Goal: Task Accomplishment & Management: Complete application form

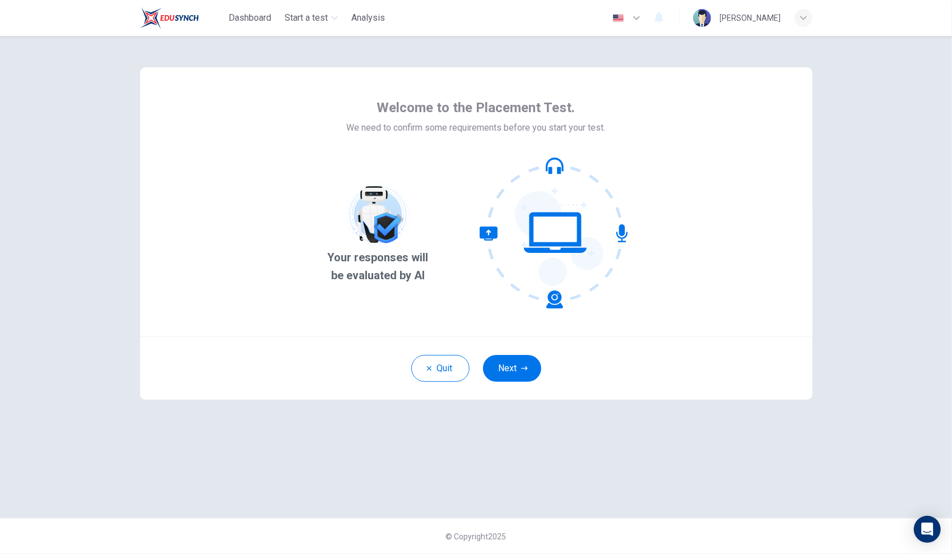
click at [500, 375] on button "Next" at bounding box center [512, 368] width 58 height 27
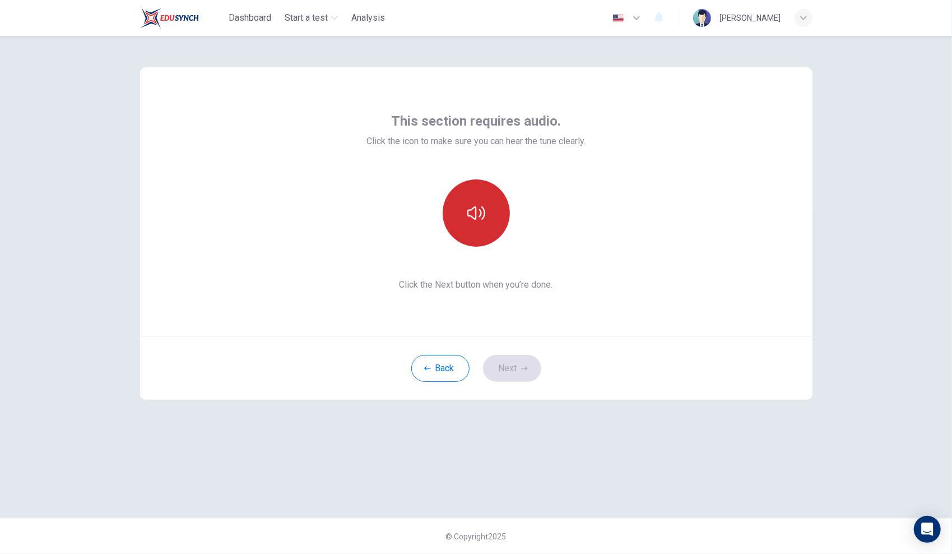
click at [464, 229] on button "button" at bounding box center [476, 212] width 67 height 67
click at [498, 224] on button "button" at bounding box center [476, 212] width 67 height 67
click at [504, 371] on button "Next" at bounding box center [512, 368] width 58 height 27
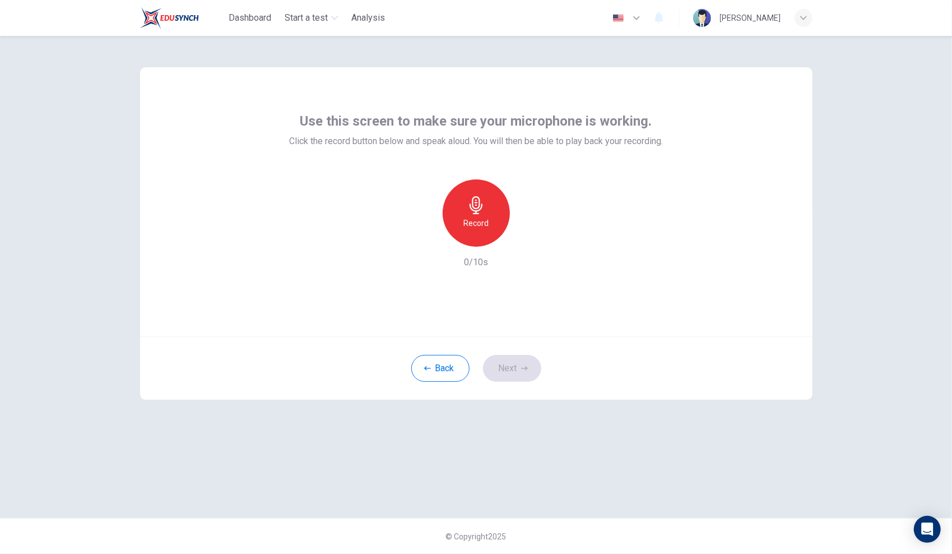
click at [489, 229] on div "Record" at bounding box center [476, 212] width 67 height 67
click at [490, 224] on div "Stop" at bounding box center [476, 212] width 67 height 67
click at [523, 363] on button "Next" at bounding box center [512, 368] width 58 height 27
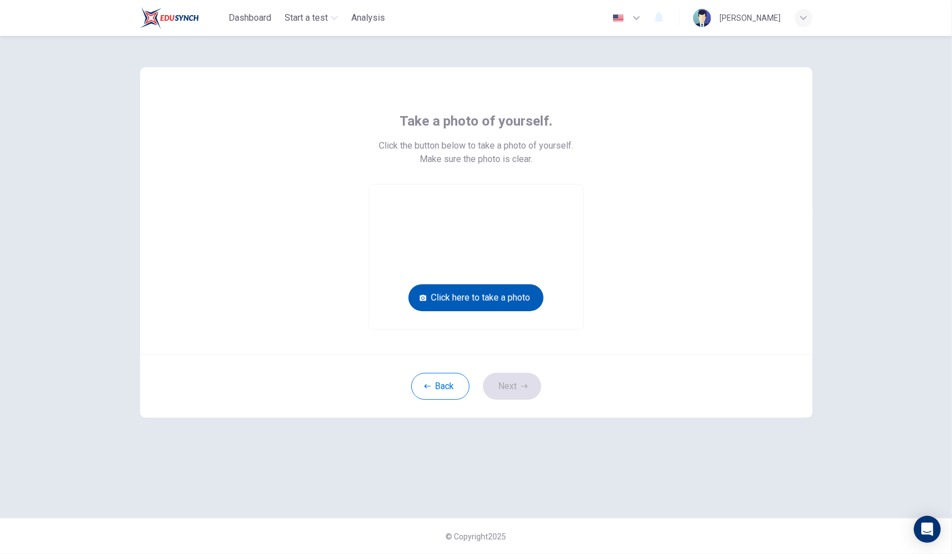
click at [527, 304] on button "Click here to take a photo" at bounding box center [475, 297] width 135 height 27
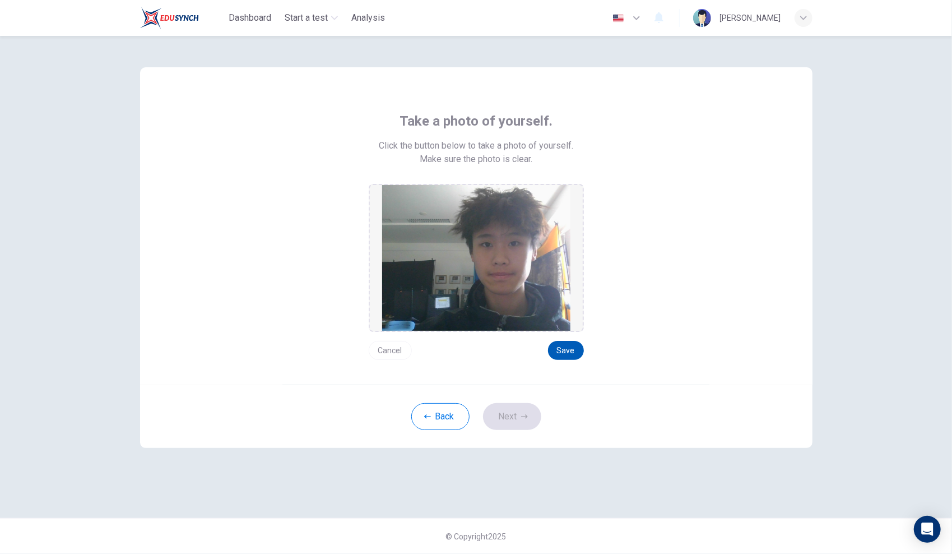
click at [569, 350] on button "Save" at bounding box center [566, 350] width 36 height 19
click at [528, 427] on button "Next" at bounding box center [512, 416] width 58 height 27
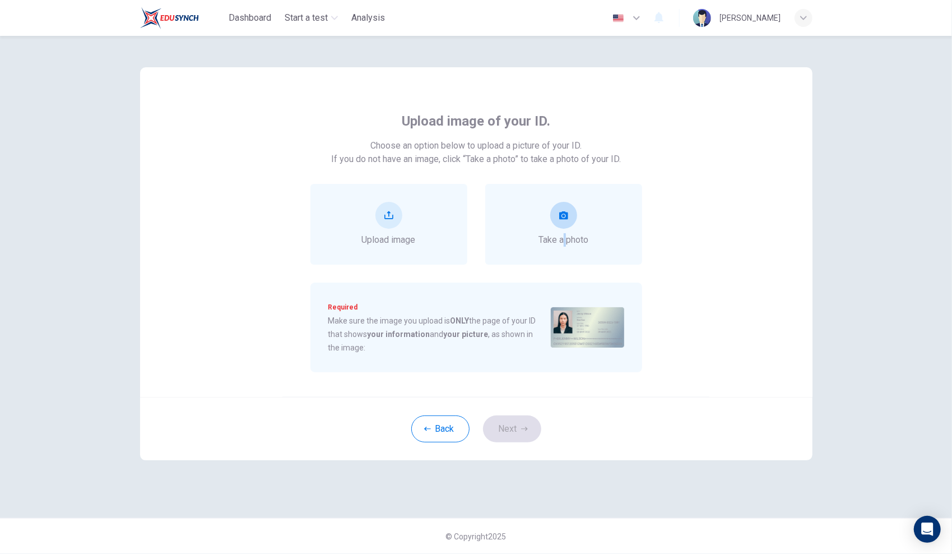
click at [565, 248] on div "Take a photo" at bounding box center [563, 224] width 157 height 81
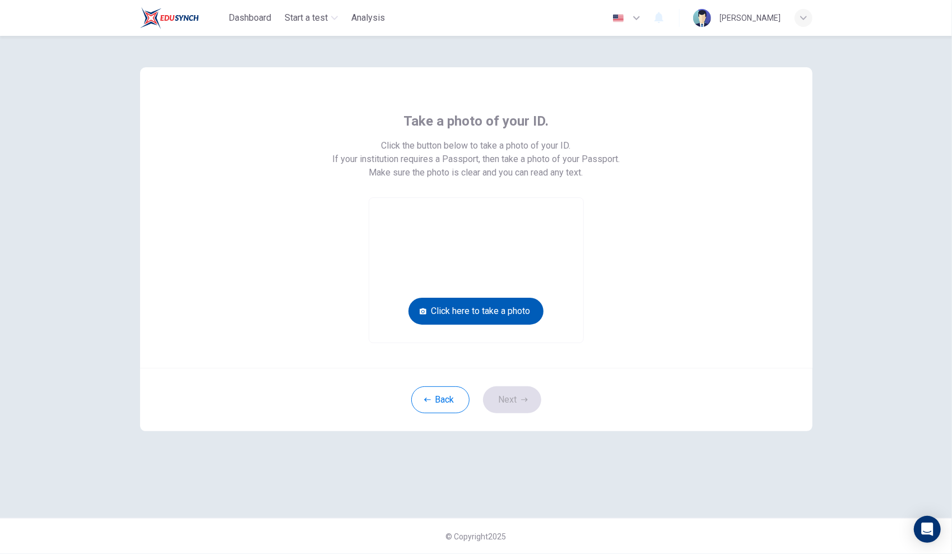
click at [507, 319] on button "Click here to take a photo" at bounding box center [475, 311] width 135 height 27
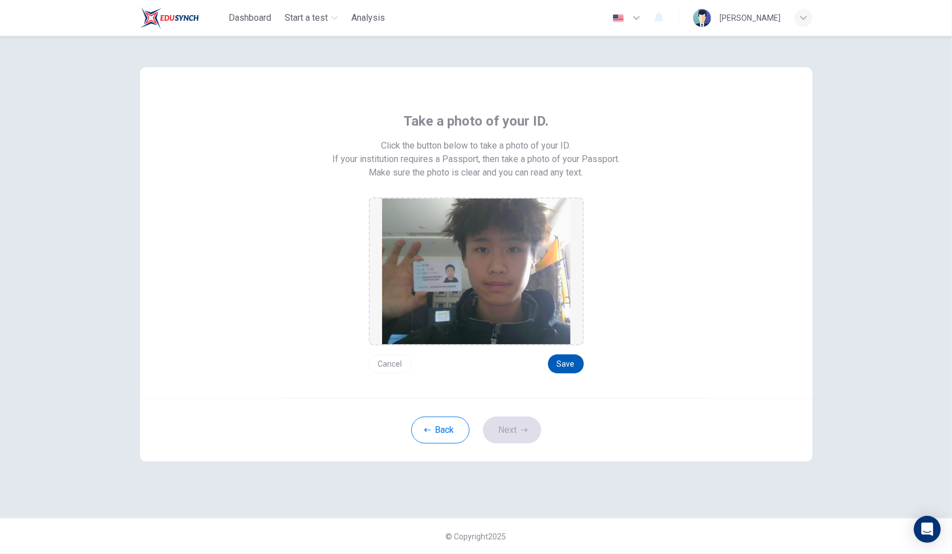
click at [573, 366] on button "Save" at bounding box center [566, 363] width 36 height 19
click at [528, 433] on button "Next" at bounding box center [512, 429] width 58 height 27
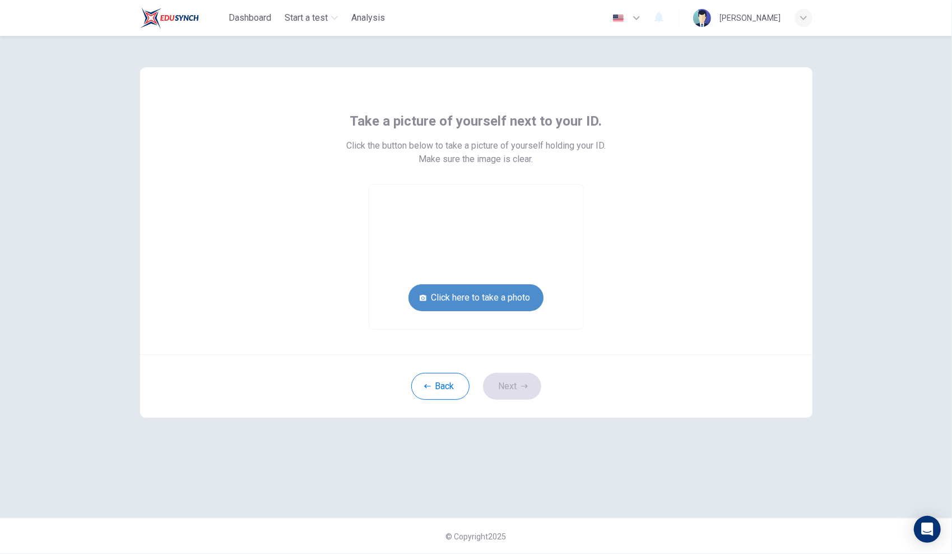
click at [512, 304] on button "Click here to take a photo" at bounding box center [475, 297] width 135 height 27
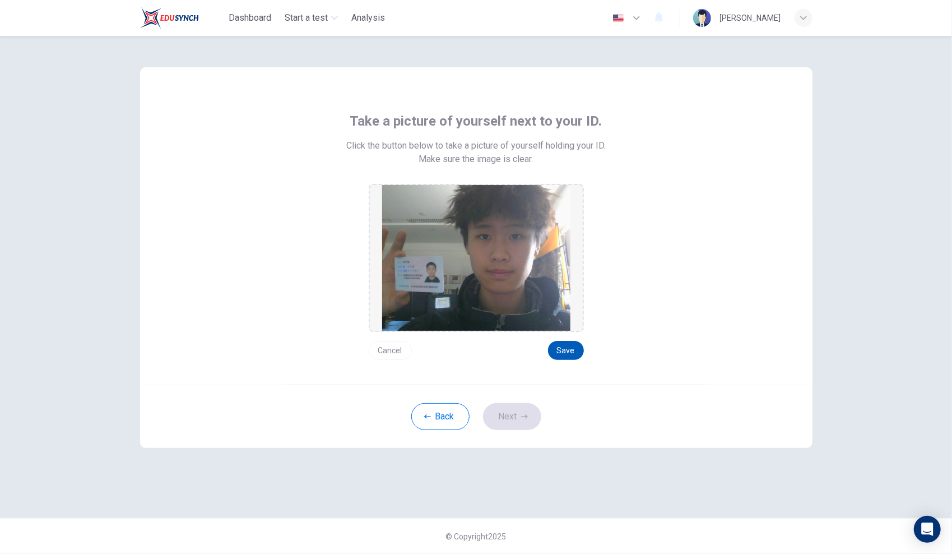
click at [557, 346] on button "Save" at bounding box center [566, 350] width 36 height 19
click at [507, 411] on button "Next" at bounding box center [512, 416] width 58 height 27
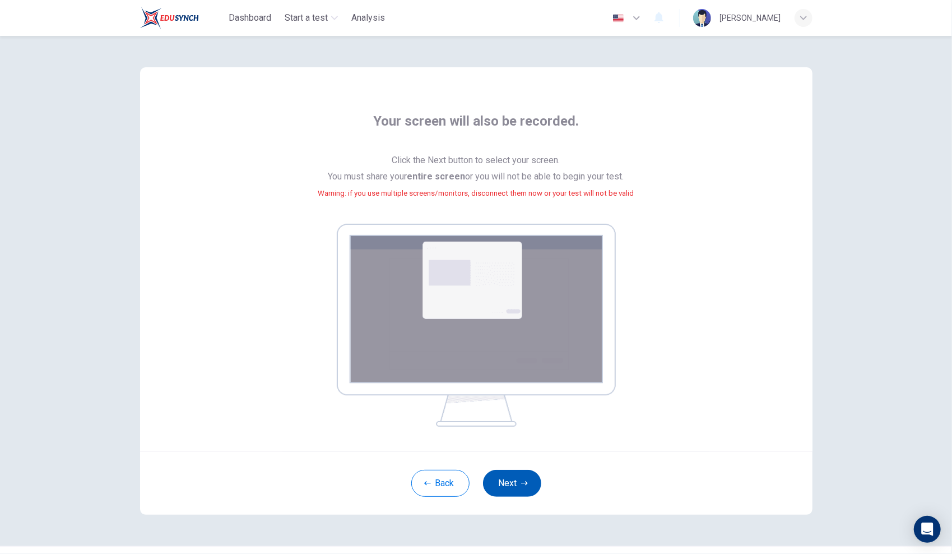
click at [521, 484] on icon "button" at bounding box center [524, 483] width 7 height 7
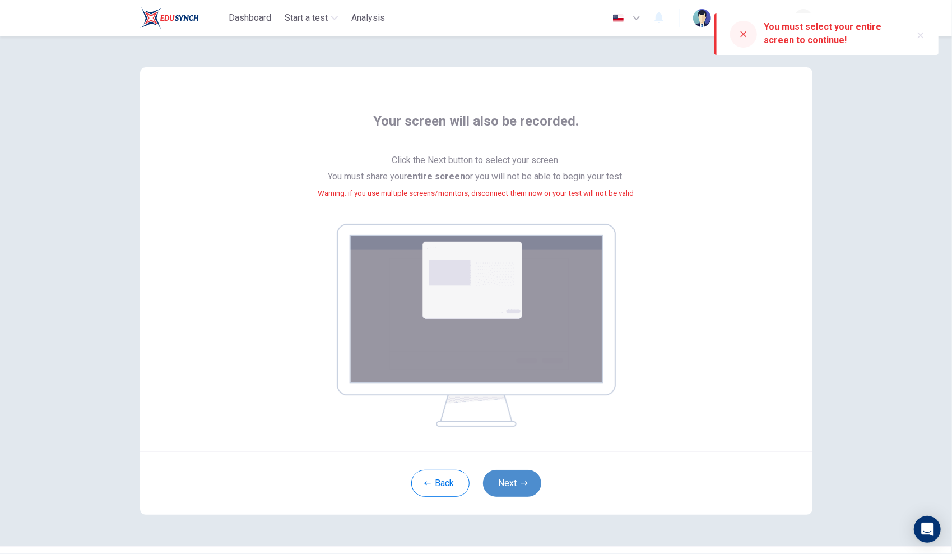
click at [515, 482] on button "Next" at bounding box center [512, 483] width 58 height 27
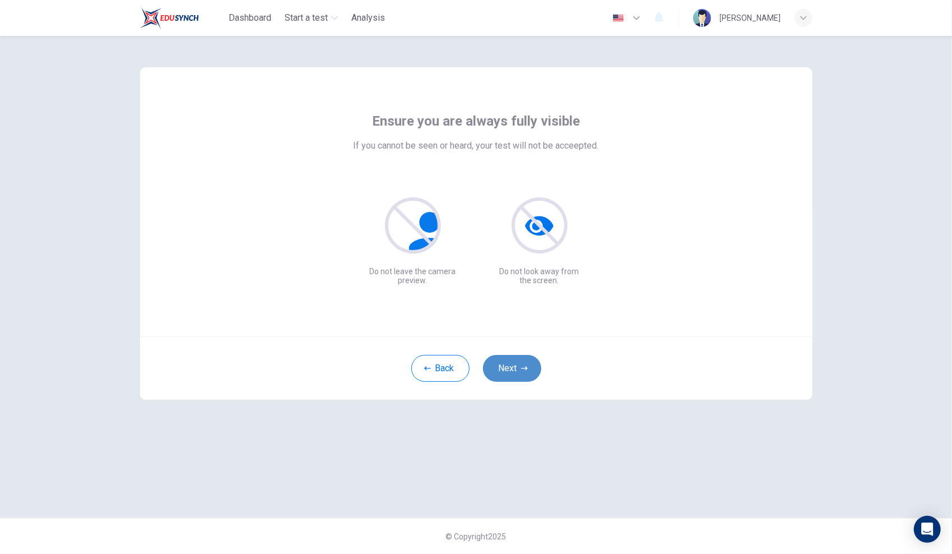
click at [503, 366] on button "Next" at bounding box center [512, 368] width 58 height 27
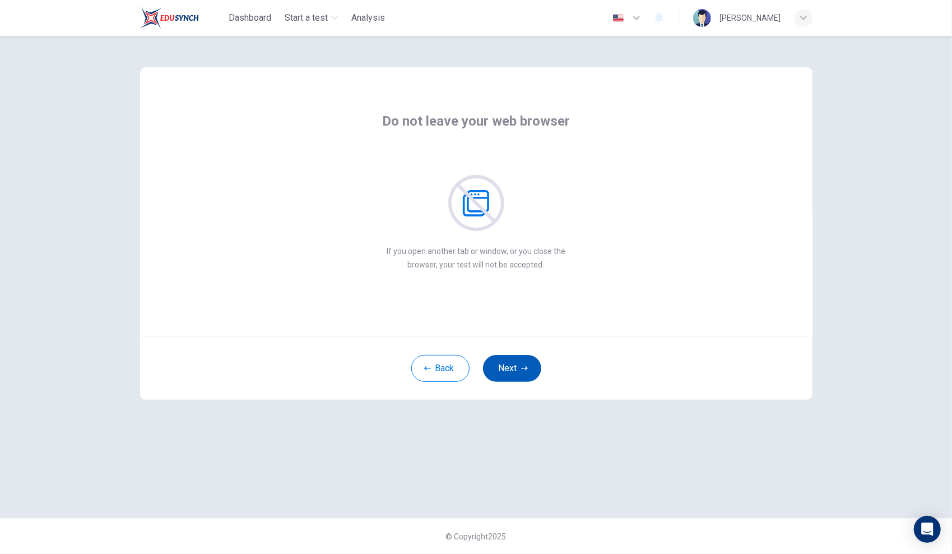
click at [503, 366] on button "Next" at bounding box center [512, 368] width 58 height 27
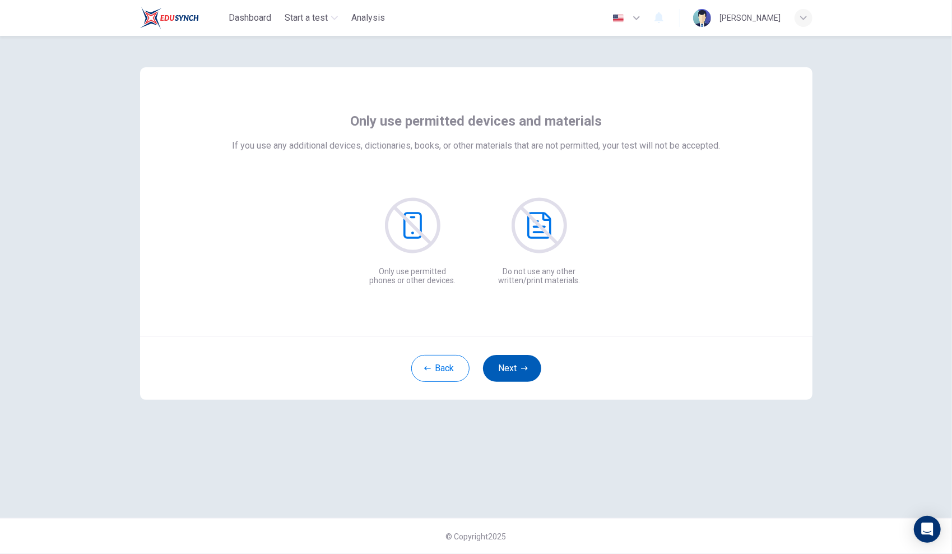
click at [503, 366] on button "Next" at bounding box center [512, 368] width 58 height 27
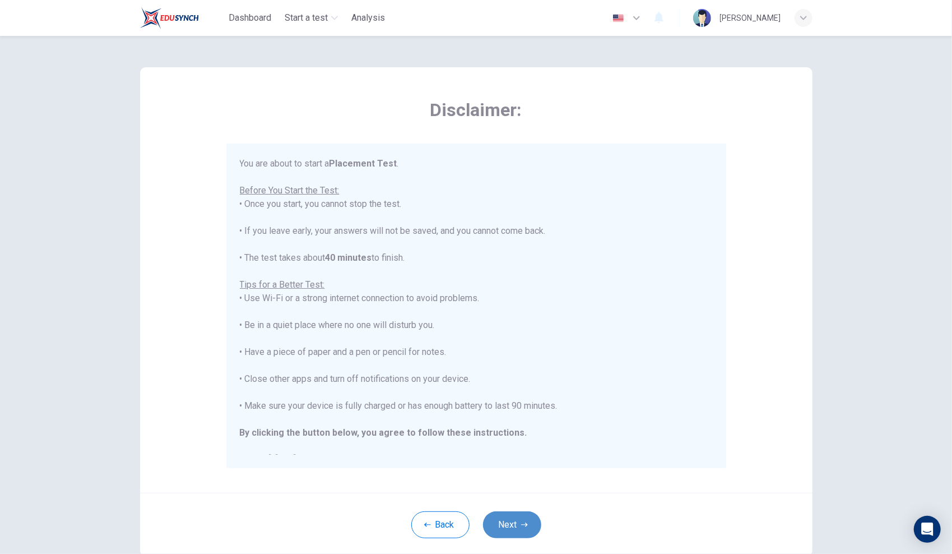
click at [523, 524] on icon "button" at bounding box center [524, 524] width 7 height 4
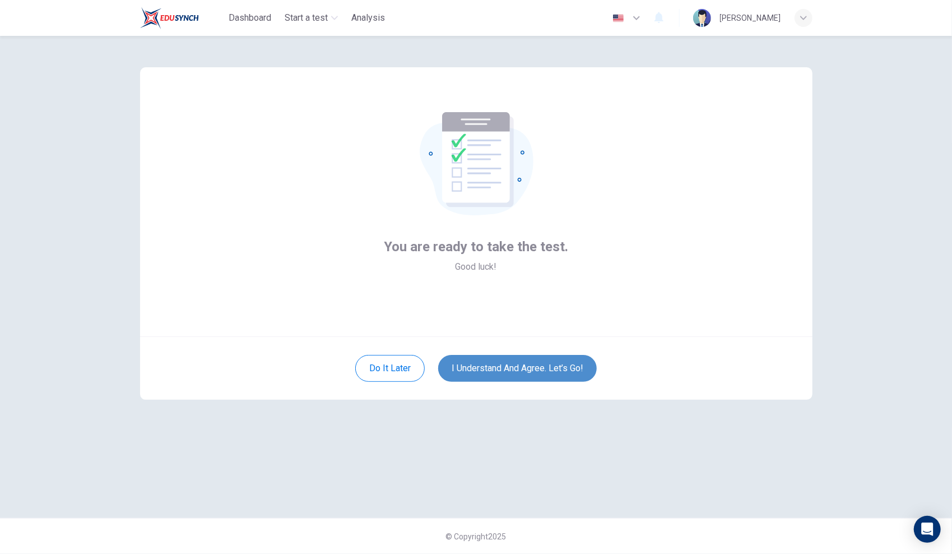
click at [542, 371] on button "I understand and agree. Let’s go!" at bounding box center [517, 368] width 159 height 27
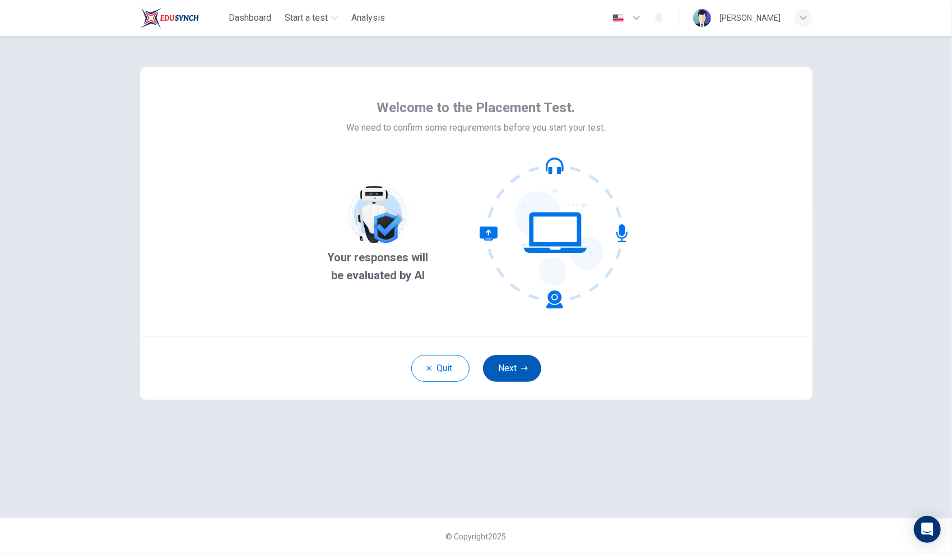
click at [512, 368] on button "Next" at bounding box center [512, 368] width 58 height 27
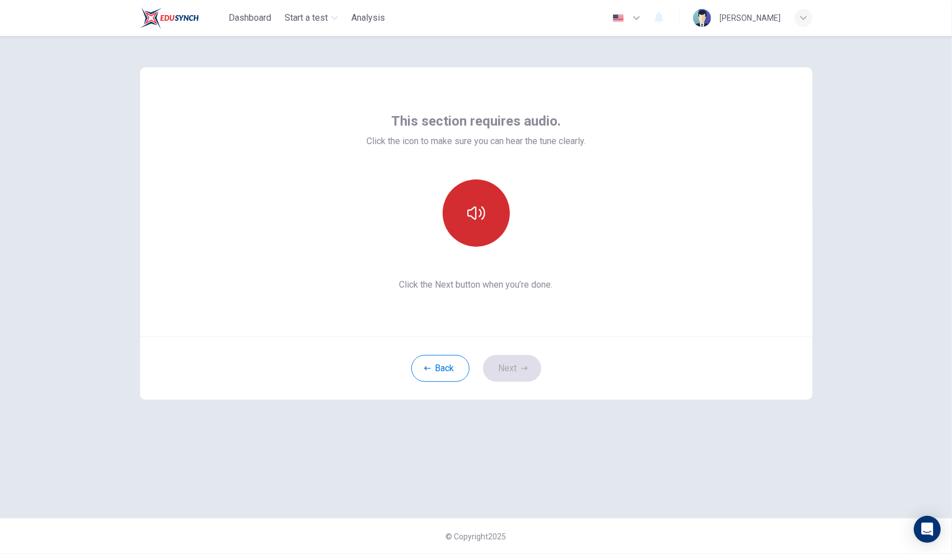
click at [491, 239] on button "button" at bounding box center [476, 212] width 67 height 67
click at [487, 228] on button "button" at bounding box center [476, 212] width 67 height 67
click at [517, 367] on button "Next" at bounding box center [512, 368] width 58 height 27
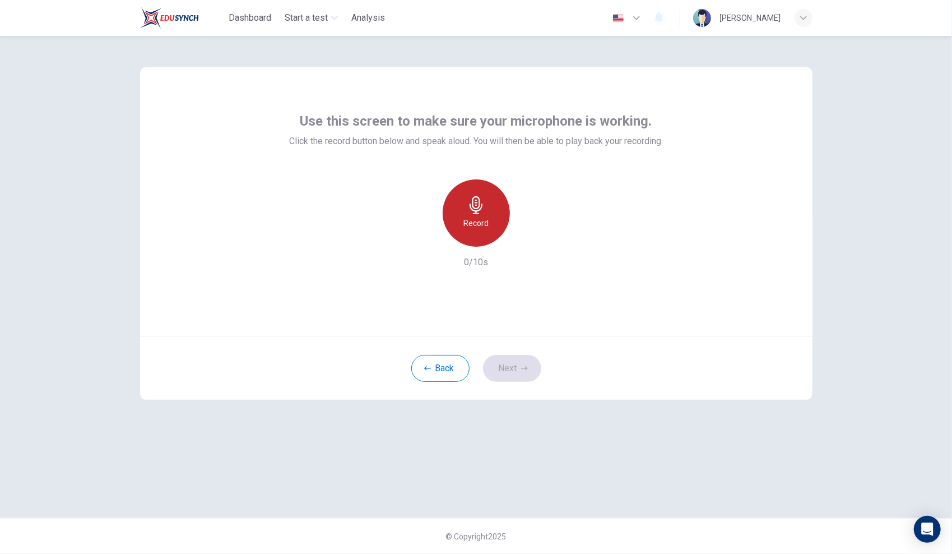
click at [481, 229] on h6 "Record" at bounding box center [475, 222] width 25 height 13
click at [481, 229] on h6 "Stop" at bounding box center [476, 222] width 17 height 13
click at [519, 366] on button "Next" at bounding box center [512, 368] width 58 height 27
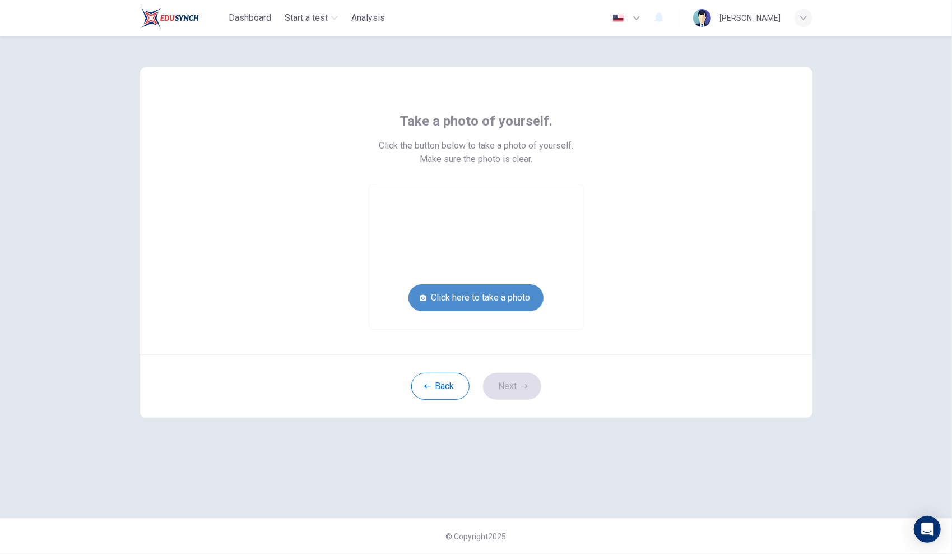
click at [514, 295] on button "Click here to take a photo" at bounding box center [475, 297] width 135 height 27
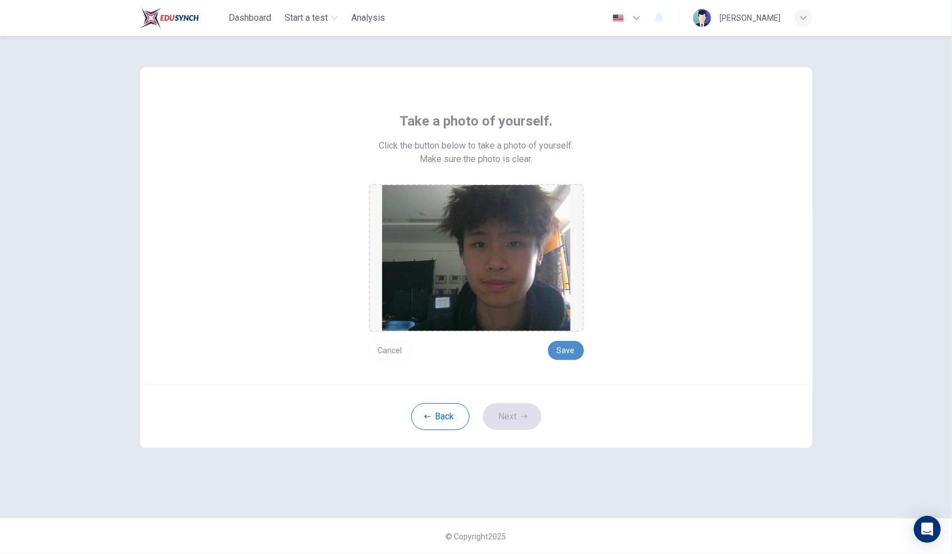
click at [572, 351] on button "Save" at bounding box center [566, 350] width 36 height 19
click at [526, 425] on button "Next" at bounding box center [512, 416] width 58 height 27
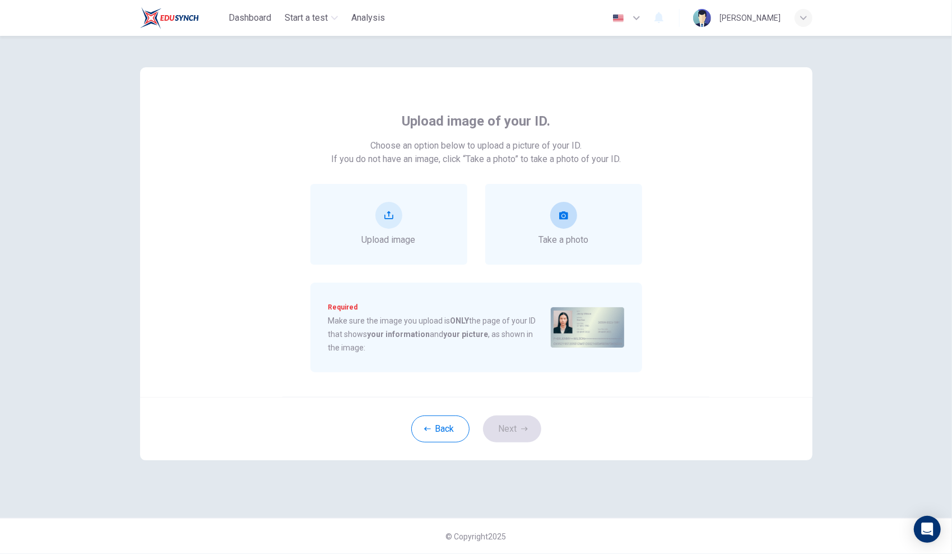
click at [592, 223] on div "Take a photo" at bounding box center [563, 224] width 157 height 81
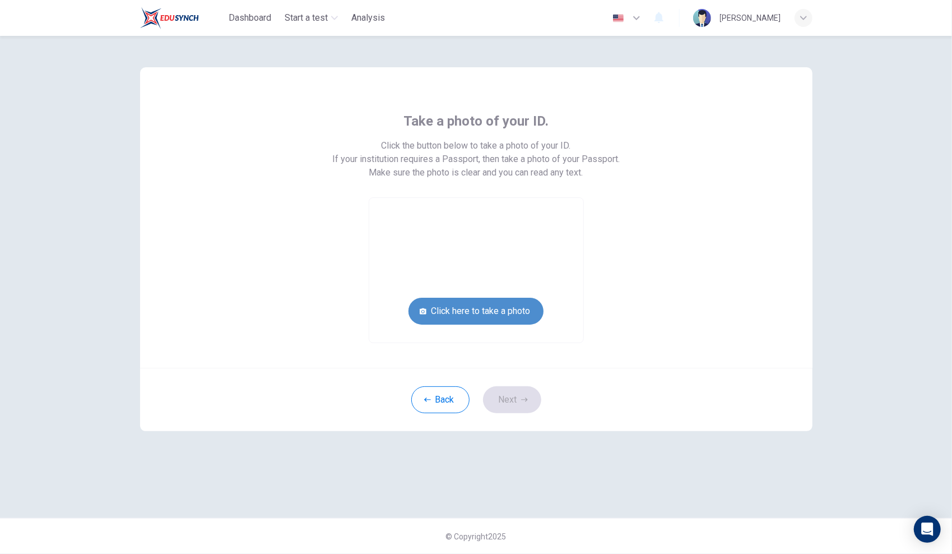
click at [521, 312] on button "Click here to take a photo" at bounding box center [475, 311] width 135 height 27
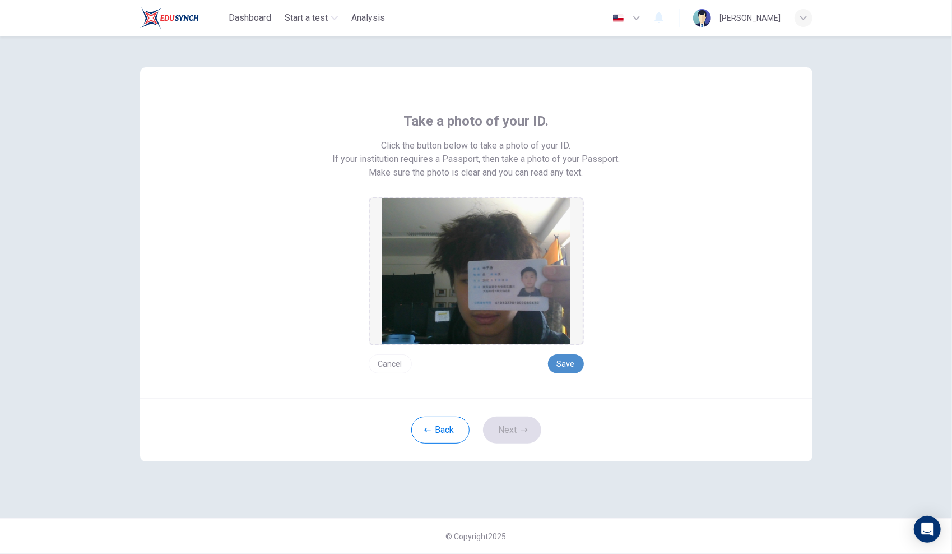
click at [577, 364] on button "Save" at bounding box center [566, 363] width 36 height 19
click at [524, 423] on button "Next" at bounding box center [512, 429] width 58 height 27
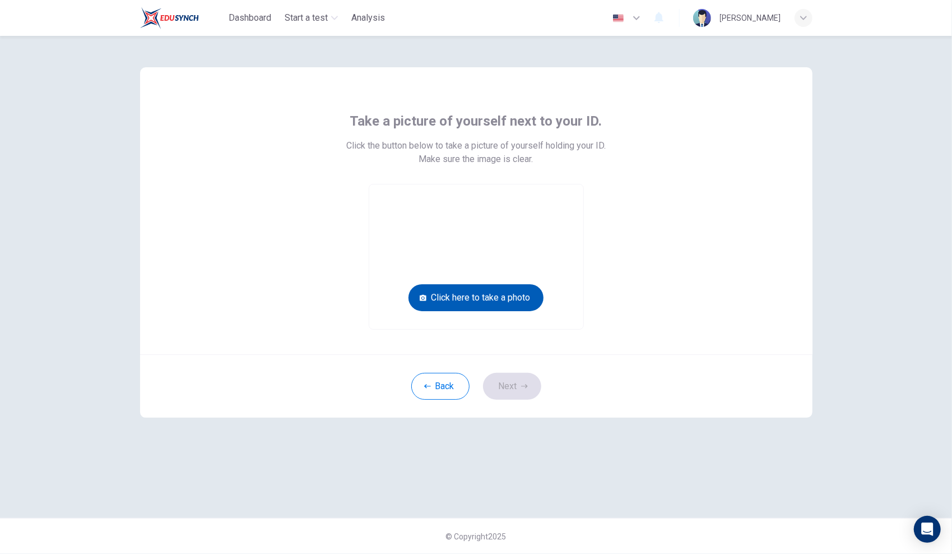
click at [518, 302] on button "Click here to take a photo" at bounding box center [475, 297] width 135 height 27
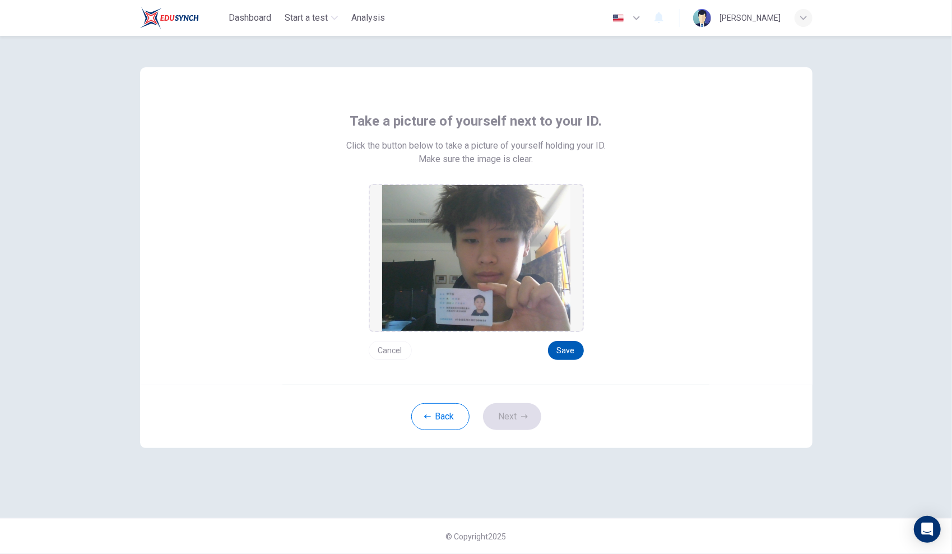
click at [579, 354] on button "Save" at bounding box center [566, 350] width 36 height 19
click at [522, 409] on button "Next" at bounding box center [512, 416] width 58 height 27
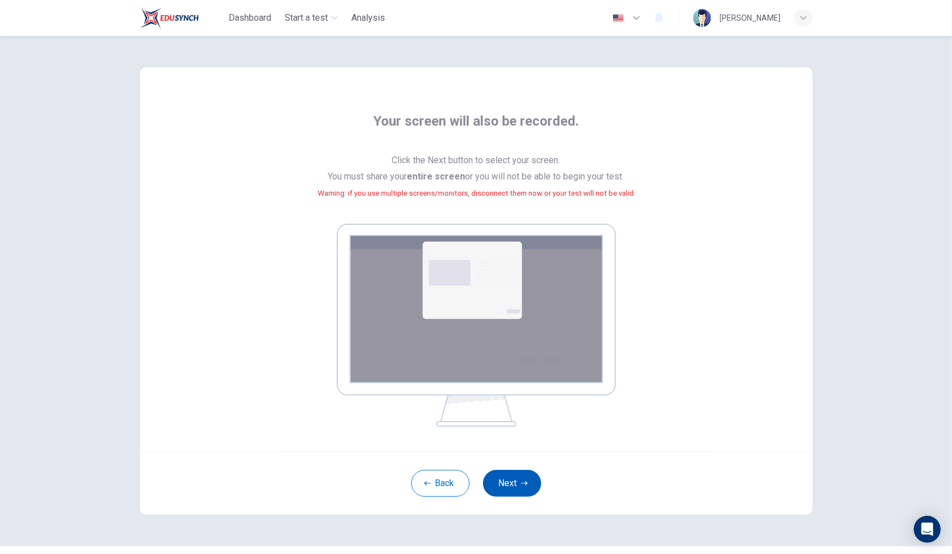
click at [508, 486] on button "Next" at bounding box center [512, 483] width 58 height 27
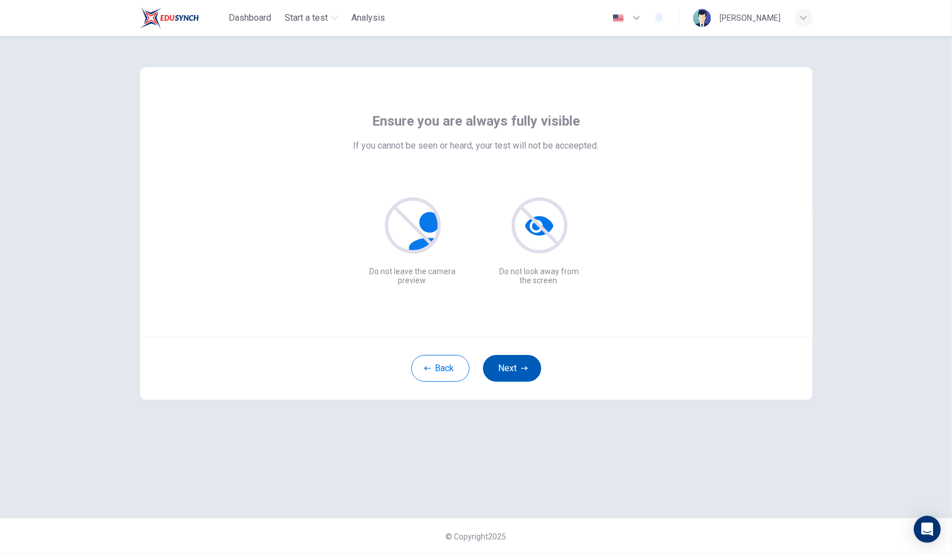
click at [520, 375] on button "Next" at bounding box center [512, 368] width 58 height 27
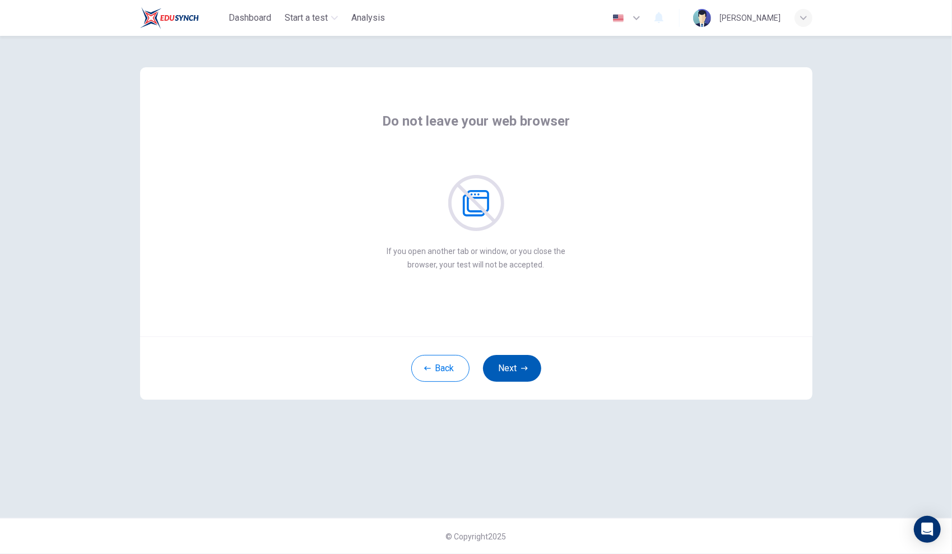
click at [520, 374] on button "Next" at bounding box center [512, 368] width 58 height 27
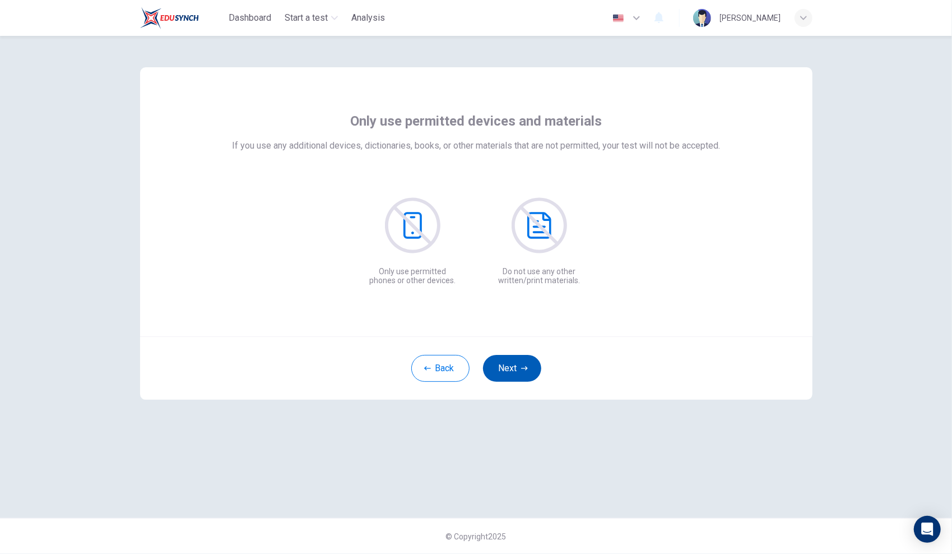
click at [520, 374] on button "Next" at bounding box center [512, 368] width 58 height 27
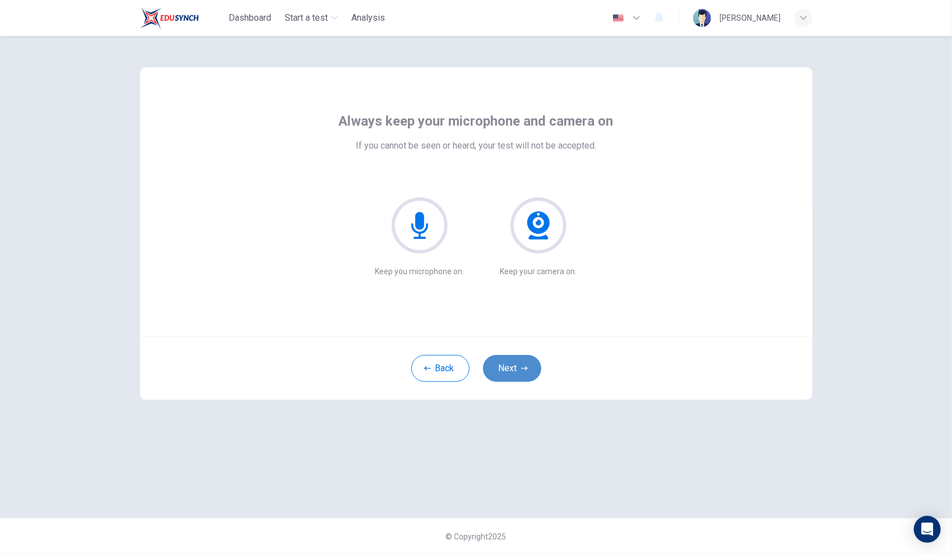
click at [520, 374] on button "Next" at bounding box center [512, 368] width 58 height 27
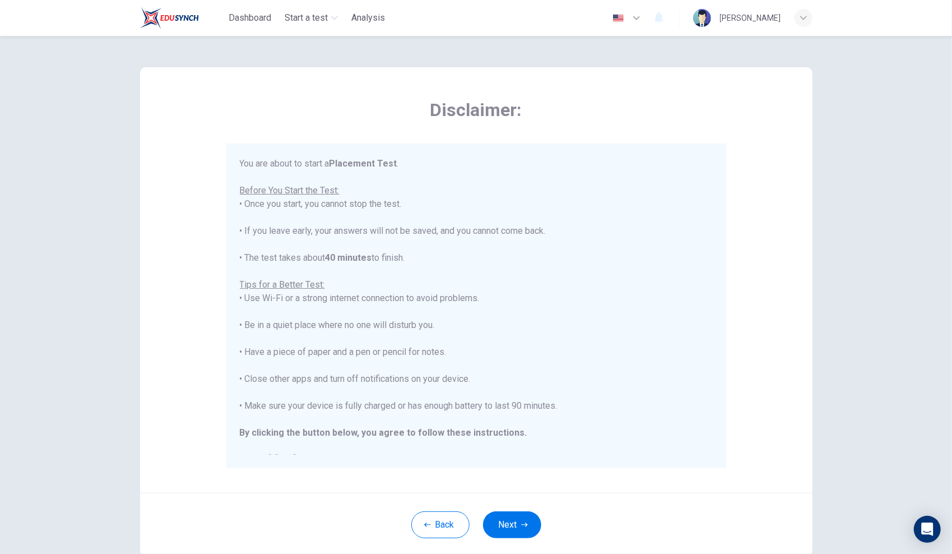
drag, startPoint x: 520, startPoint y: 374, endPoint x: 559, endPoint y: 403, distance: 48.4
click at [558, 403] on div "You are about to start a Placement Test . Before You Start the Test: • Once you…" at bounding box center [476, 311] width 473 height 309
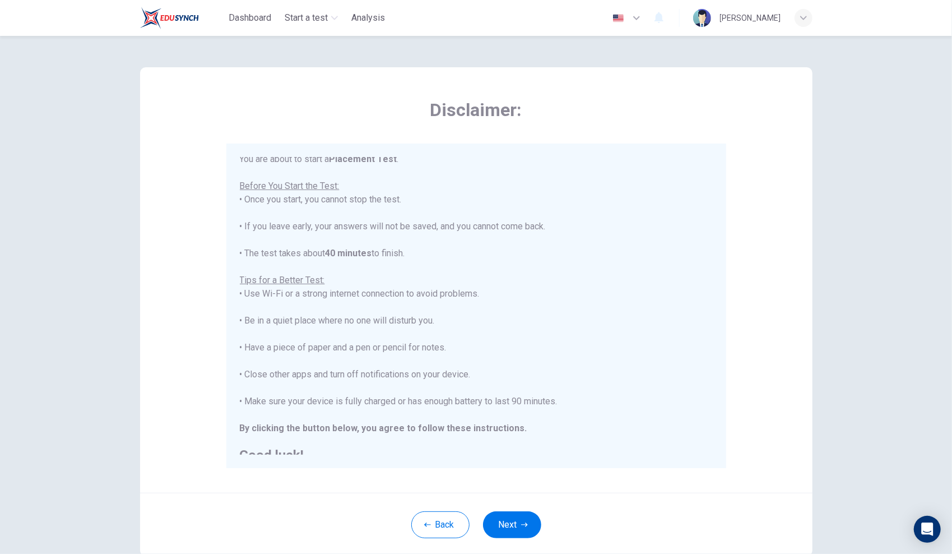
scroll to position [12, 0]
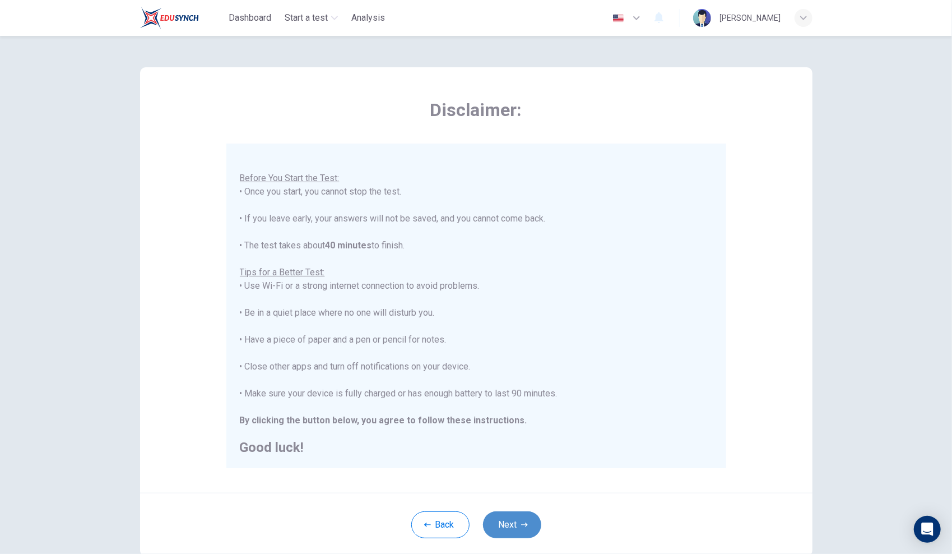
click at [515, 529] on button "Next" at bounding box center [512, 524] width 58 height 27
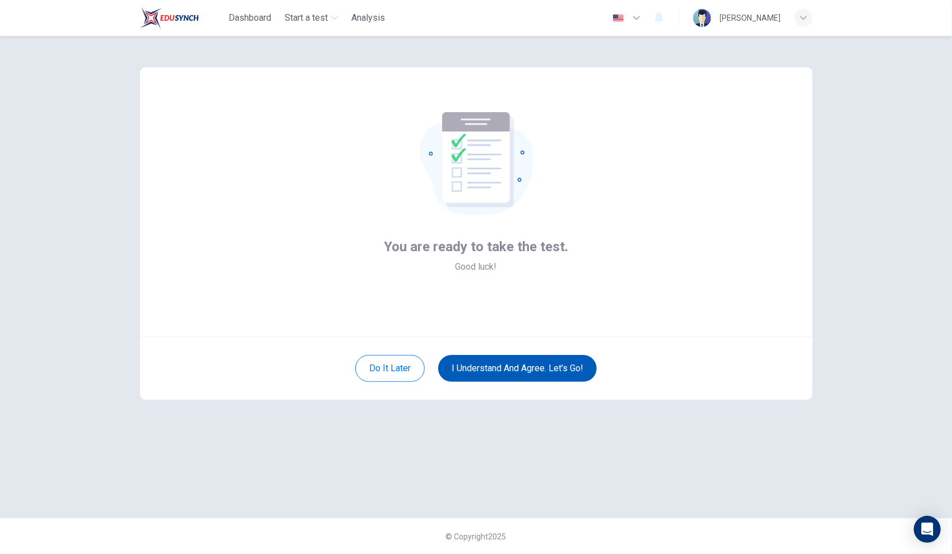
click at [540, 371] on button "I understand and agree. Let’s go!" at bounding box center [517, 368] width 159 height 27
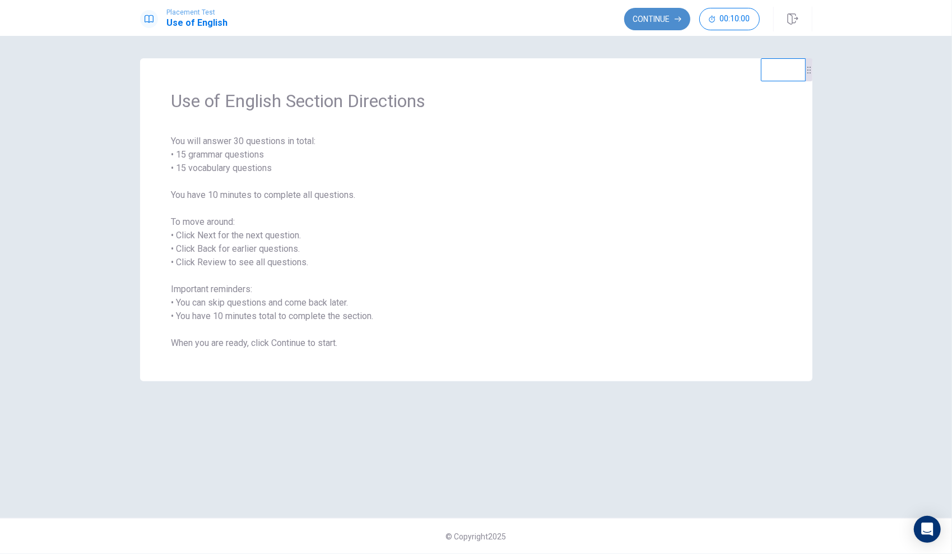
click at [653, 20] on button "Continue" at bounding box center [657, 19] width 66 height 22
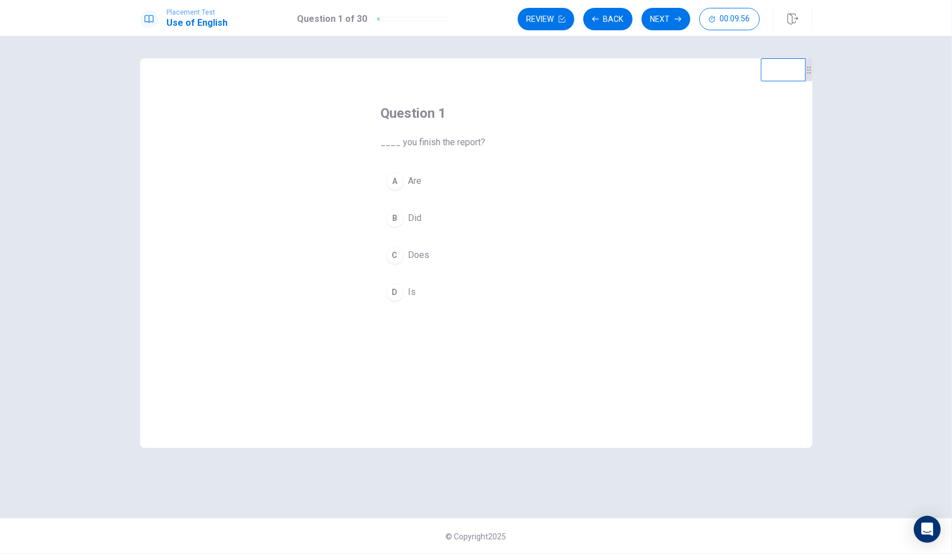
click at [396, 217] on div "B" at bounding box center [395, 218] width 18 height 18
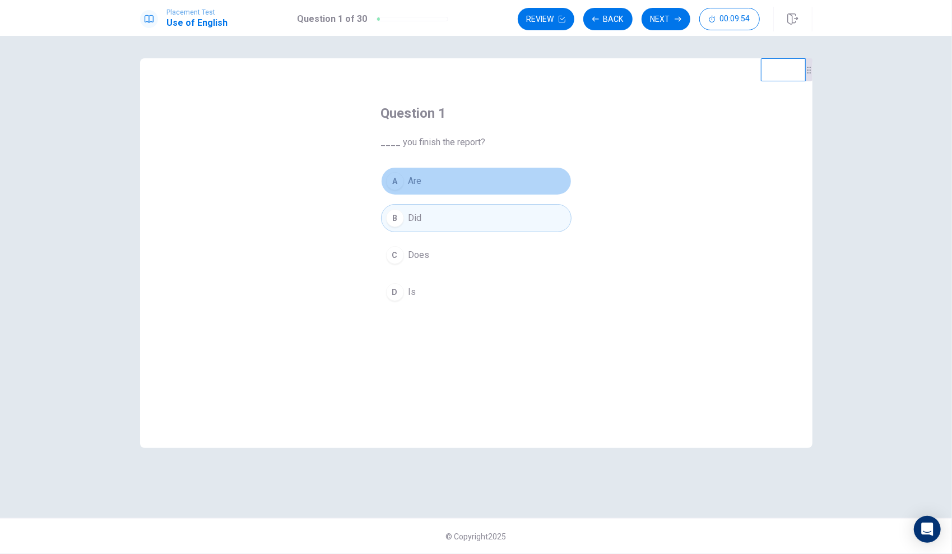
click at [455, 182] on button "A Are" at bounding box center [476, 181] width 190 height 28
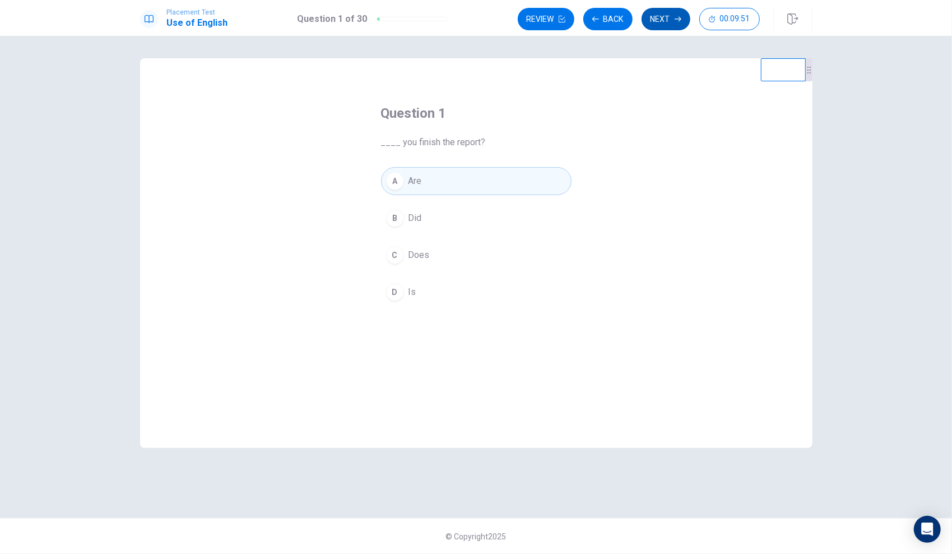
click at [667, 23] on button "Next" at bounding box center [666, 19] width 49 height 22
click at [454, 182] on button "A Do" at bounding box center [476, 181] width 190 height 28
click at [671, 12] on button "Next" at bounding box center [666, 19] width 49 height 22
click at [436, 215] on span "doesn’t" at bounding box center [422, 217] width 29 height 13
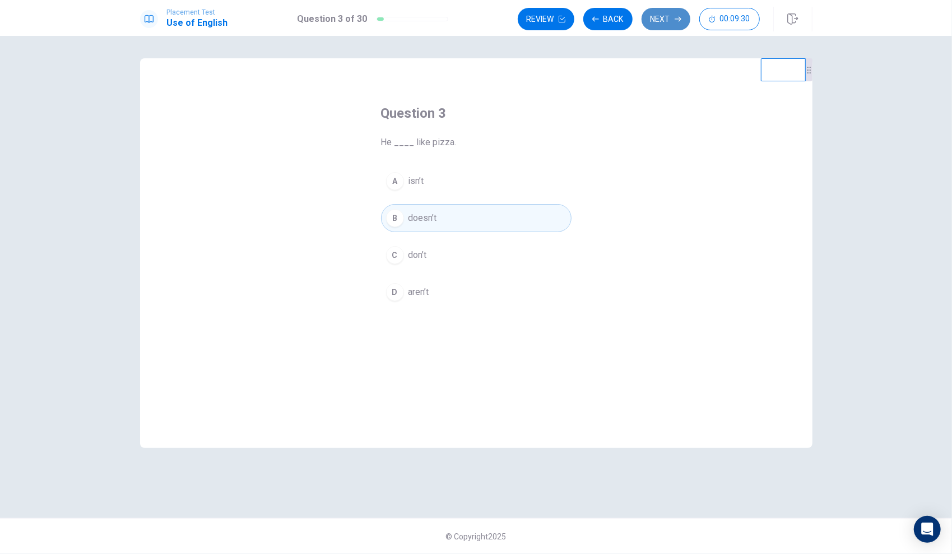
click at [654, 18] on button "Next" at bounding box center [666, 19] width 49 height 22
click at [450, 220] on button "B doing" at bounding box center [476, 218] width 190 height 28
click at [660, 18] on button "Next" at bounding box center [666, 19] width 49 height 22
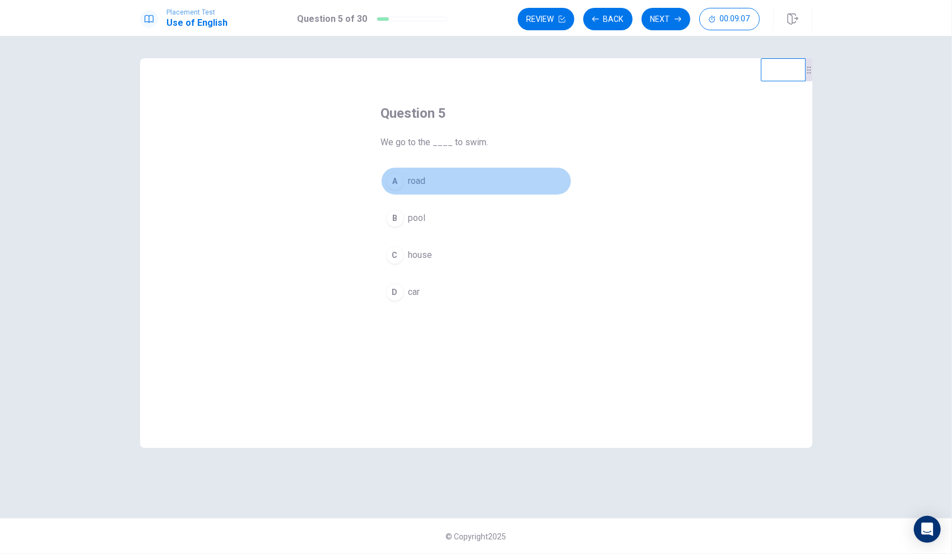
click at [448, 186] on button "A road" at bounding box center [476, 181] width 190 height 28
click at [443, 252] on button "C house" at bounding box center [476, 255] width 190 height 28
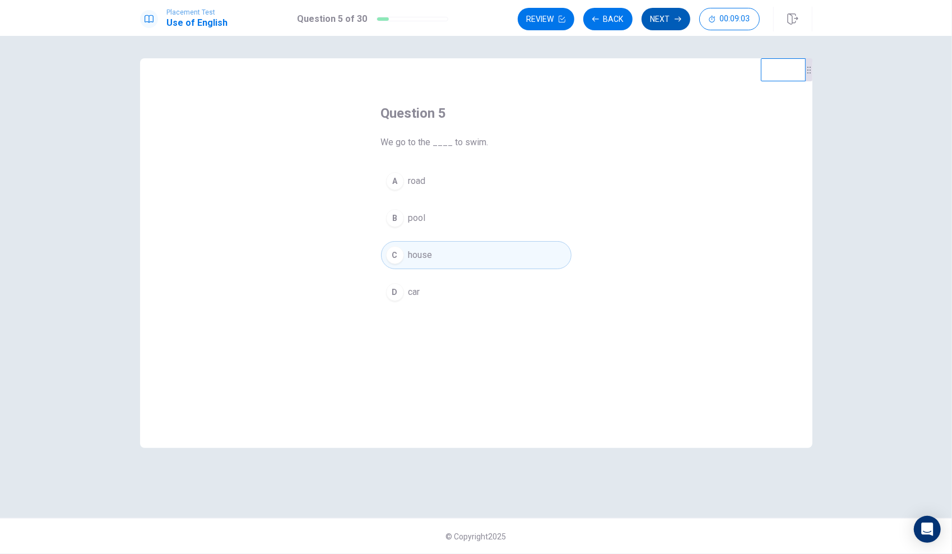
click at [666, 22] on button "Next" at bounding box center [666, 19] width 49 height 22
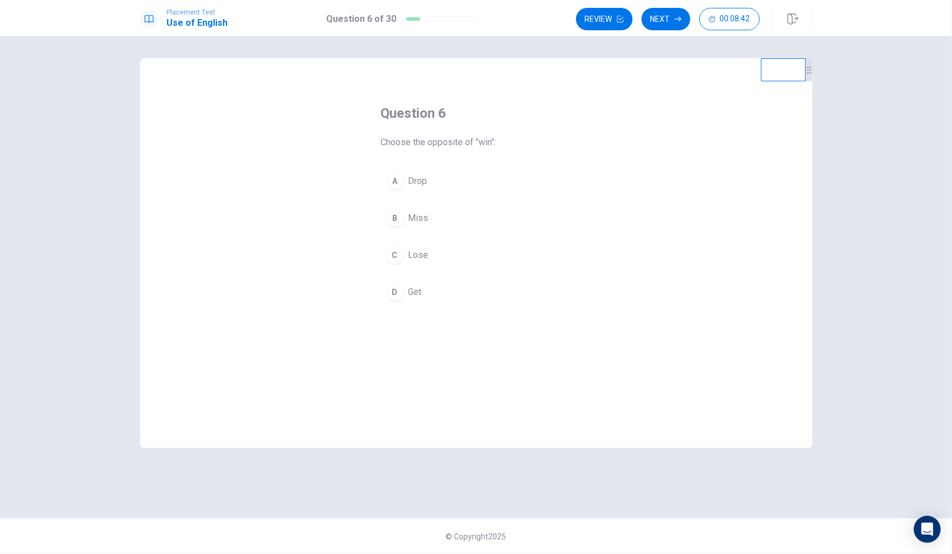
click at [404, 289] on button "D Get" at bounding box center [476, 292] width 190 height 28
click at [443, 259] on button "C Lose" at bounding box center [476, 255] width 190 height 28
click at [671, 14] on button "Next" at bounding box center [666, 19] width 49 height 22
click at [433, 289] on button "D wall" at bounding box center [476, 292] width 190 height 28
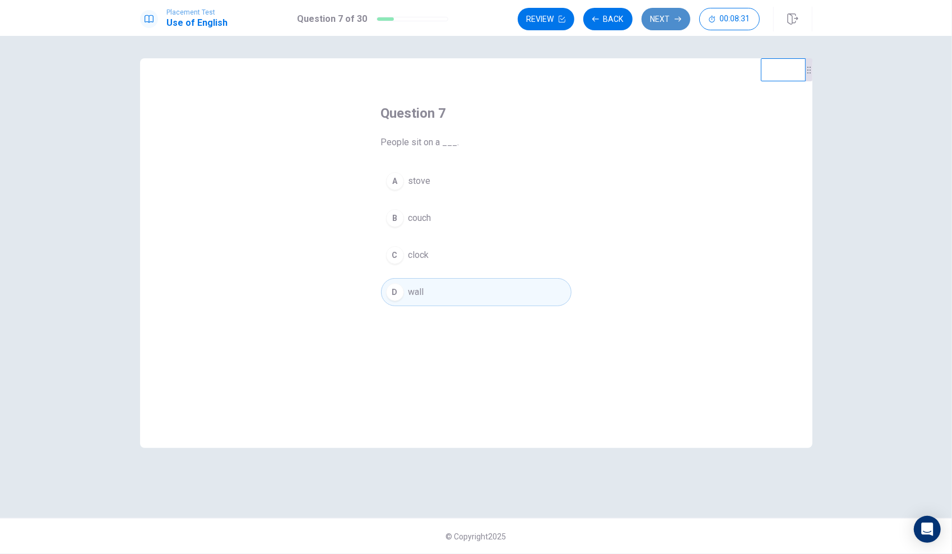
click at [666, 15] on button "Next" at bounding box center [666, 19] width 49 height 22
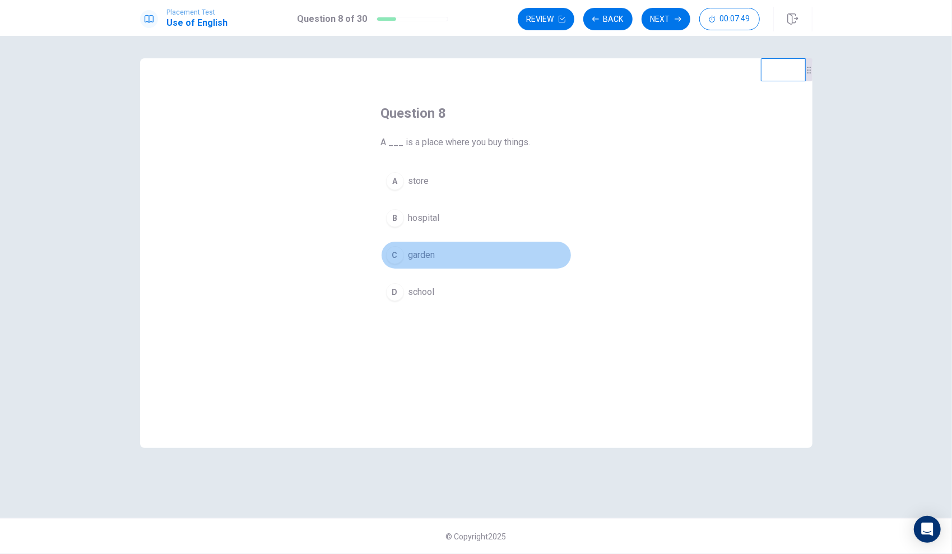
click at [439, 248] on button "C garden" at bounding box center [476, 255] width 190 height 28
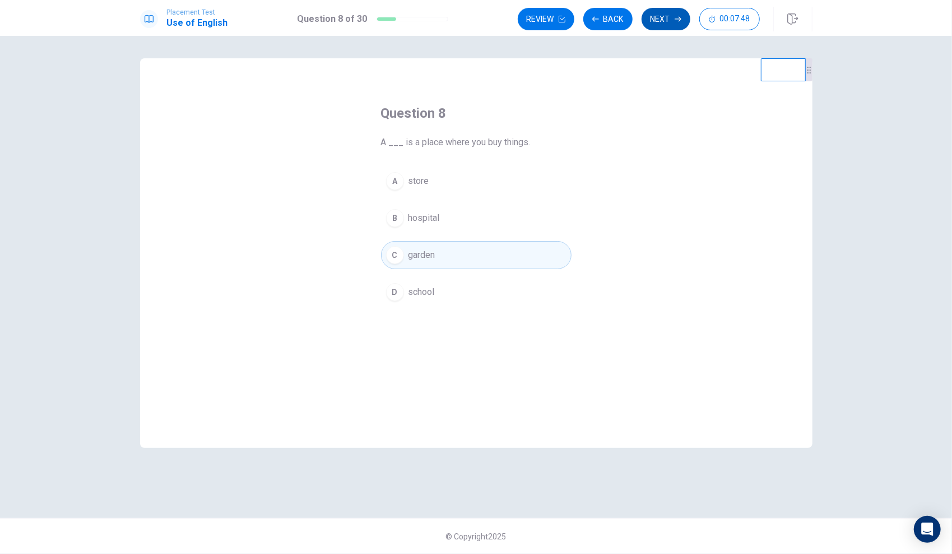
click at [660, 19] on button "Next" at bounding box center [666, 19] width 49 height 22
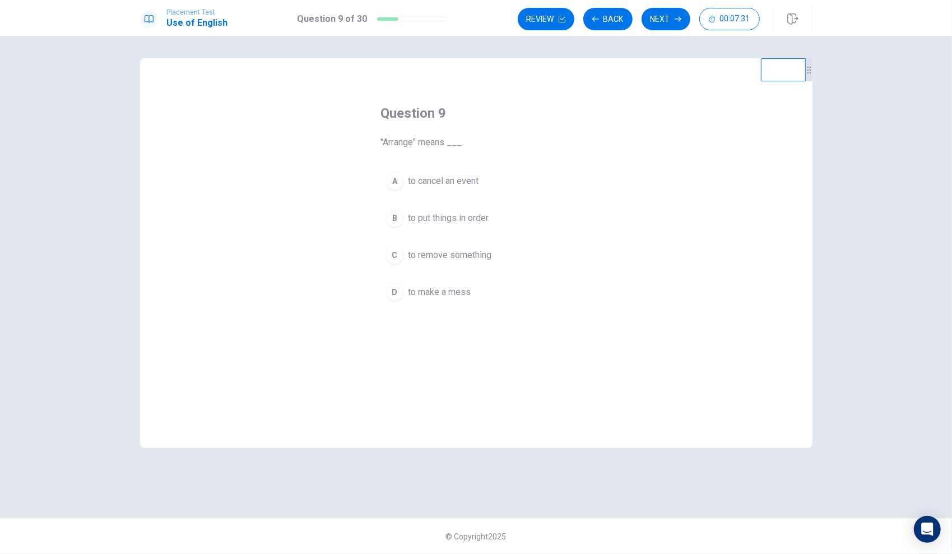
click at [458, 248] on span "to remove something" at bounding box center [449, 254] width 83 height 13
click at [662, 17] on button "Next" at bounding box center [666, 19] width 49 height 22
click at [445, 249] on button "C stayed" at bounding box center [476, 255] width 190 height 28
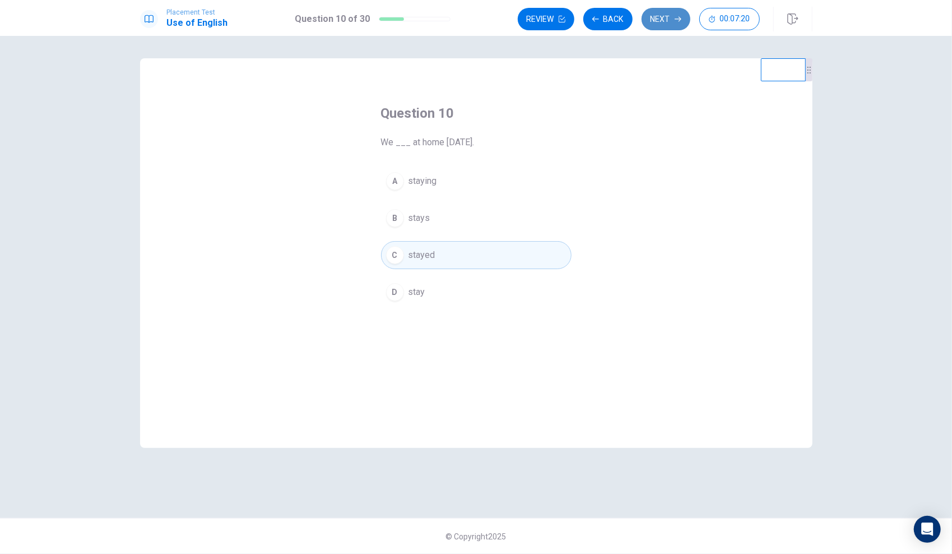
click at [648, 20] on button "Next" at bounding box center [666, 19] width 49 height 22
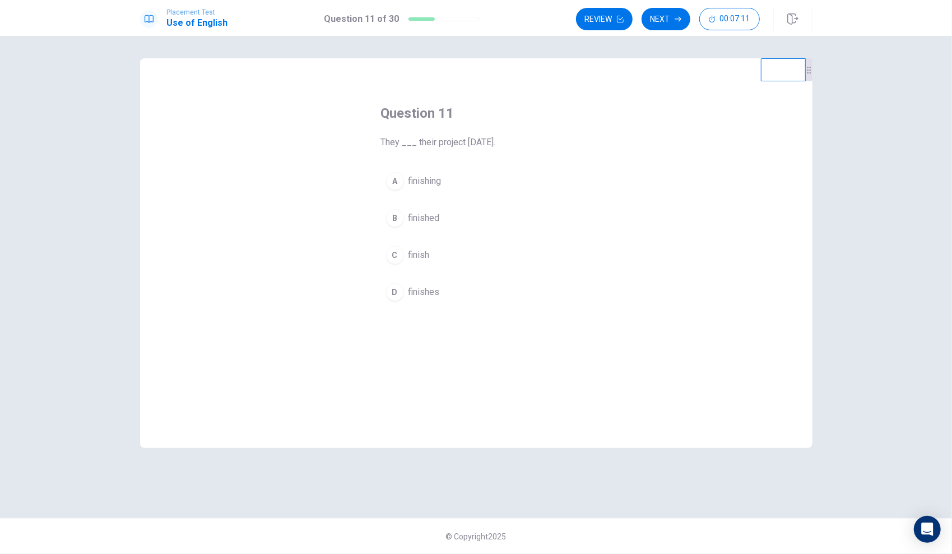
click at [470, 219] on button "B finished" at bounding box center [476, 218] width 190 height 28
click at [672, 19] on button "Next" at bounding box center [666, 19] width 49 height 22
click at [449, 211] on button "B plays" at bounding box center [476, 218] width 190 height 28
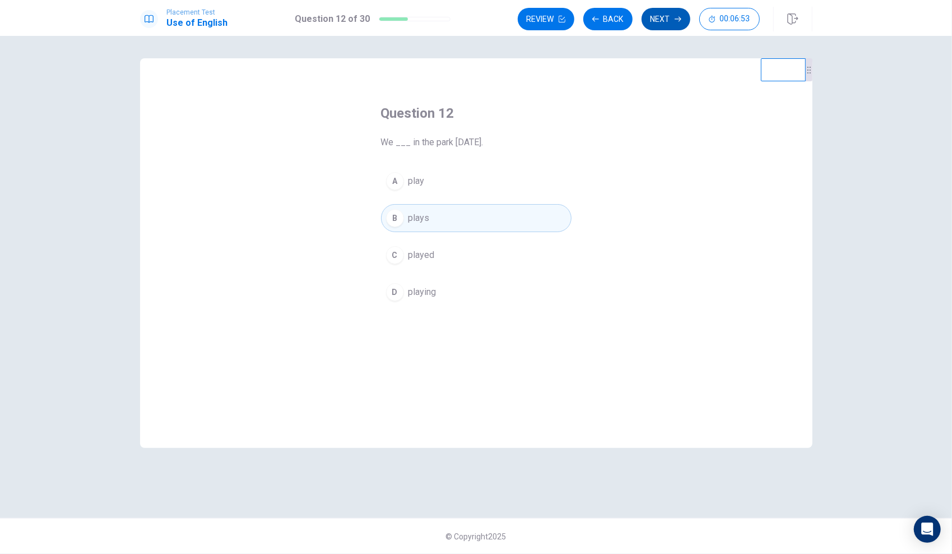
click at [660, 18] on button "Next" at bounding box center [666, 19] width 49 height 22
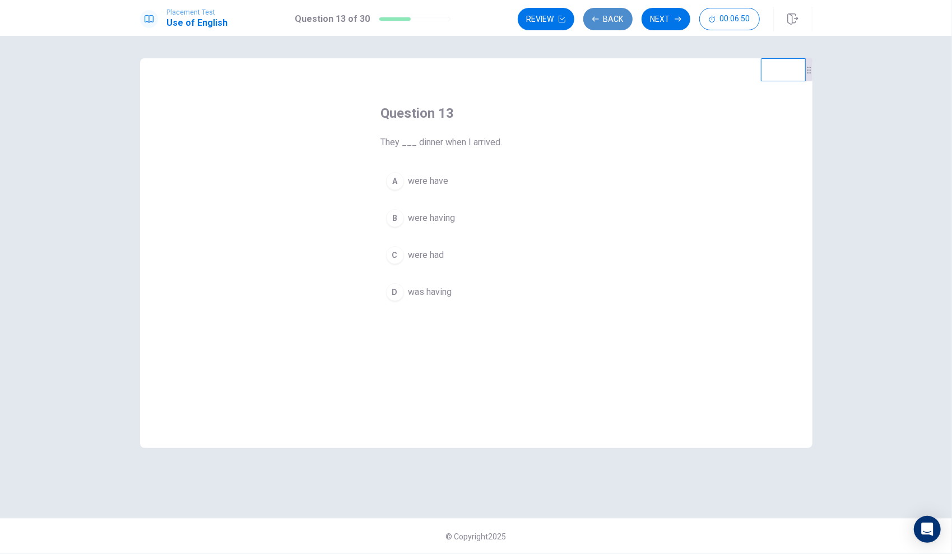
click at [615, 17] on button "Back" at bounding box center [607, 19] width 49 height 22
click at [431, 193] on button "A play" at bounding box center [476, 181] width 190 height 28
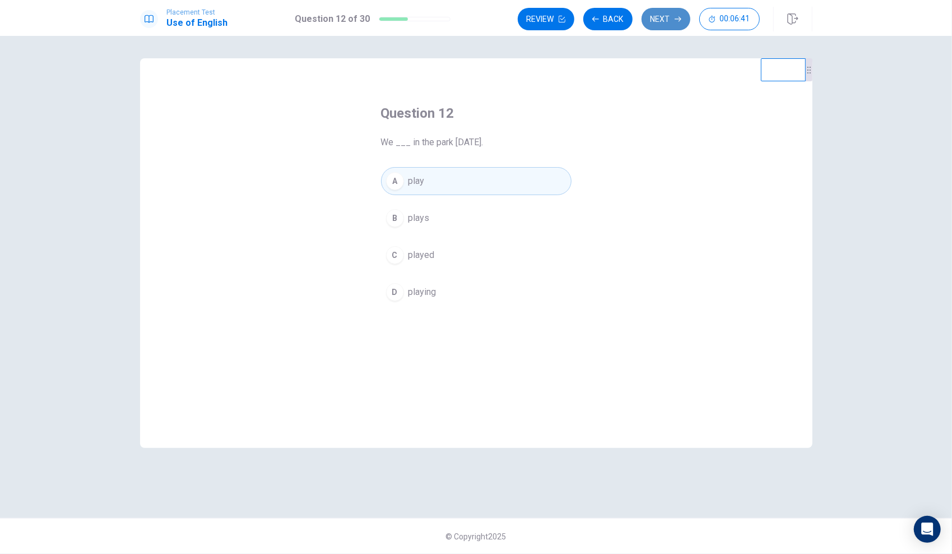
click at [661, 20] on button "Next" at bounding box center [666, 19] width 49 height 22
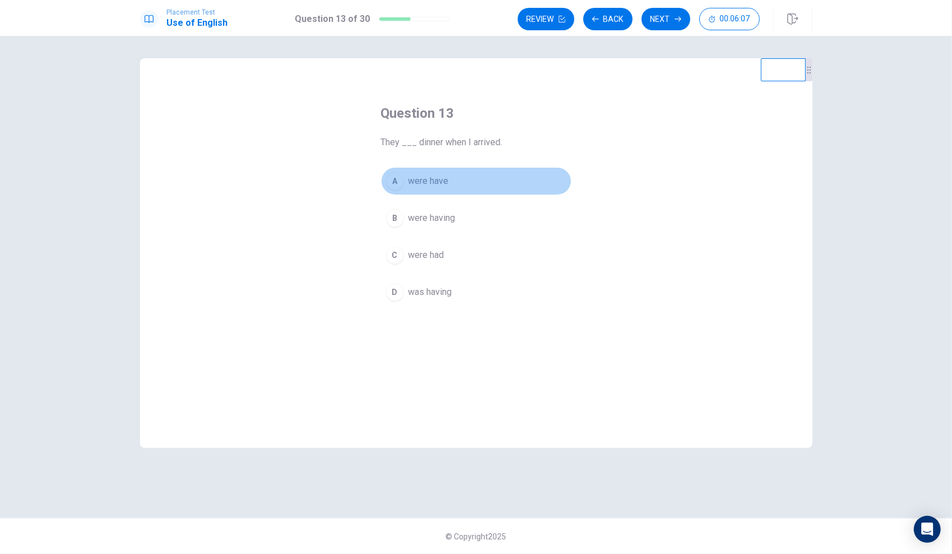
click at [472, 181] on button "A were have" at bounding box center [476, 181] width 190 height 28
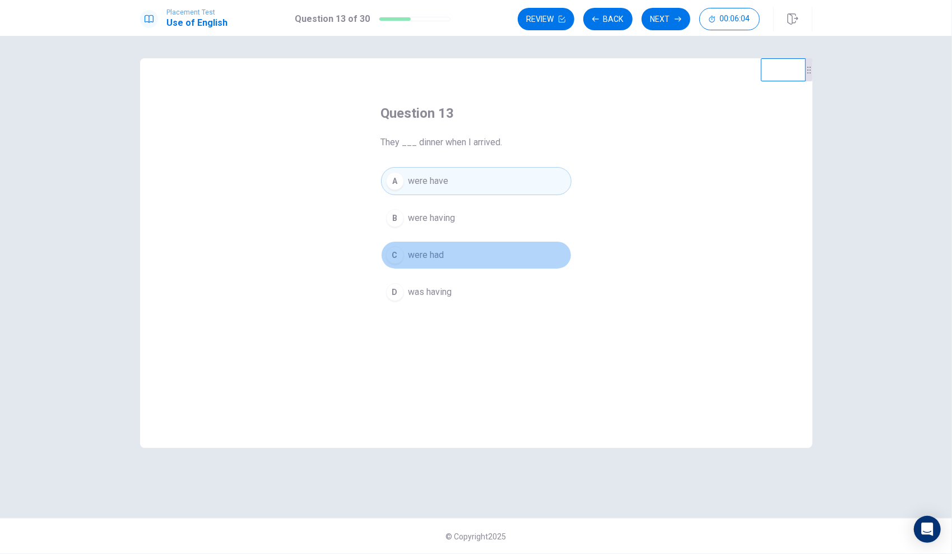
click at [470, 247] on button "C were had" at bounding box center [476, 255] width 190 height 28
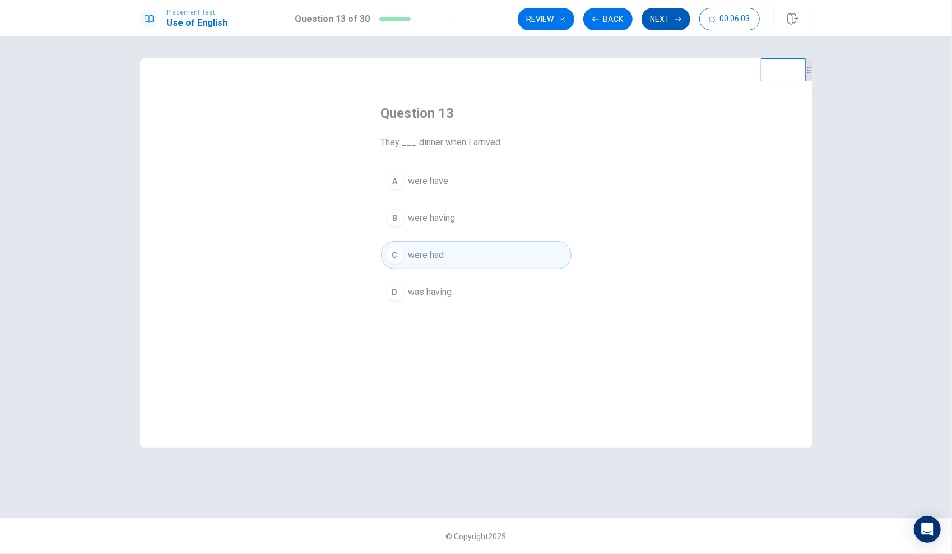
click at [670, 17] on button "Next" at bounding box center [666, 19] width 49 height 22
click at [461, 220] on button "B planning" at bounding box center [476, 218] width 190 height 28
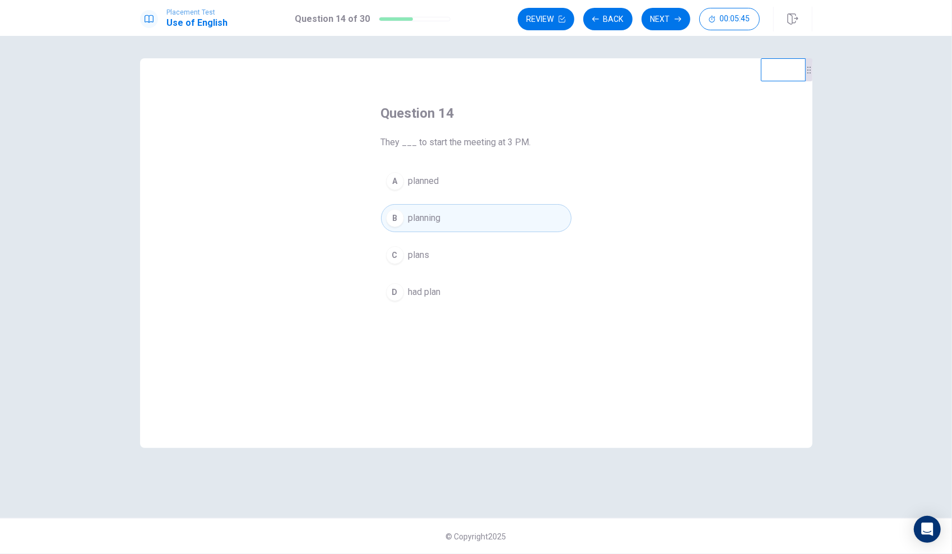
click at [654, 24] on button "Next" at bounding box center [666, 19] width 49 height 22
click at [466, 178] on button "A A hat" at bounding box center [476, 181] width 190 height 28
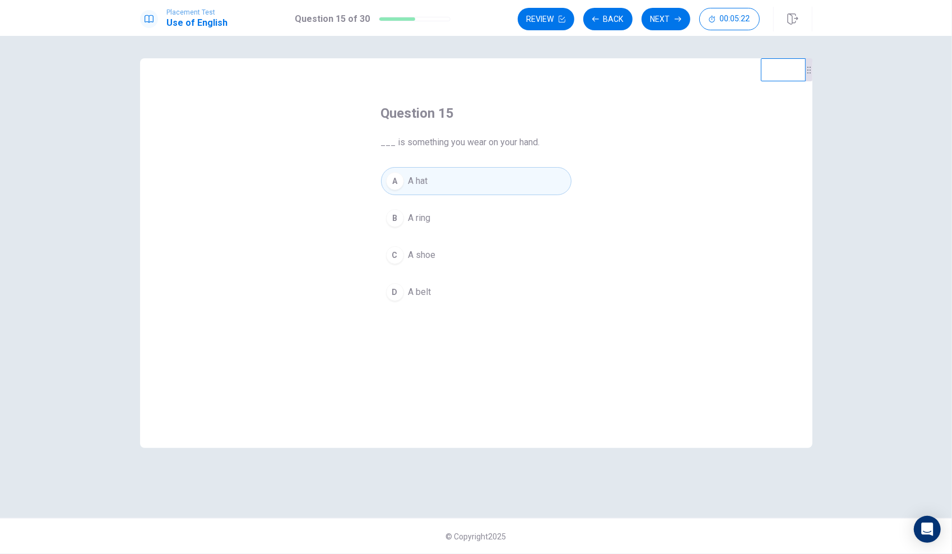
click at [428, 252] on span "A shoe" at bounding box center [421, 254] width 27 height 13
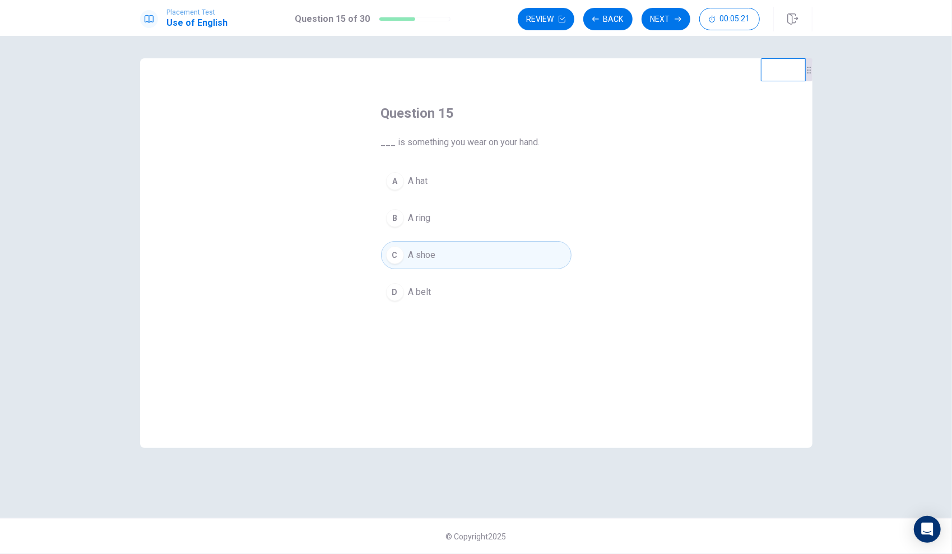
drag, startPoint x: 575, startPoint y: 67, endPoint x: 611, endPoint y: 43, distance: 43.1
click at [654, 22] on button "Next" at bounding box center [666, 19] width 49 height 22
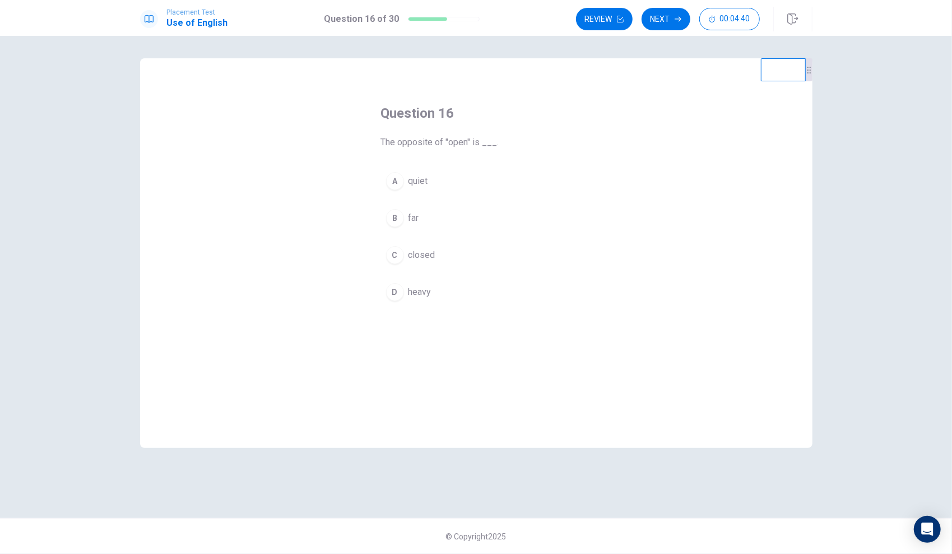
click at [475, 250] on button "C closed" at bounding box center [476, 255] width 190 height 28
click at [671, 22] on button "Next" at bounding box center [666, 19] width 49 height 22
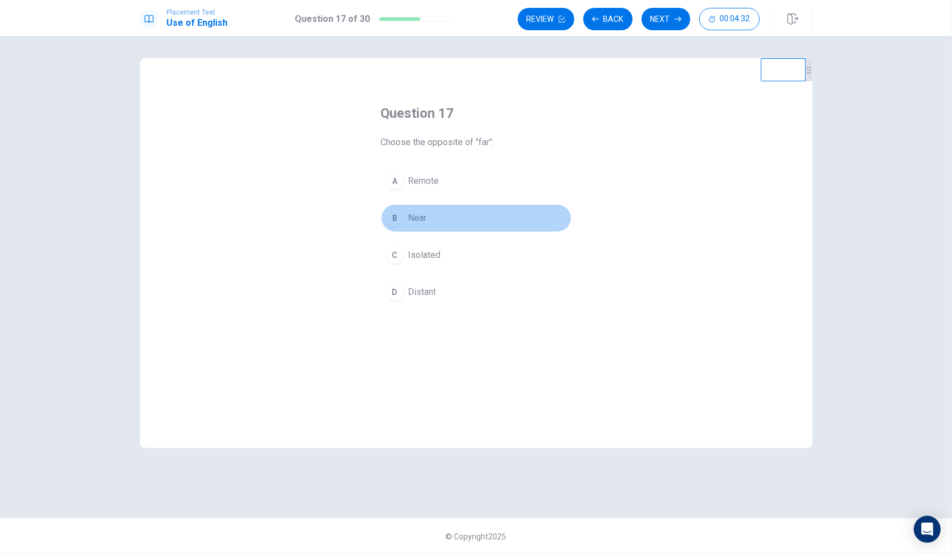
click at [403, 219] on button "B Near" at bounding box center [476, 218] width 190 height 28
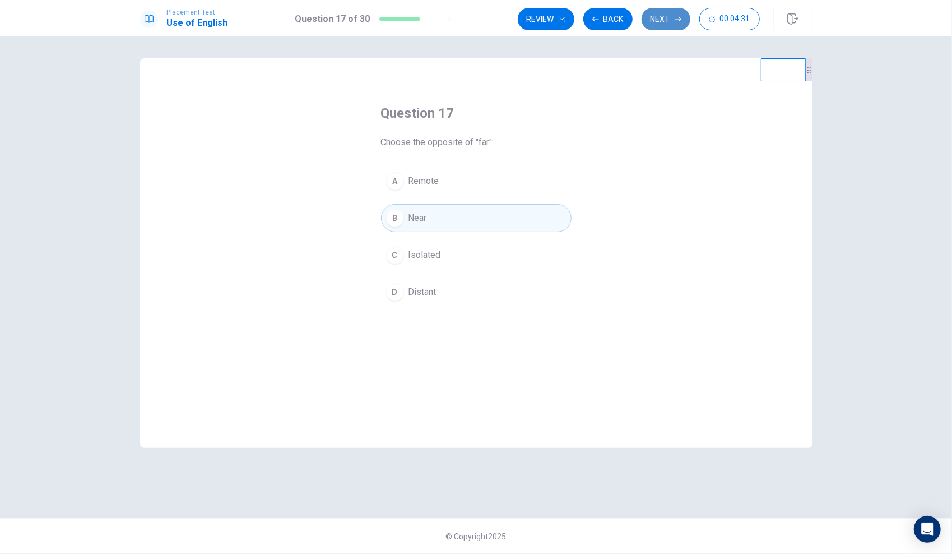
click at [673, 16] on button "Next" at bounding box center [666, 19] width 49 height 22
click at [455, 217] on button "B pool" at bounding box center [476, 218] width 190 height 28
click at [660, 15] on button "Next" at bounding box center [666, 19] width 49 height 22
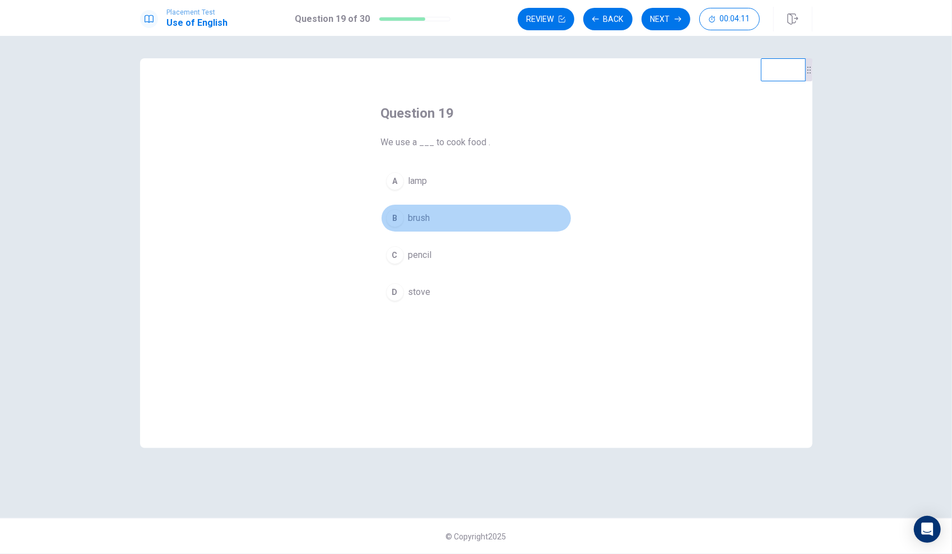
click at [439, 215] on button "B brush" at bounding box center [476, 218] width 190 height 28
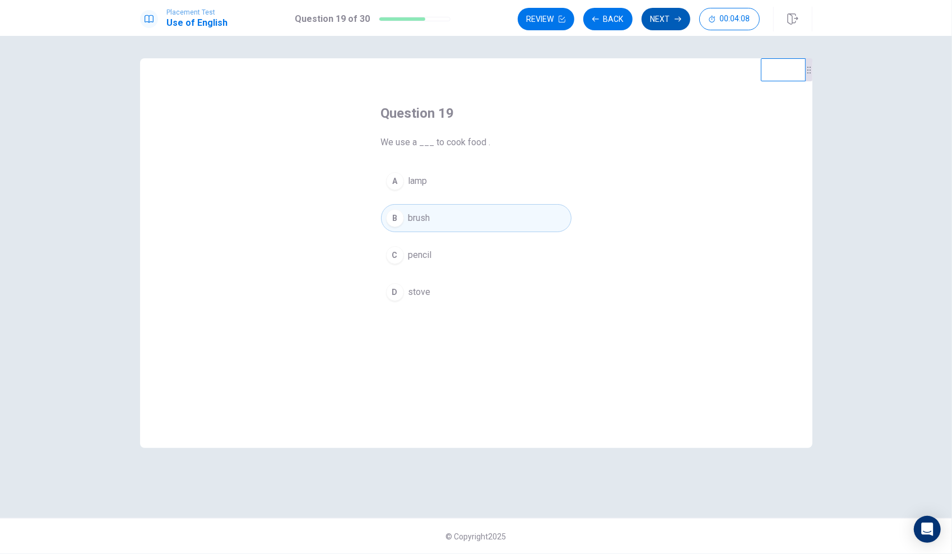
click at [651, 20] on button "Next" at bounding box center [666, 19] width 49 height 22
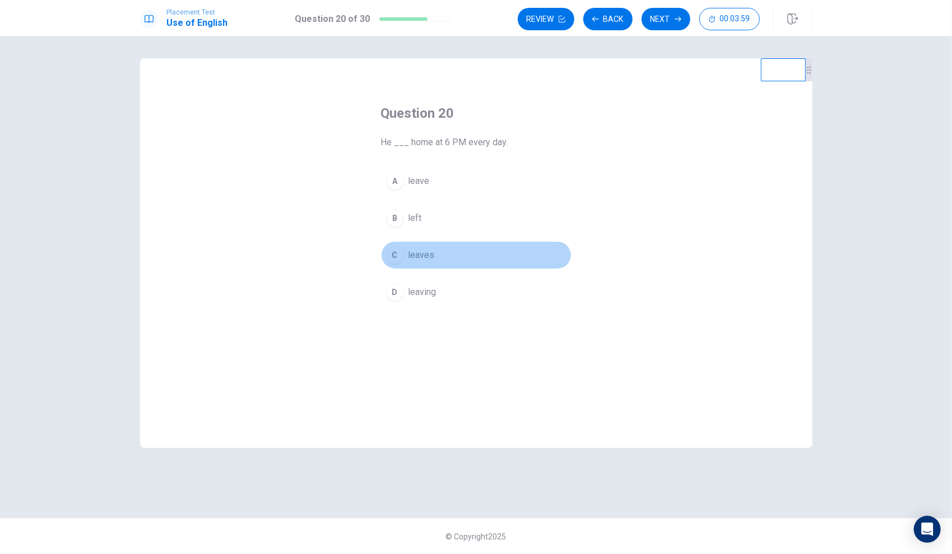
click at [454, 252] on button "C leaves" at bounding box center [476, 255] width 190 height 28
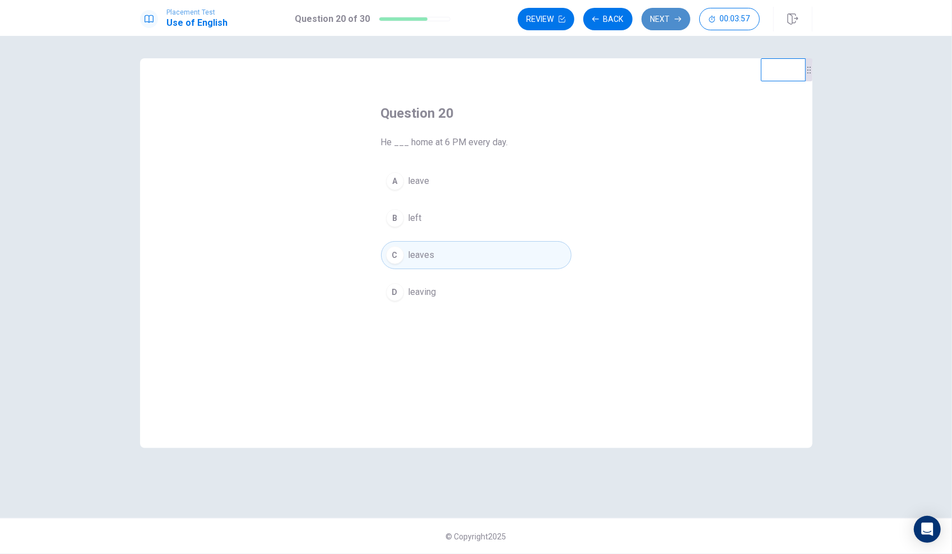
click at [666, 13] on button "Next" at bounding box center [666, 19] width 49 height 22
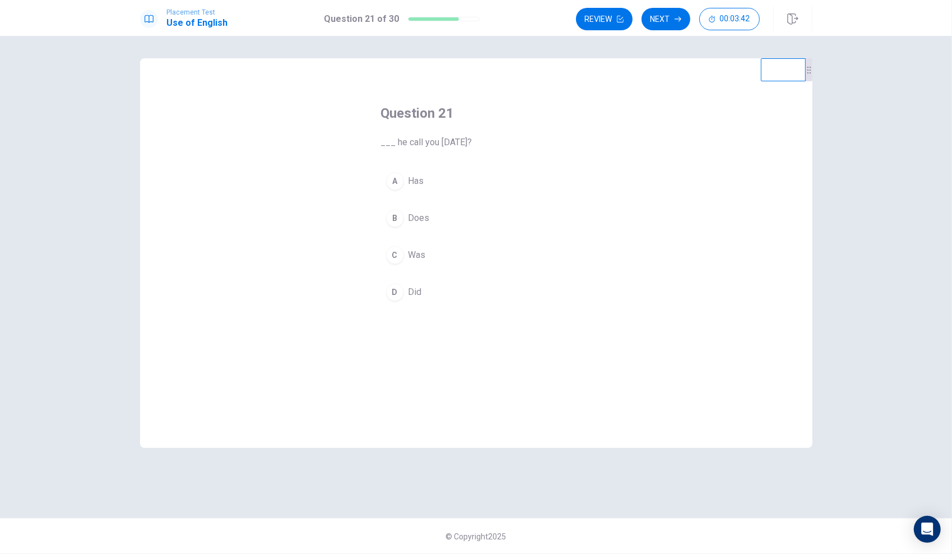
click at [424, 284] on button "D Did" at bounding box center [476, 292] width 190 height 28
click at [440, 214] on button "B Does" at bounding box center [476, 218] width 190 height 28
click at [672, 21] on button "Next" at bounding box center [666, 19] width 49 height 22
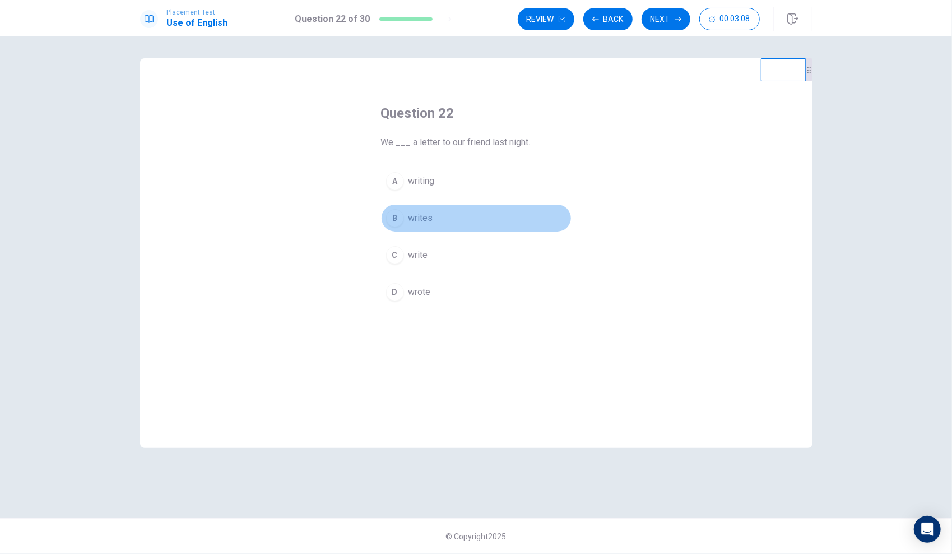
click at [450, 217] on button "B writes" at bounding box center [476, 218] width 190 height 28
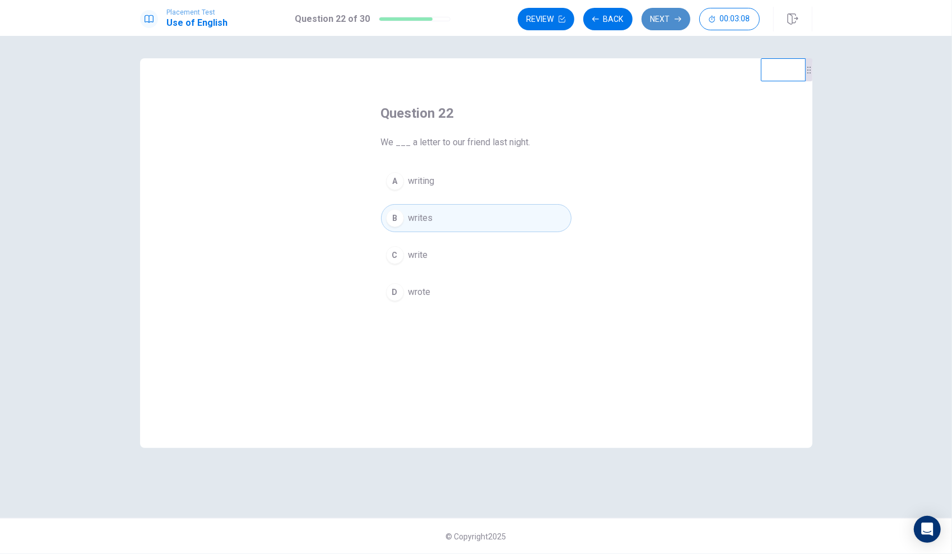
click at [656, 10] on button "Next" at bounding box center [666, 19] width 49 height 22
click at [453, 285] on button "D was" at bounding box center [476, 292] width 190 height 28
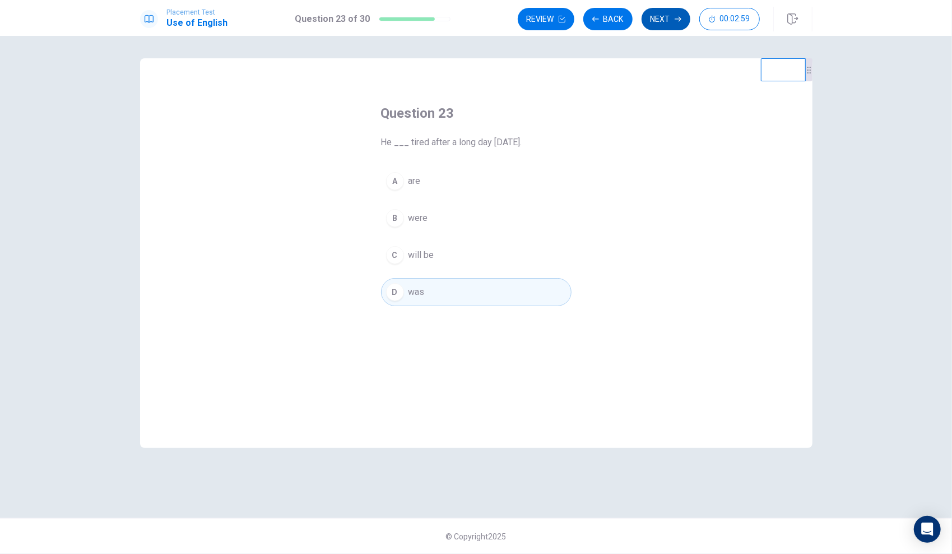
click at [662, 17] on button "Next" at bounding box center [666, 19] width 49 height 22
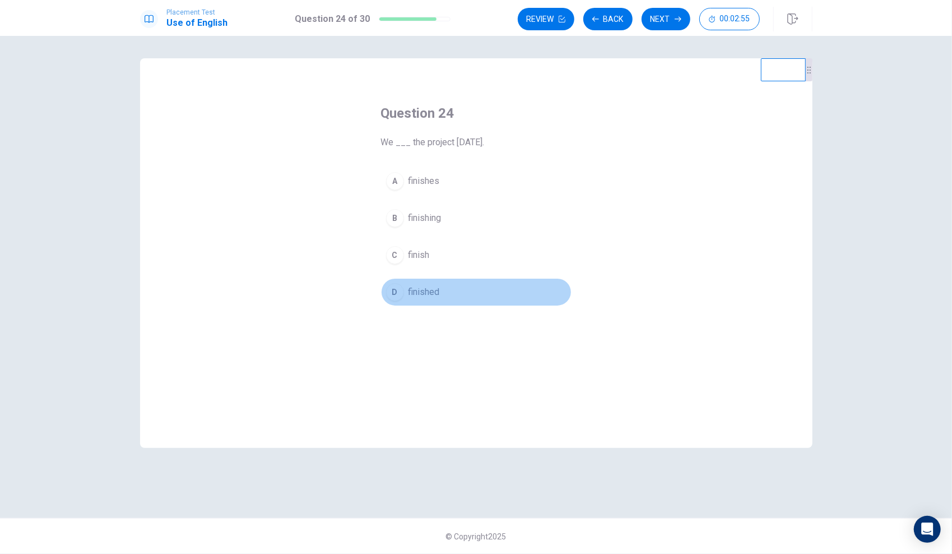
click at [455, 292] on button "D finished" at bounding box center [476, 292] width 190 height 28
drag, startPoint x: 667, startPoint y: 10, endPoint x: 661, endPoint y: 16, distance: 7.9
click at [663, 12] on button "Next" at bounding box center [666, 19] width 49 height 22
click at [476, 175] on button "A a watch" at bounding box center [476, 181] width 190 height 28
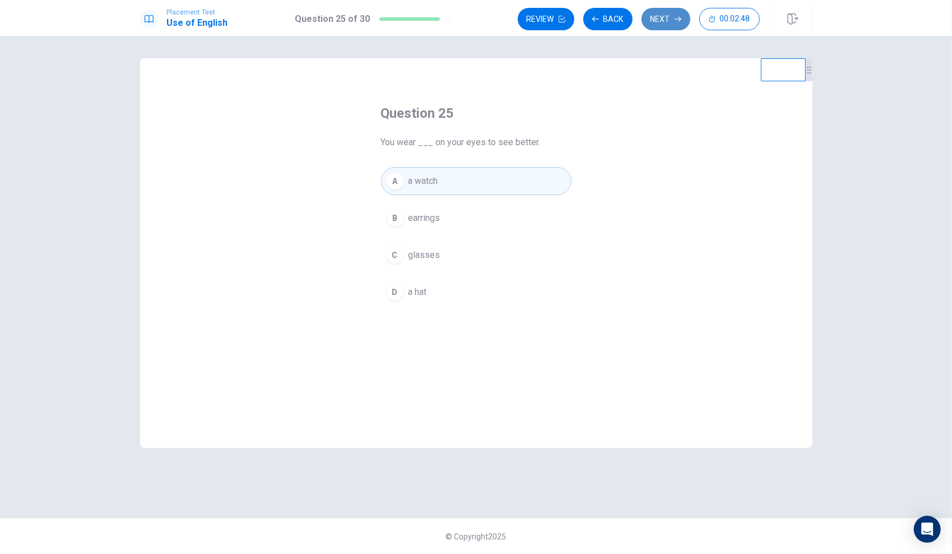
click at [686, 17] on button "Next" at bounding box center [666, 19] width 49 height 22
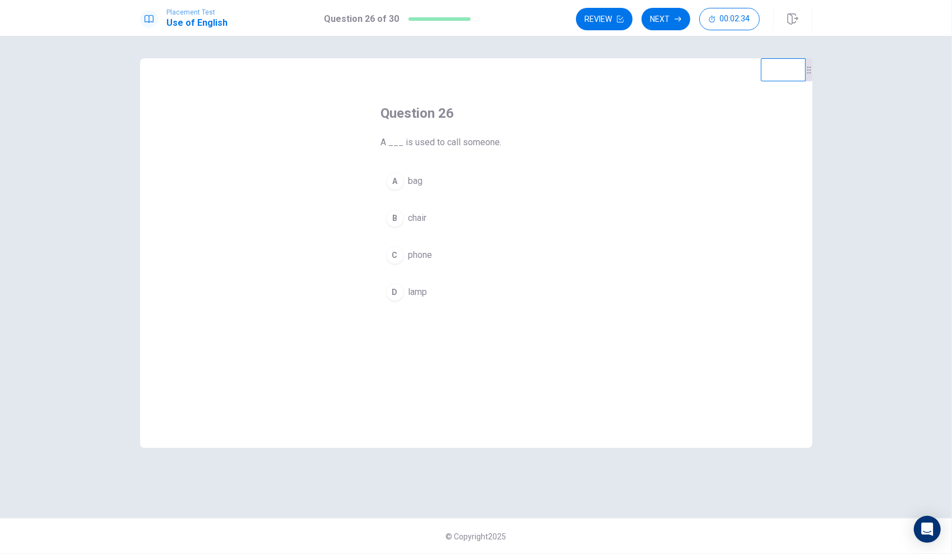
click at [441, 252] on button "C phone" at bounding box center [476, 255] width 190 height 28
click at [664, 17] on button "Next" at bounding box center [666, 19] width 49 height 22
click at [461, 245] on button "C fork" at bounding box center [476, 255] width 190 height 28
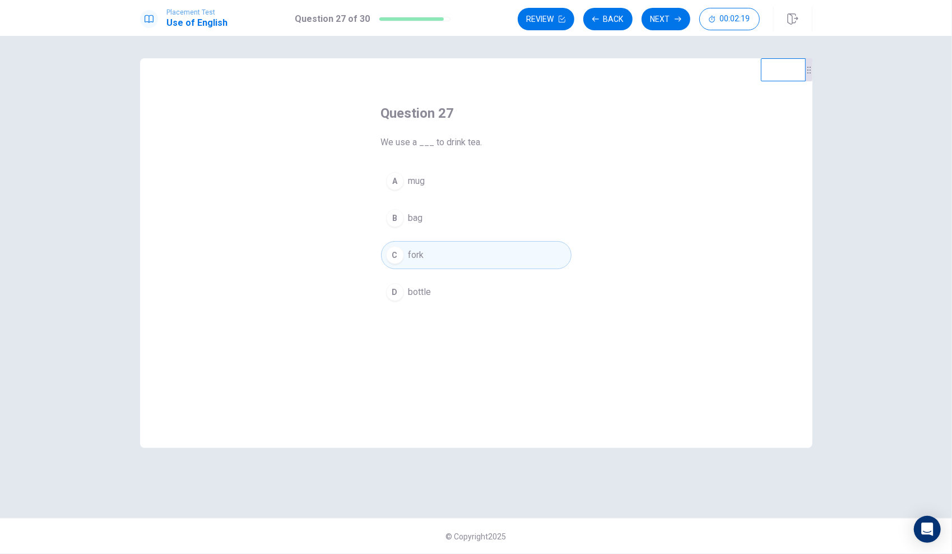
click at [669, 8] on button "Next" at bounding box center [666, 19] width 49 height 22
click at [475, 177] on button "A play" at bounding box center [476, 181] width 190 height 28
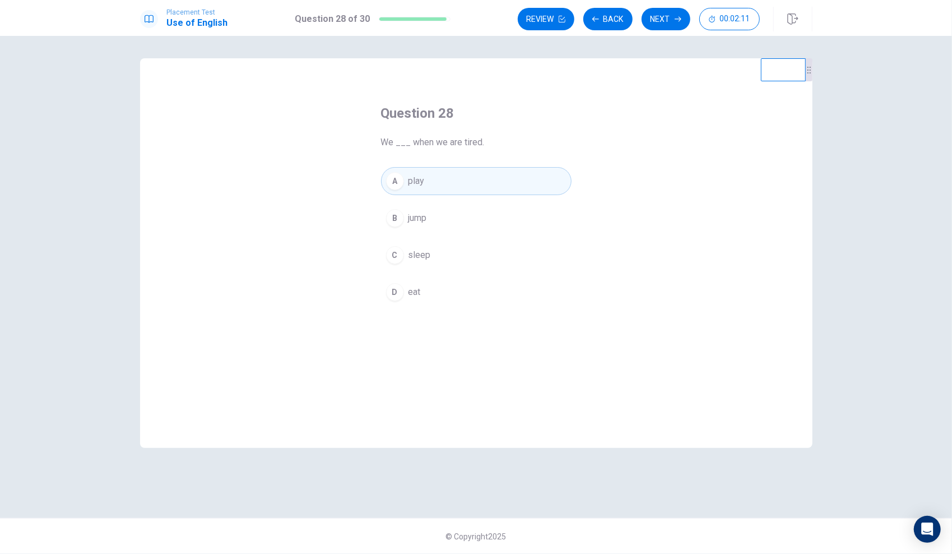
click at [466, 208] on button "B jump" at bounding box center [476, 218] width 190 height 28
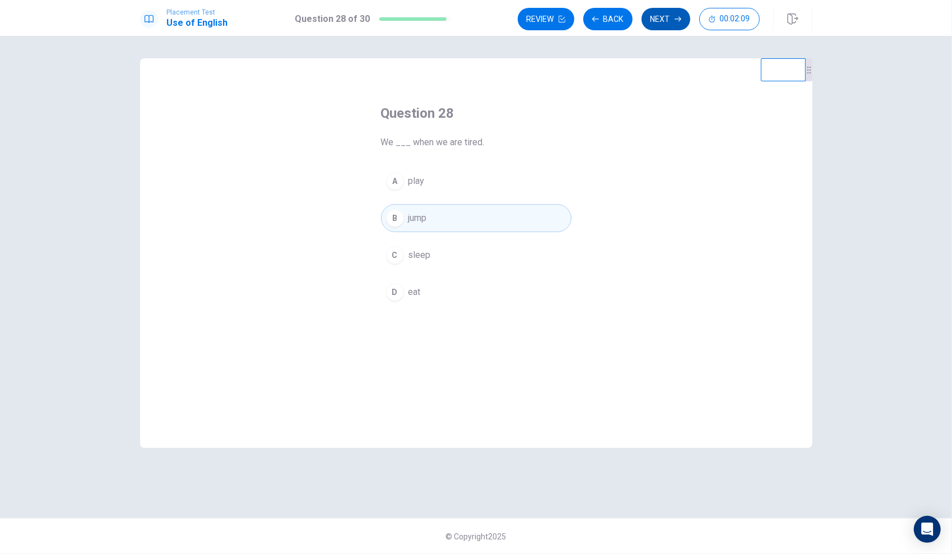
click at [671, 20] on button "Next" at bounding box center [666, 19] width 49 height 22
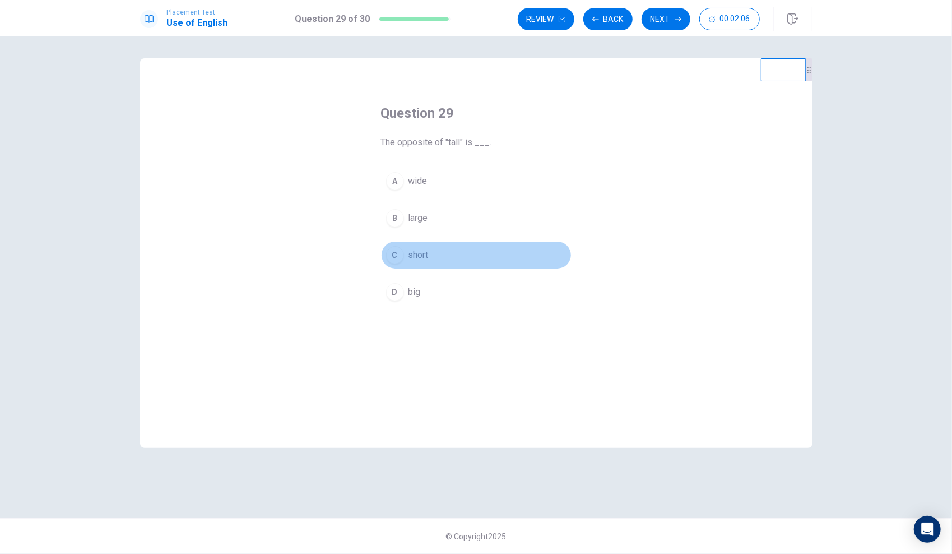
click at [441, 243] on button "C short" at bounding box center [476, 255] width 190 height 28
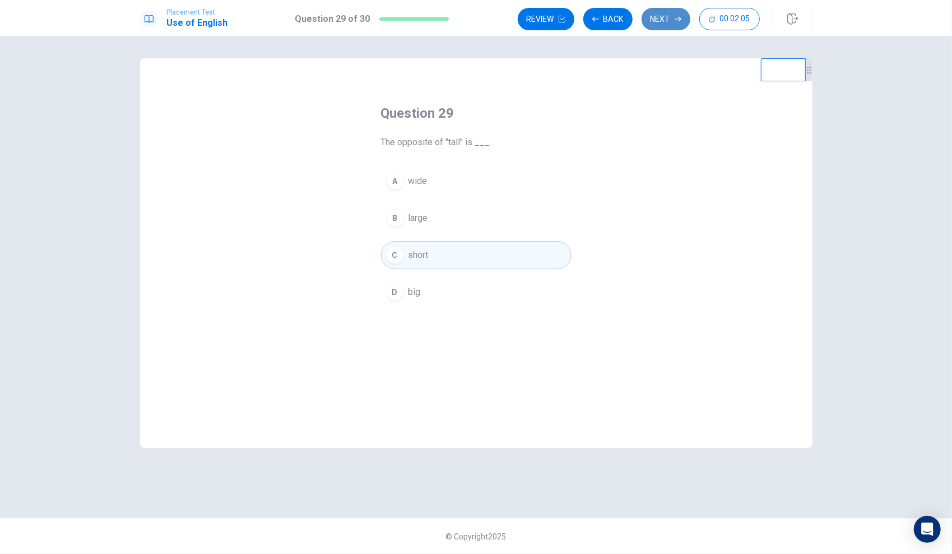
click at [677, 18] on icon "button" at bounding box center [678, 19] width 7 height 7
click at [471, 180] on button "A were" at bounding box center [476, 181] width 190 height 28
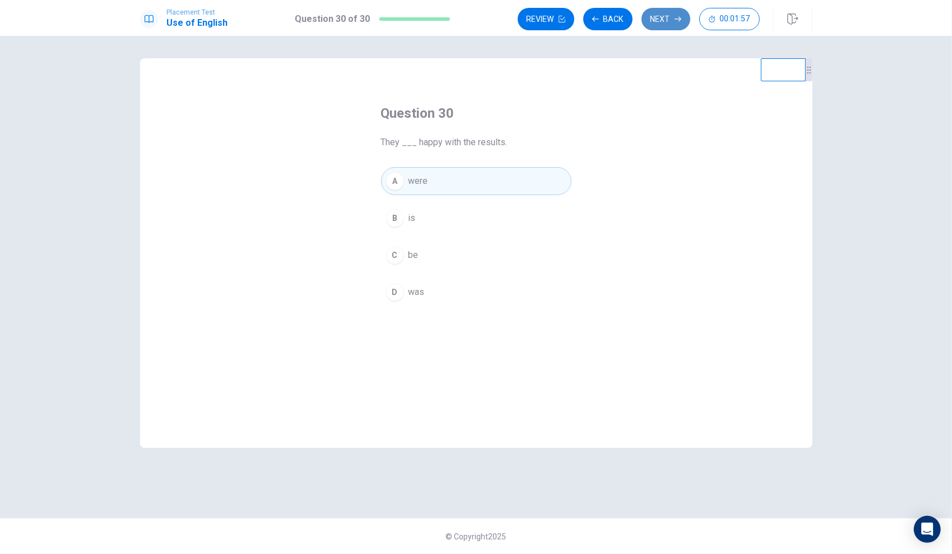
click at [652, 21] on button "Next" at bounding box center [666, 19] width 49 height 22
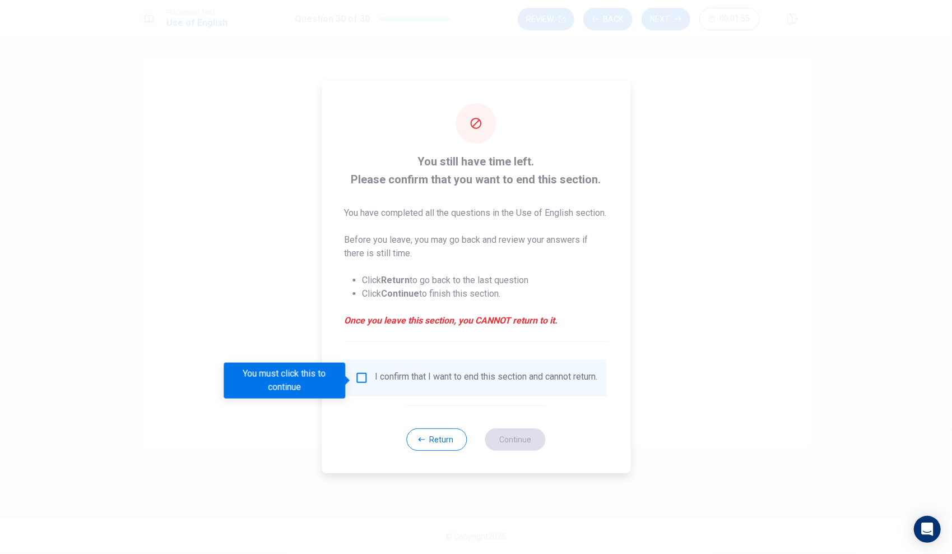
click at [356, 377] on input "You must click this to continue" at bounding box center [361, 377] width 13 height 13
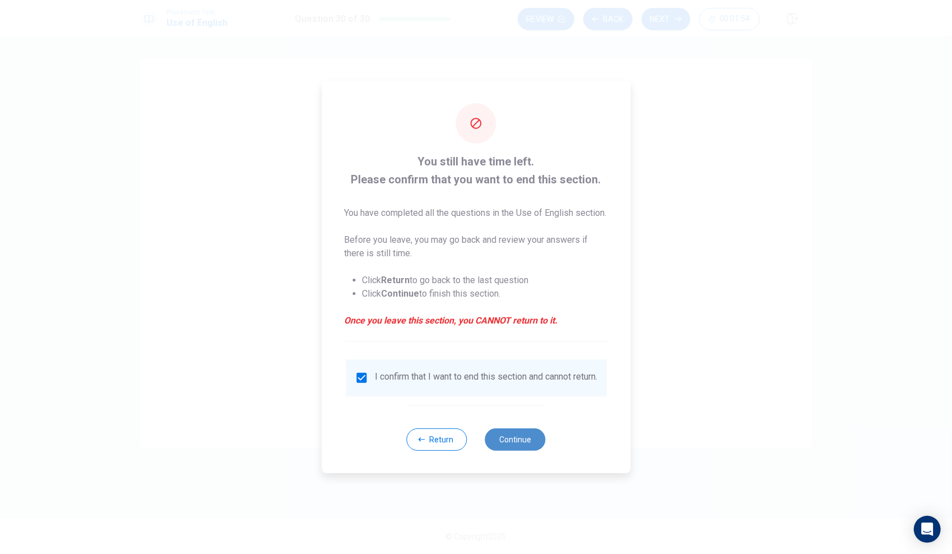
click at [520, 440] on button "Continue" at bounding box center [515, 439] width 61 height 22
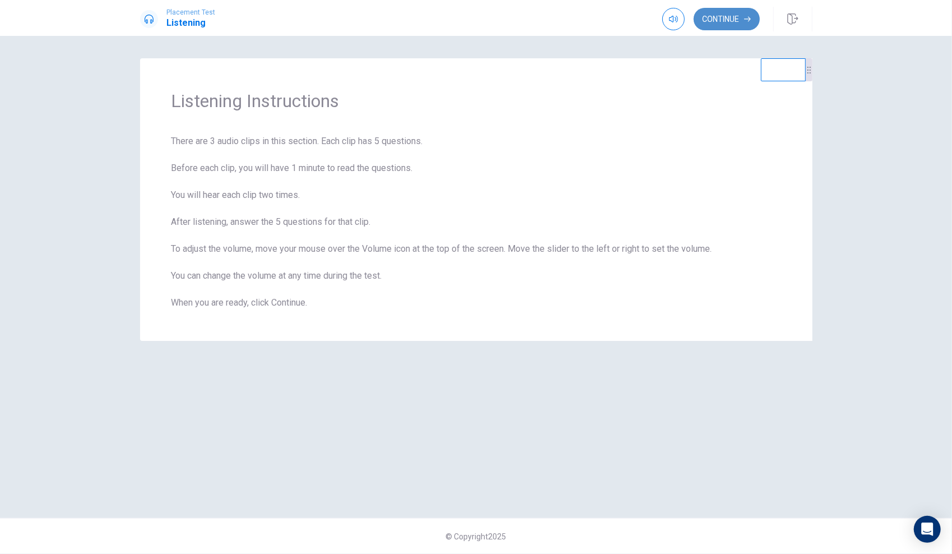
click at [710, 20] on button "Continue" at bounding box center [727, 19] width 66 height 22
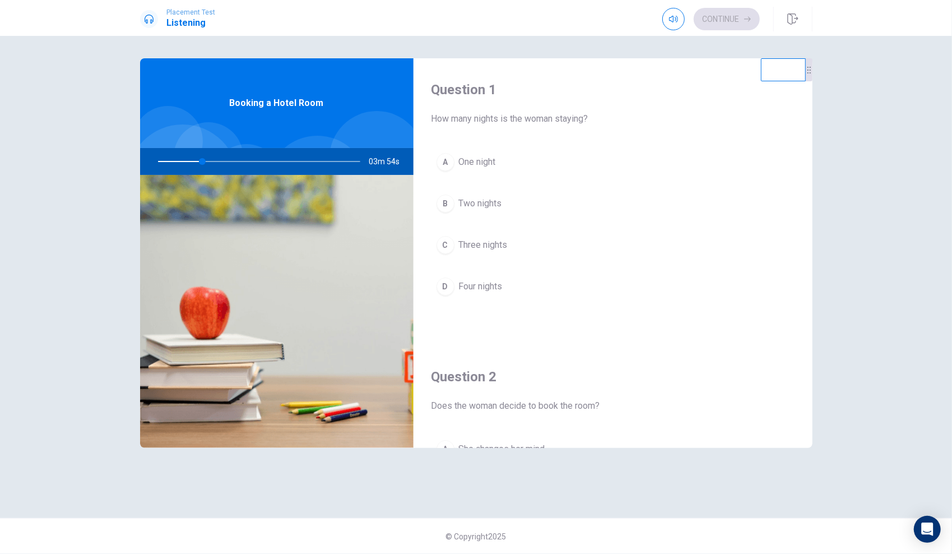
click at [336, 219] on img at bounding box center [276, 311] width 273 height 273
click at [444, 200] on div "B" at bounding box center [445, 203] width 18 height 18
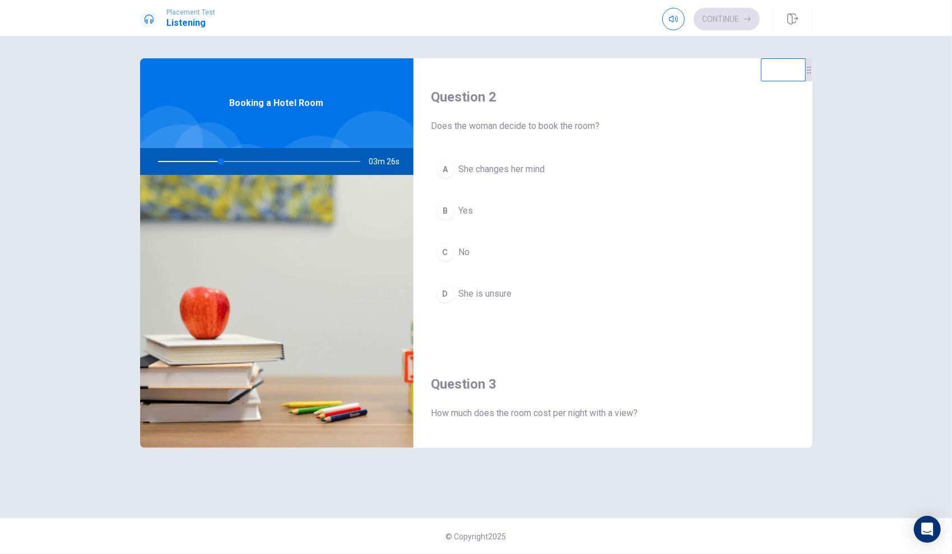
scroll to position [280, 0]
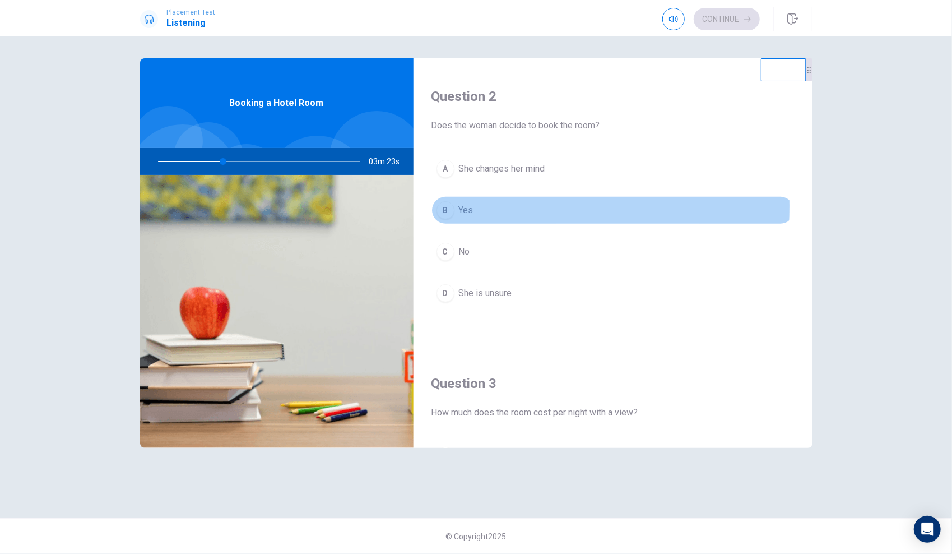
drag, startPoint x: 443, startPoint y: 205, endPoint x: 456, endPoint y: 207, distance: 13.6
click at [443, 205] on div "B" at bounding box center [445, 210] width 18 height 18
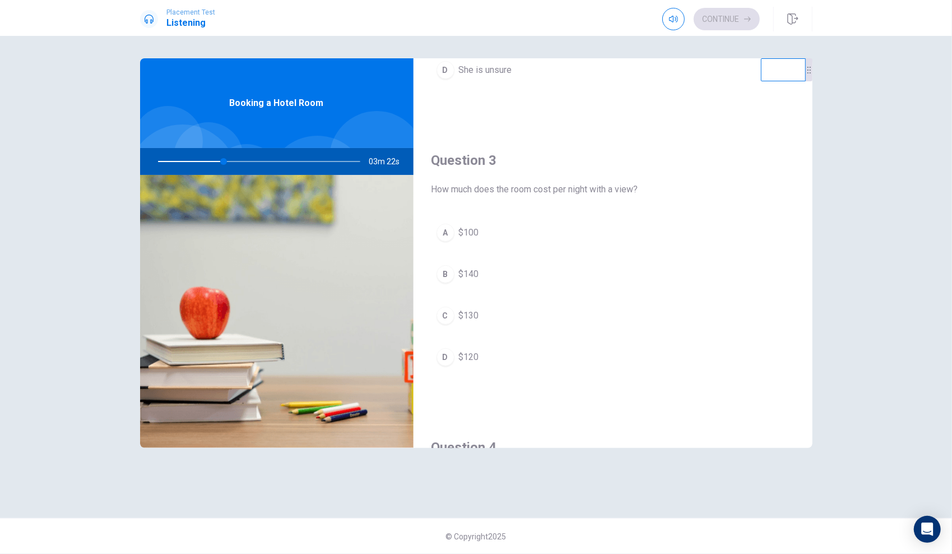
scroll to position [560, 0]
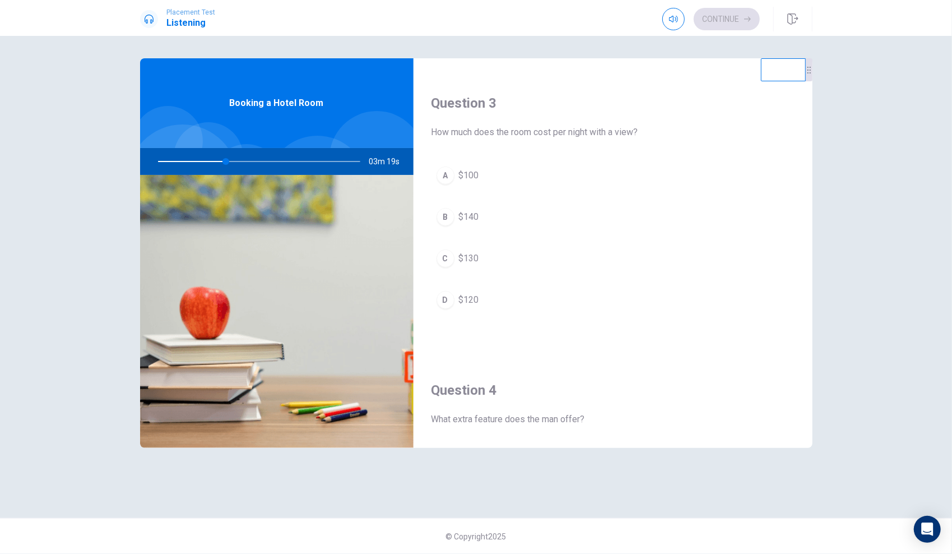
click at [447, 291] on div "D" at bounding box center [445, 300] width 18 height 18
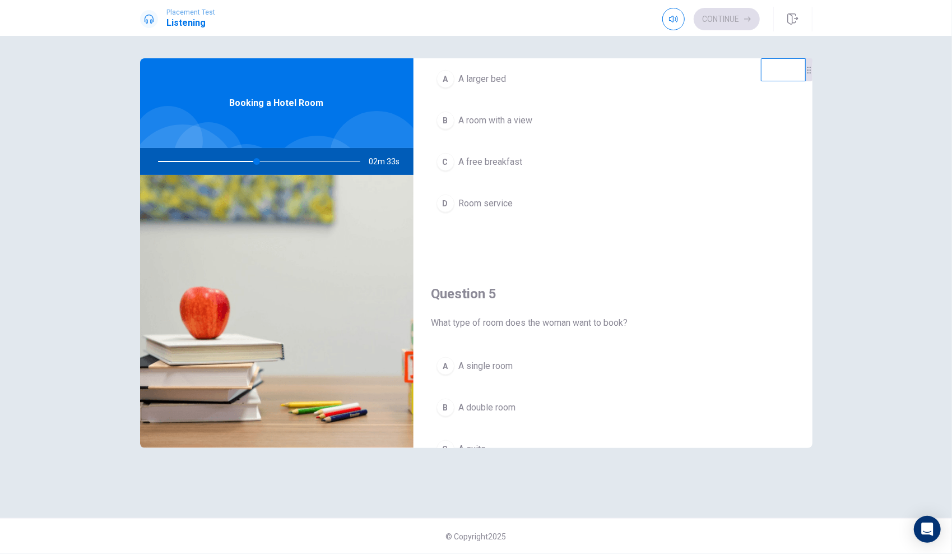
scroll to position [851, 0]
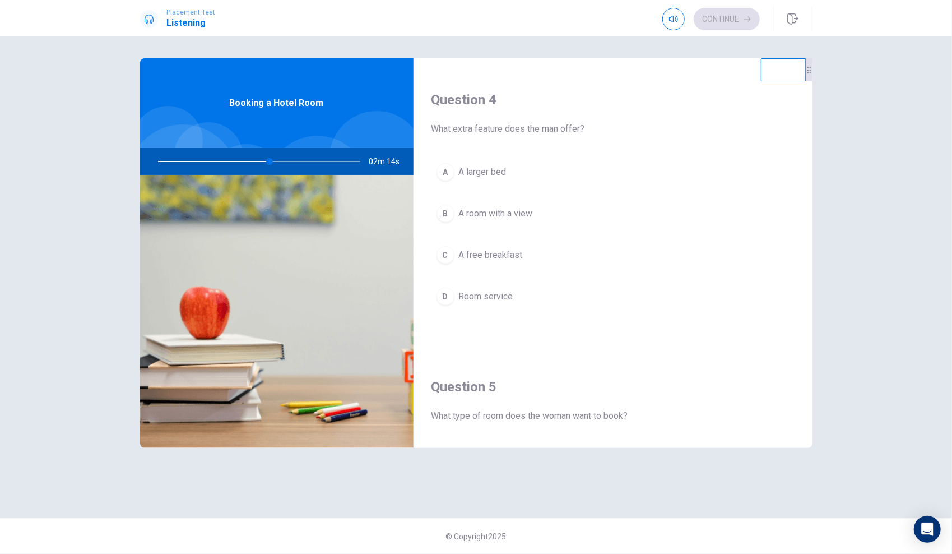
drag, startPoint x: 271, startPoint y: 162, endPoint x: 286, endPoint y: 162, distance: 15.1
click at [286, 162] on div at bounding box center [257, 161] width 225 height 27
click at [287, 162] on div at bounding box center [257, 161] width 225 height 27
click at [290, 159] on div at bounding box center [257, 161] width 225 height 27
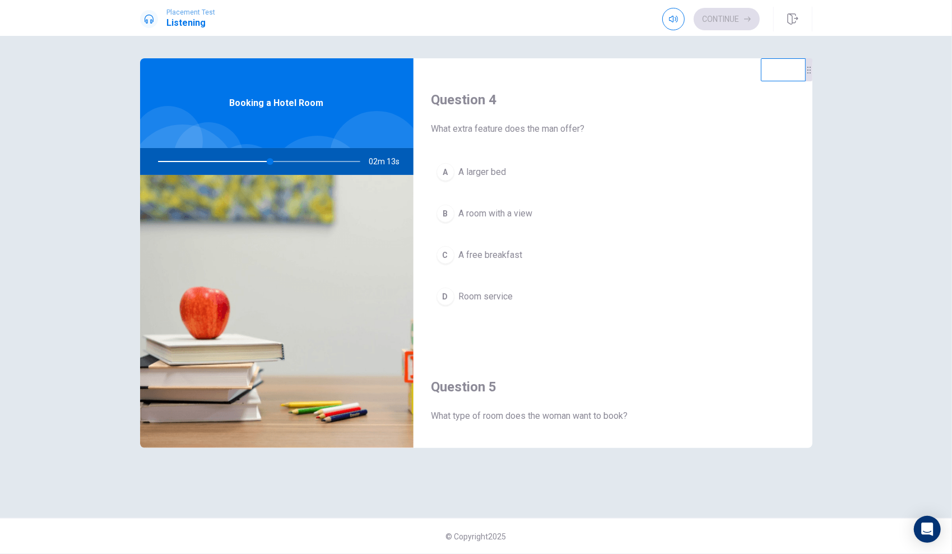
drag, startPoint x: 290, startPoint y: 159, endPoint x: 306, endPoint y: 159, distance: 16.3
click at [291, 159] on div at bounding box center [257, 161] width 225 height 27
drag, startPoint x: 316, startPoint y: 159, endPoint x: 329, endPoint y: 158, distance: 13.5
click at [317, 159] on div at bounding box center [257, 161] width 225 height 27
click at [329, 158] on div at bounding box center [257, 161] width 225 height 27
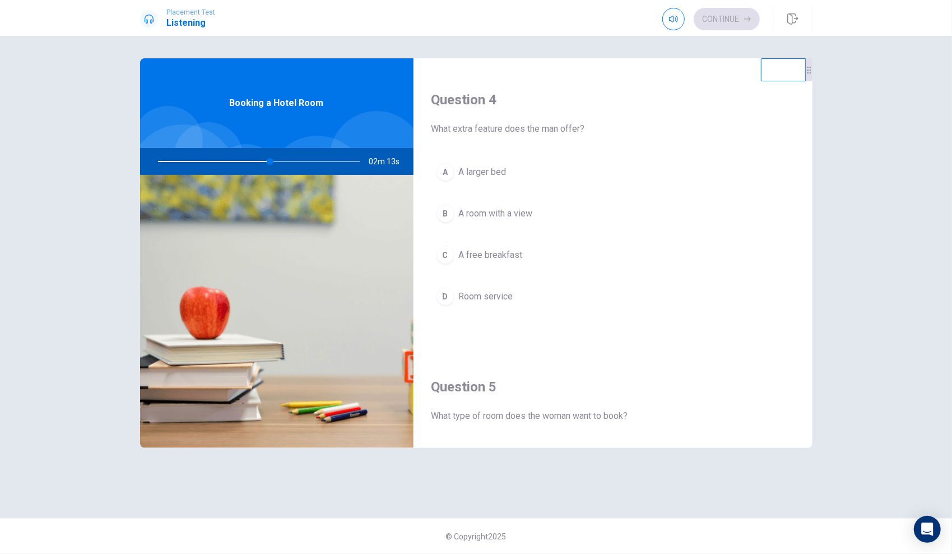
click at [331, 157] on div at bounding box center [257, 161] width 225 height 27
drag, startPoint x: 341, startPoint y: 158, endPoint x: 342, endPoint y: 176, distance: 18.6
click at [342, 176] on div "Booking a Hotel Room 02m 12s" at bounding box center [276, 252] width 273 height 389
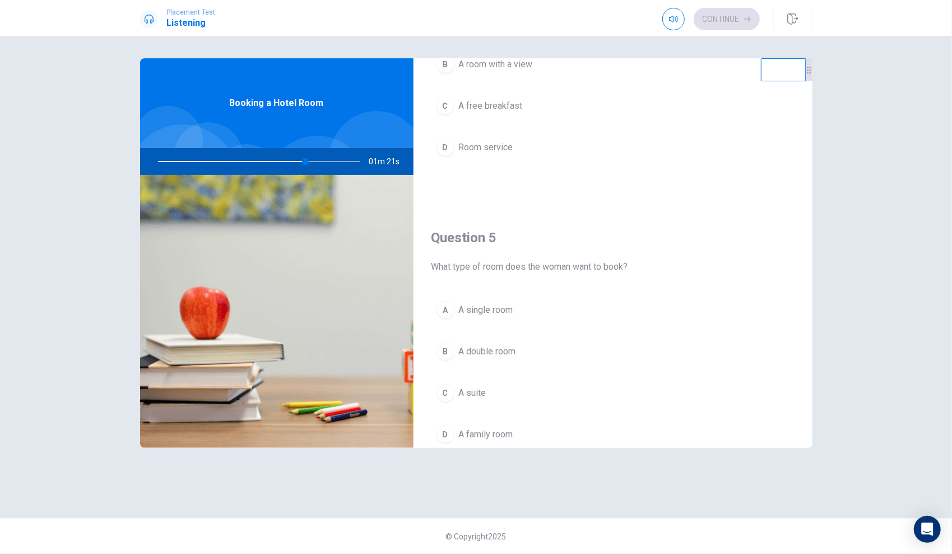
scroll to position [944, 0]
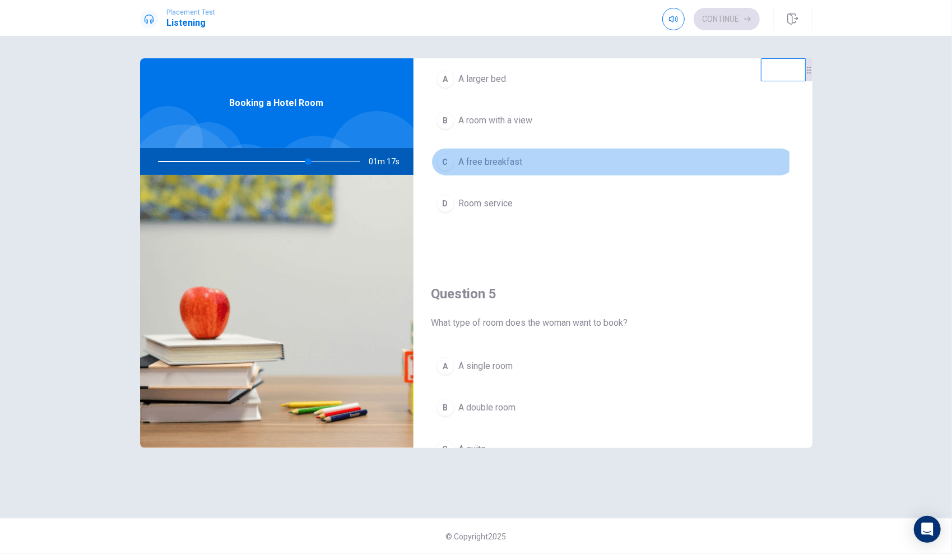
click at [444, 154] on div "C" at bounding box center [445, 162] width 18 height 18
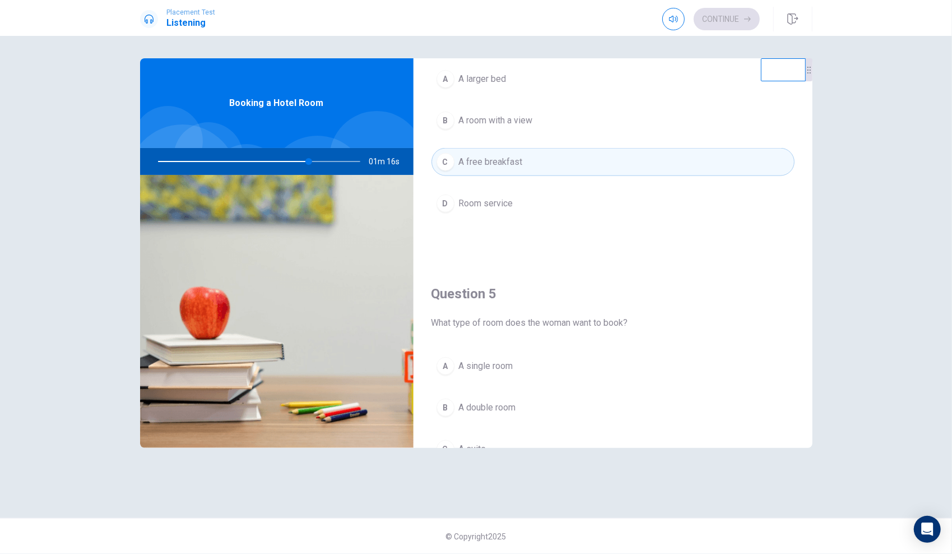
scroll to position [1037, 0]
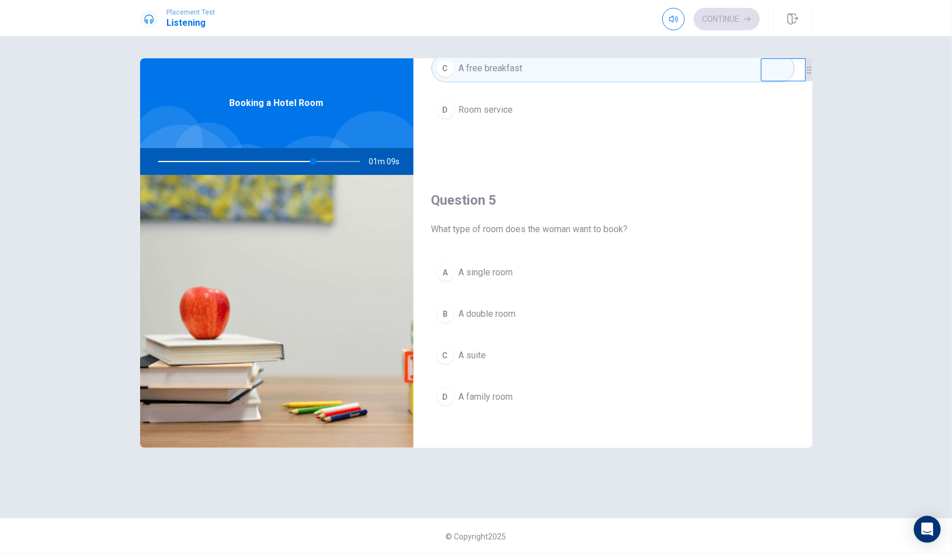
drag, startPoint x: 472, startPoint y: 393, endPoint x: 661, endPoint y: 177, distance: 287.5
click at [661, 177] on div "Question 5 What type of room does the woman want to book? A A single room B A d…" at bounding box center [612, 312] width 399 height 287
click at [476, 390] on span "A family room" at bounding box center [486, 396] width 54 height 13
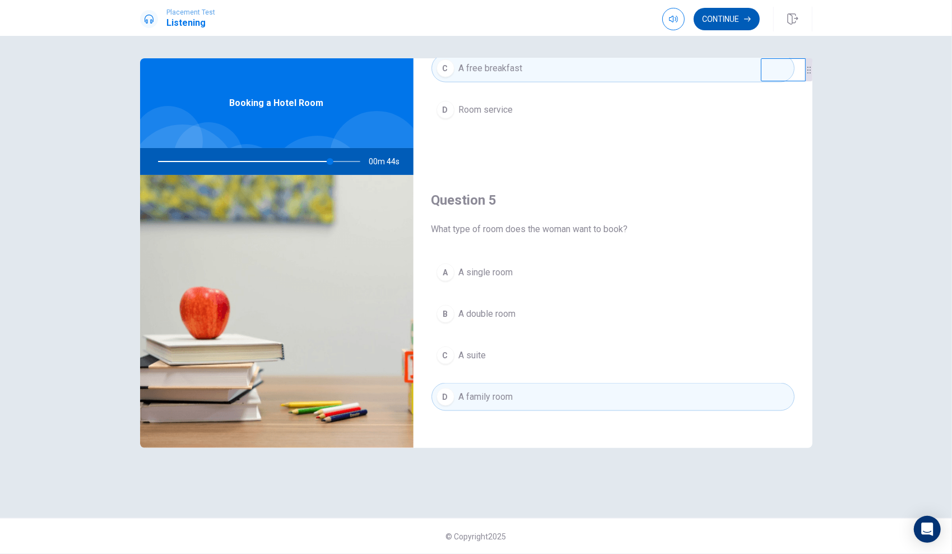
click at [725, 25] on button "Continue" at bounding box center [727, 19] width 66 height 22
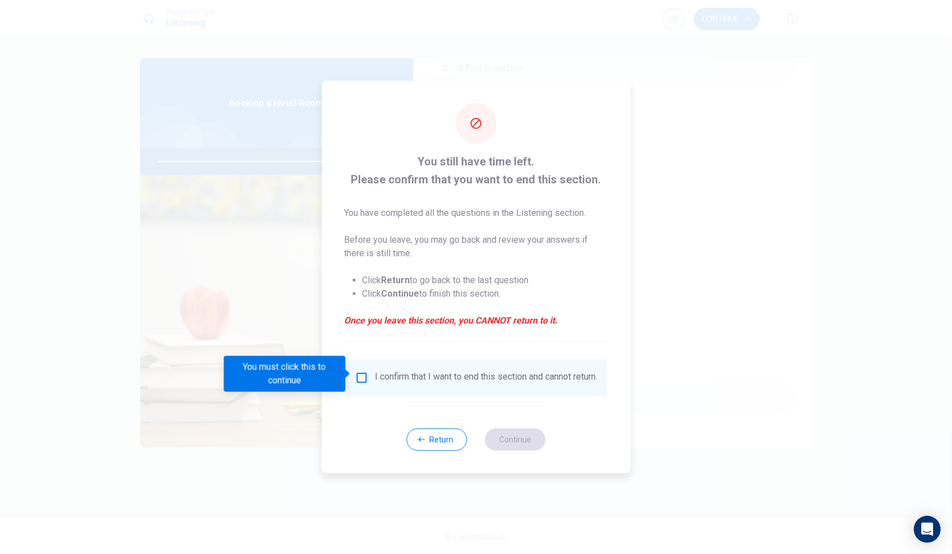
click at [361, 374] on input "You must click this to continue" at bounding box center [361, 377] width 13 height 13
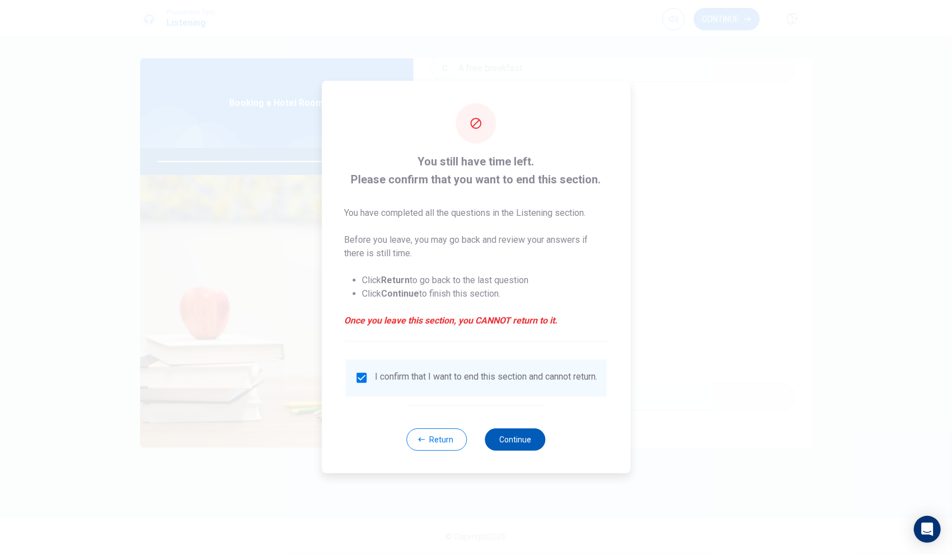
click at [501, 440] on button "Continue" at bounding box center [515, 439] width 61 height 22
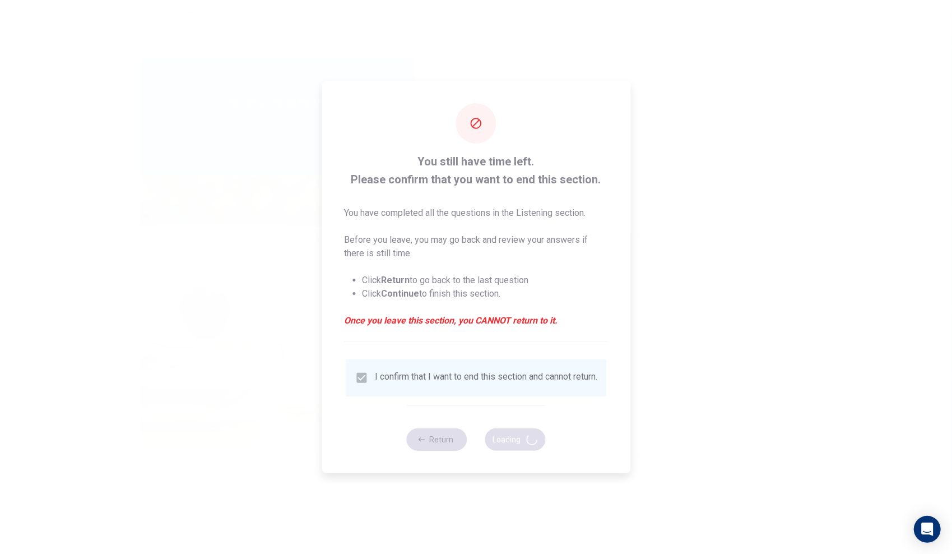
type input "87"
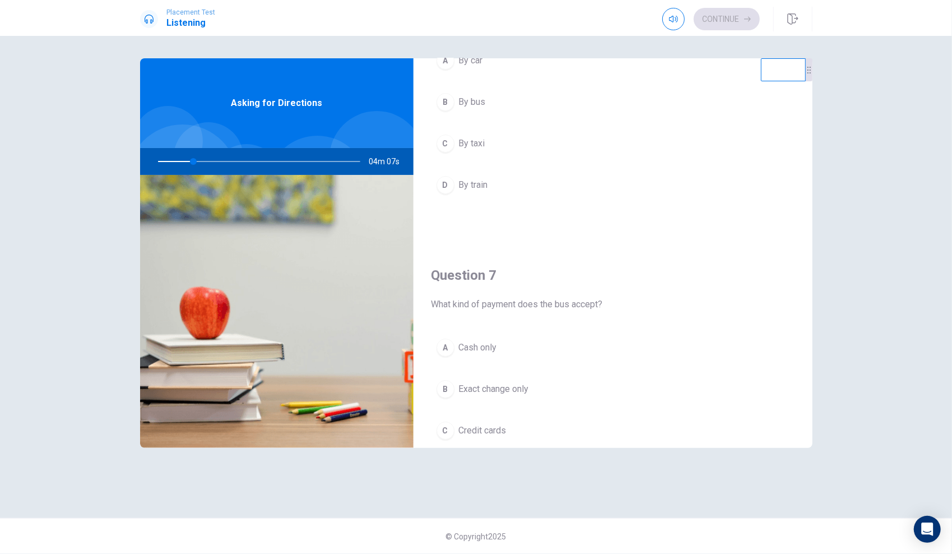
scroll to position [0, 0]
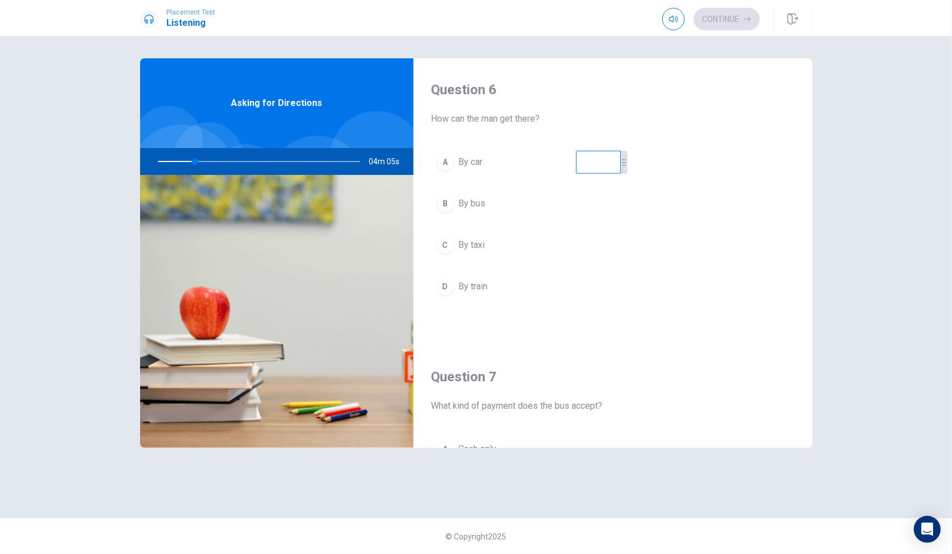
drag, startPoint x: 769, startPoint y: 79, endPoint x: 584, endPoint y: 171, distance: 206.7
click at [584, 171] on video at bounding box center [598, 162] width 45 height 23
drag, startPoint x: 616, startPoint y: 164, endPoint x: 808, endPoint y: 81, distance: 209.1
click at [808, 81] on div at bounding box center [789, 81] width 52 height 23
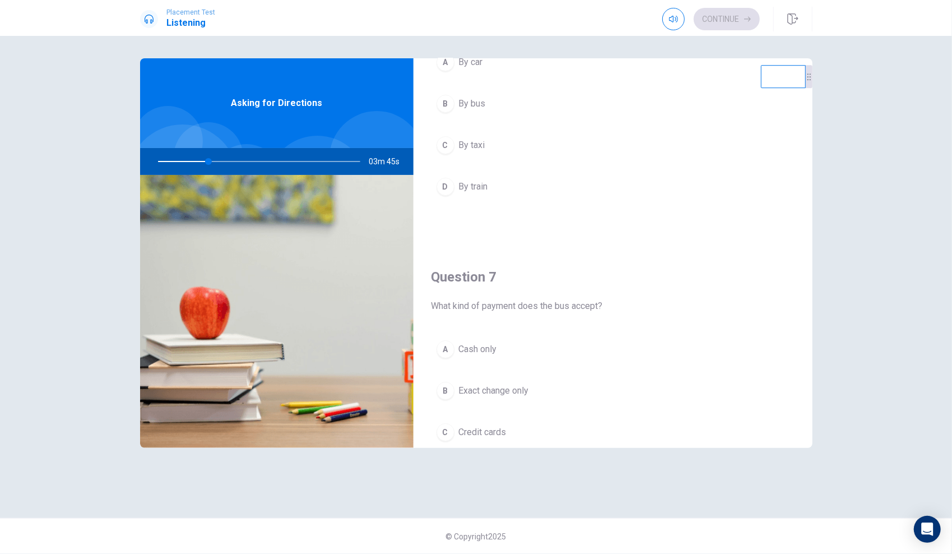
scroll to position [93, 0]
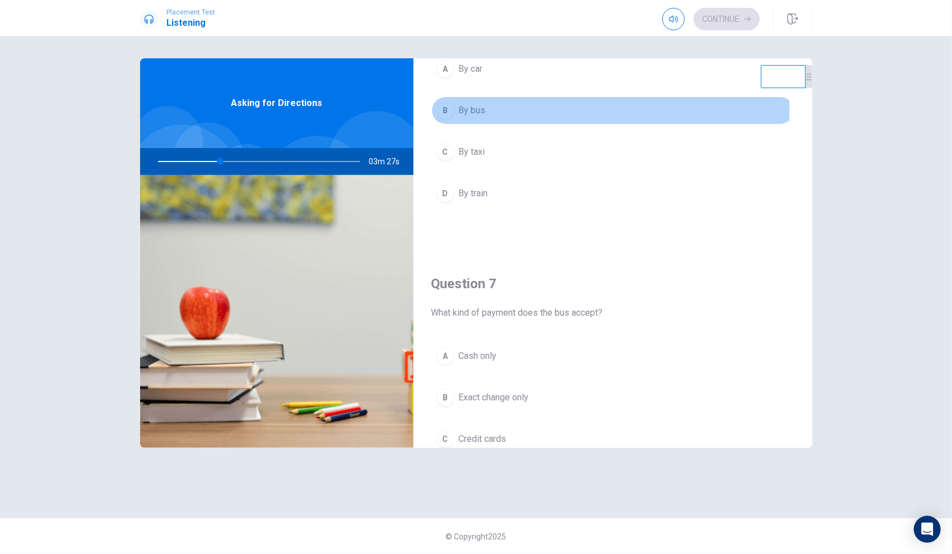
click at [450, 109] on div "B" at bounding box center [445, 110] width 18 height 18
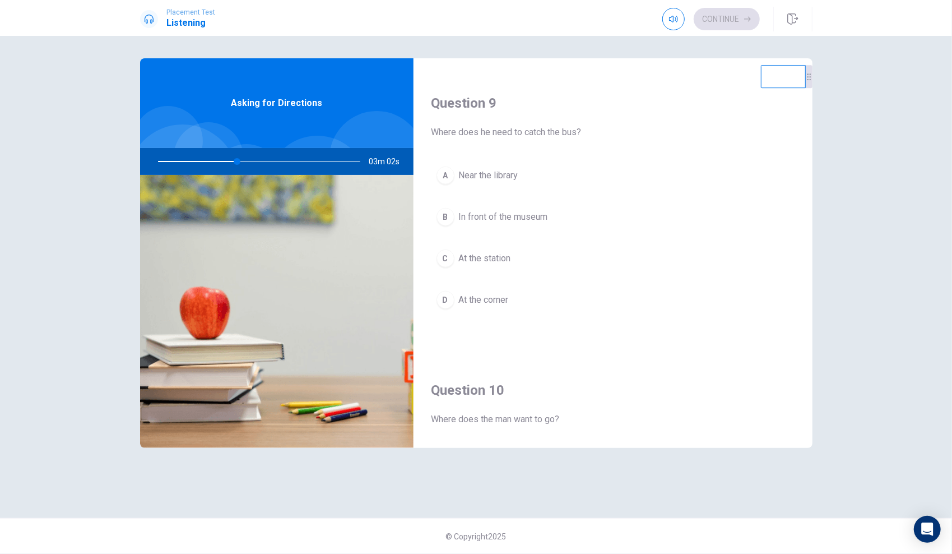
scroll to position [1037, 0]
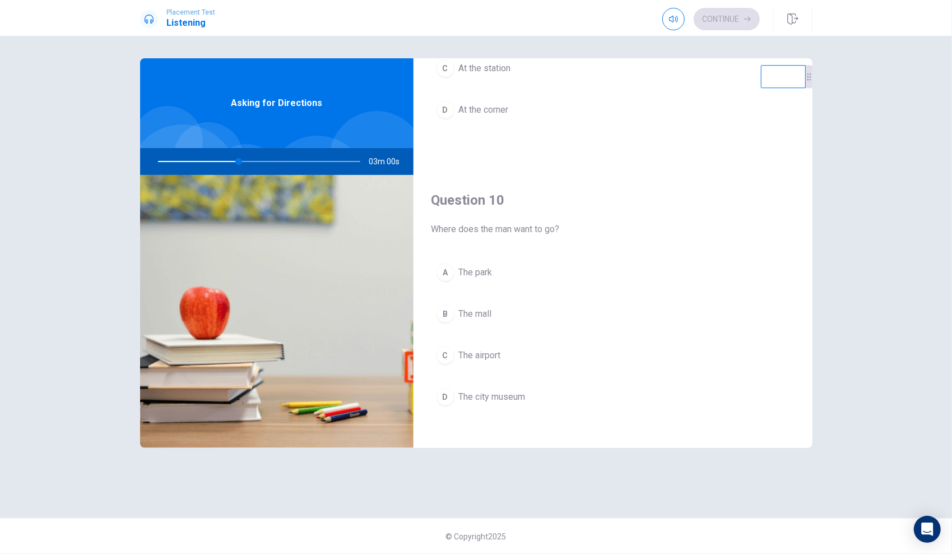
click at [452, 391] on div "D" at bounding box center [445, 397] width 18 height 18
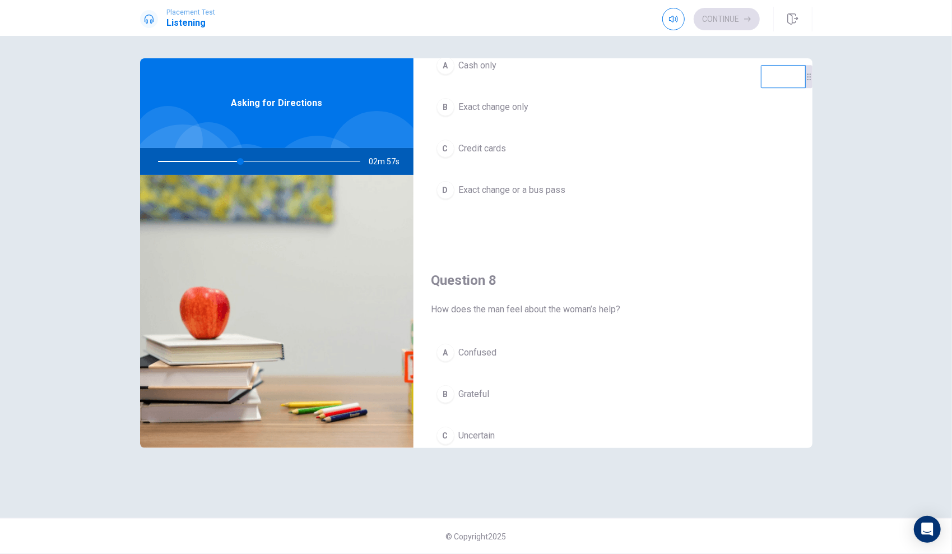
scroll to position [290, 0]
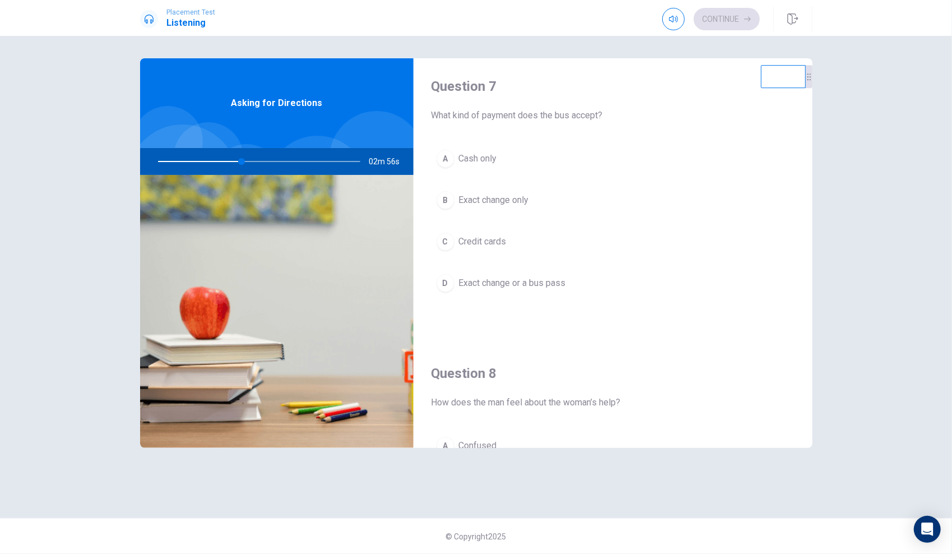
click at [446, 282] on div "D" at bounding box center [445, 283] width 18 height 18
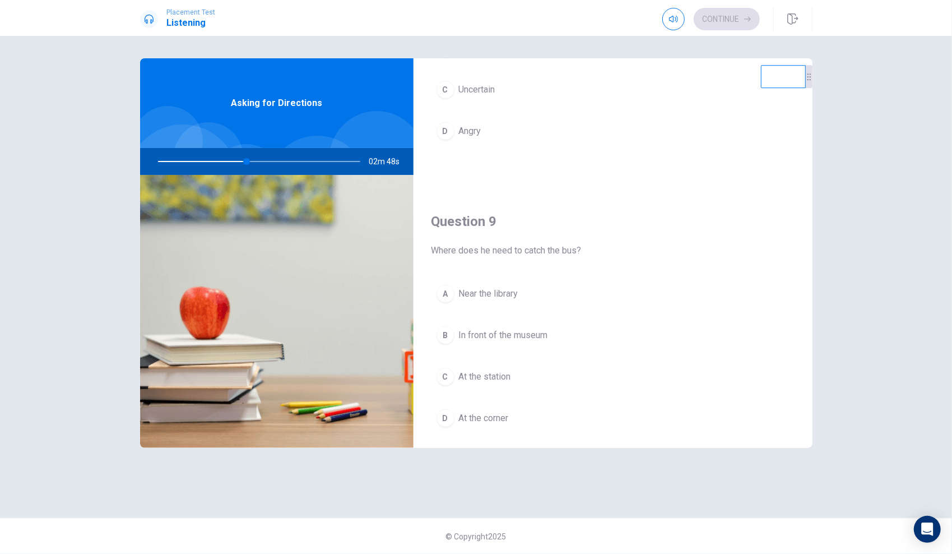
scroll to position [757, 0]
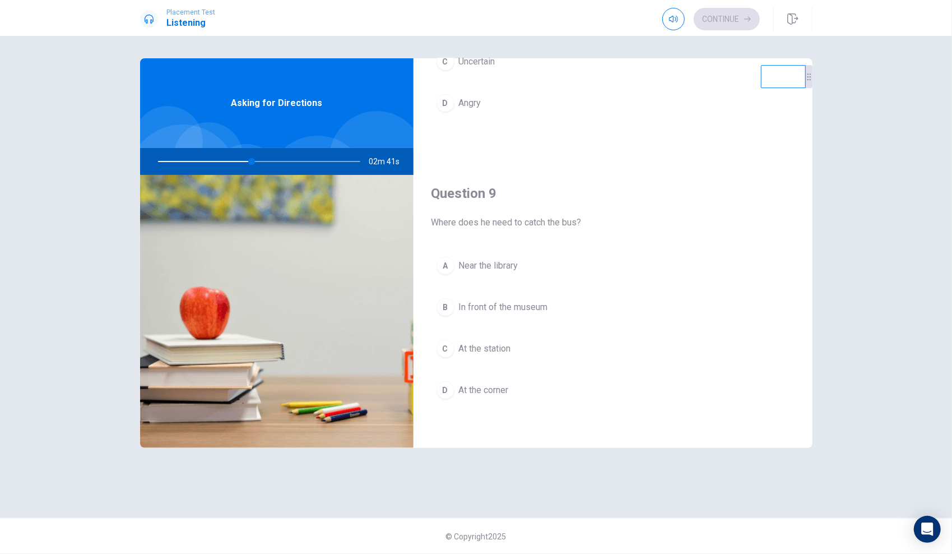
click at [449, 342] on div "C" at bounding box center [445, 349] width 18 height 18
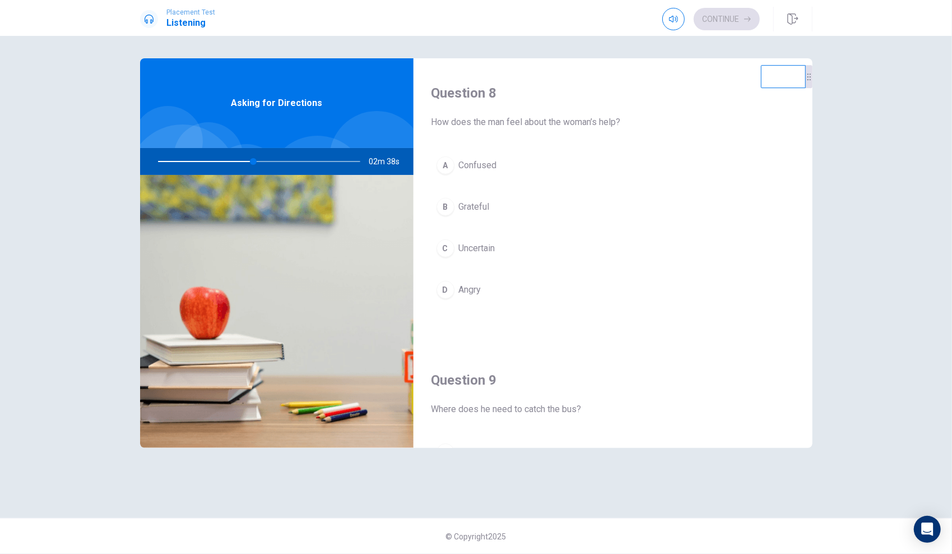
scroll to position [477, 0]
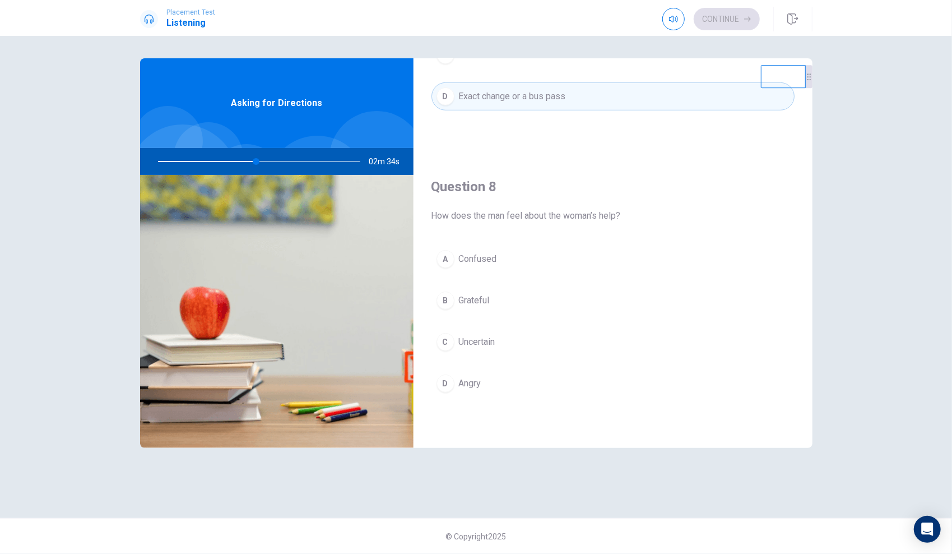
click at [446, 340] on div "C" at bounding box center [445, 342] width 18 height 18
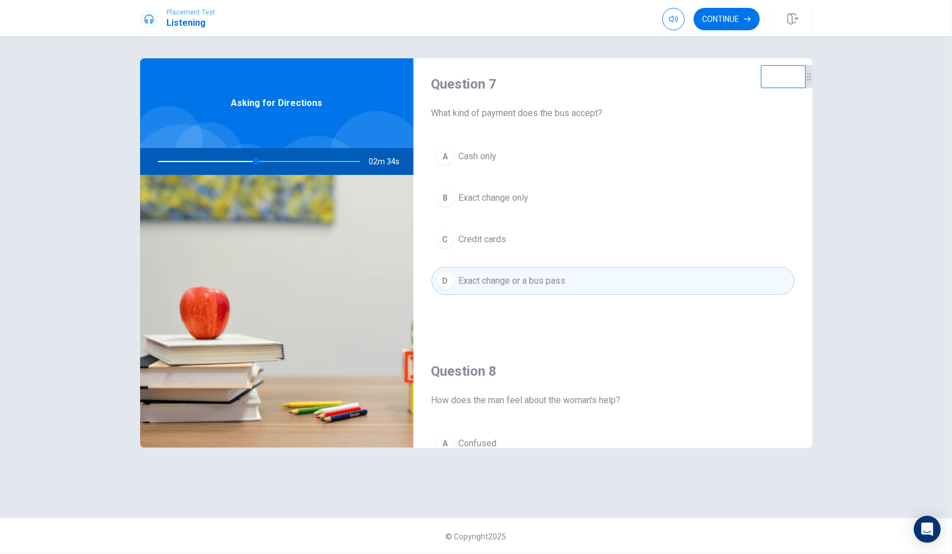
scroll to position [290, 0]
click at [725, 22] on button "Continue" at bounding box center [727, 19] width 66 height 22
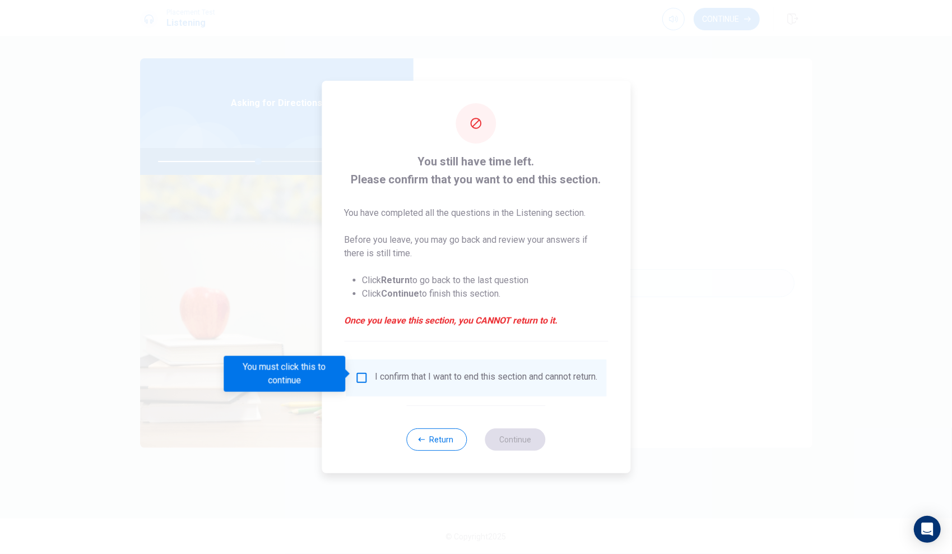
click at [362, 371] on input "You must click this to continue" at bounding box center [361, 377] width 13 height 13
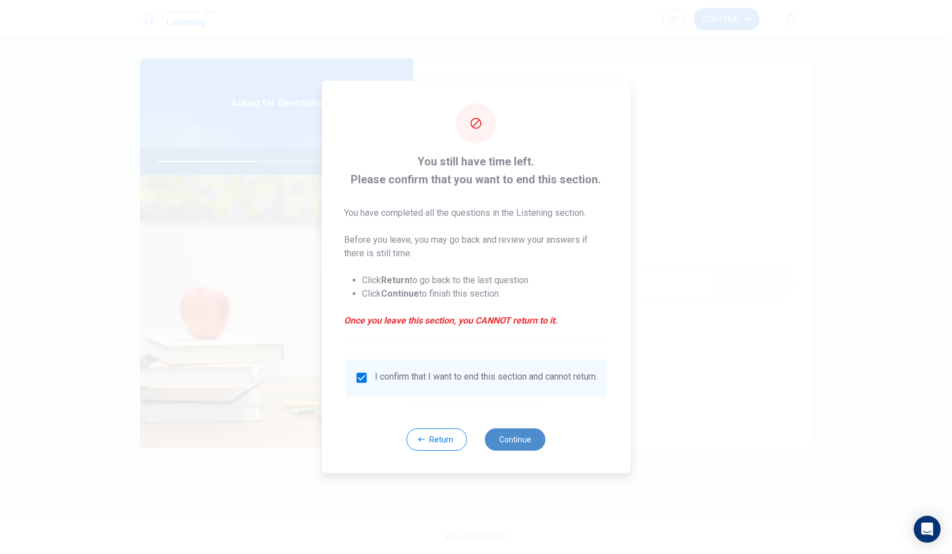
click at [531, 435] on button "Continue" at bounding box center [515, 439] width 61 height 22
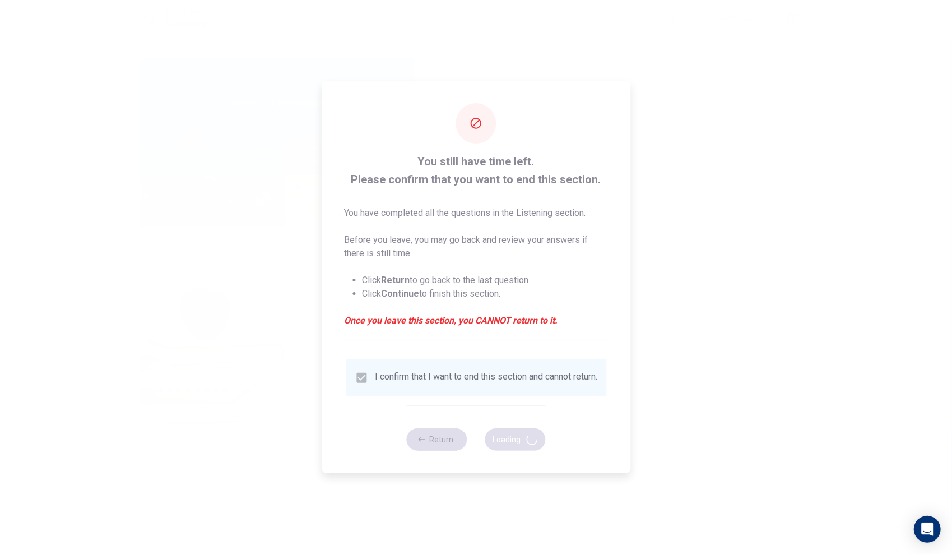
type input "51"
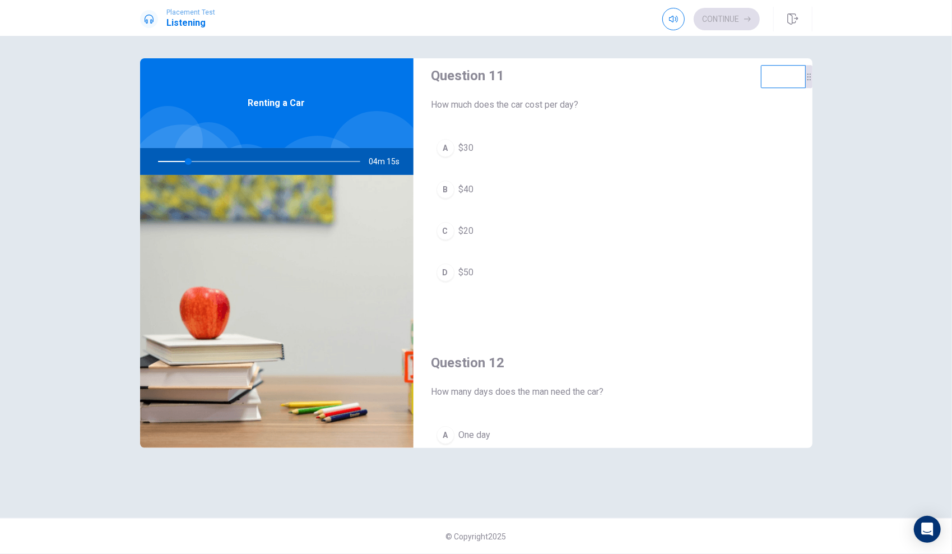
scroll to position [0, 0]
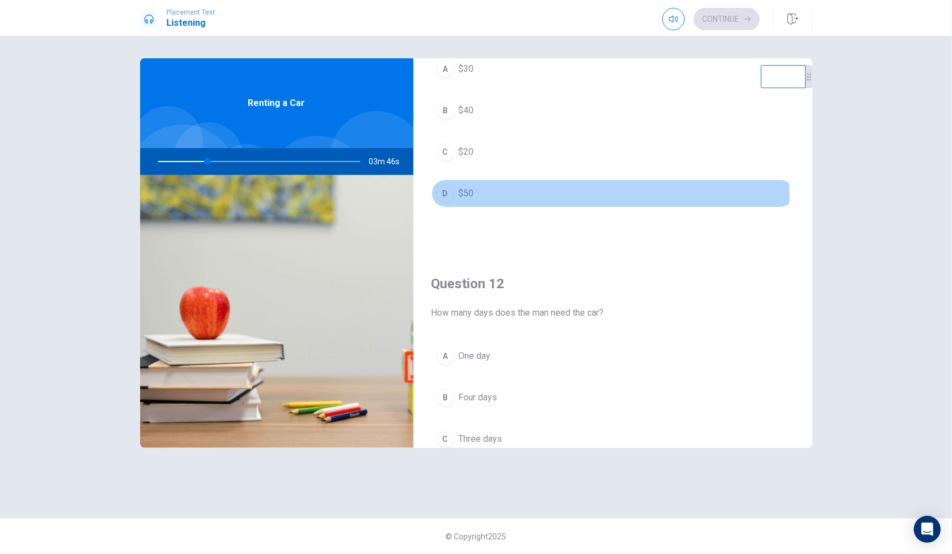
click at [445, 195] on div "D" at bounding box center [445, 193] width 18 height 18
click at [446, 195] on div "D" at bounding box center [445, 193] width 18 height 18
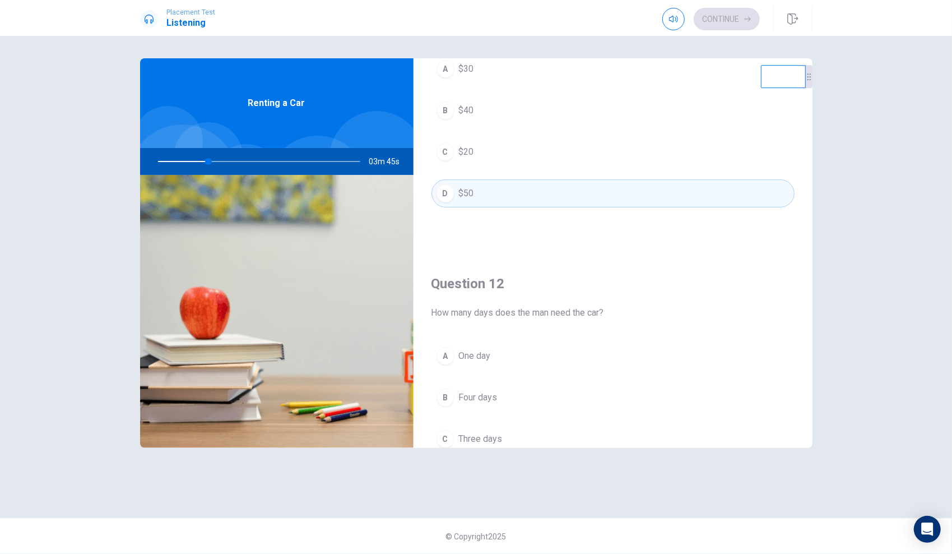
click at [444, 218] on div "A $30 B $40 C $20 D $50" at bounding box center [612, 142] width 363 height 175
click at [463, 148] on span "$20" at bounding box center [466, 151] width 15 height 13
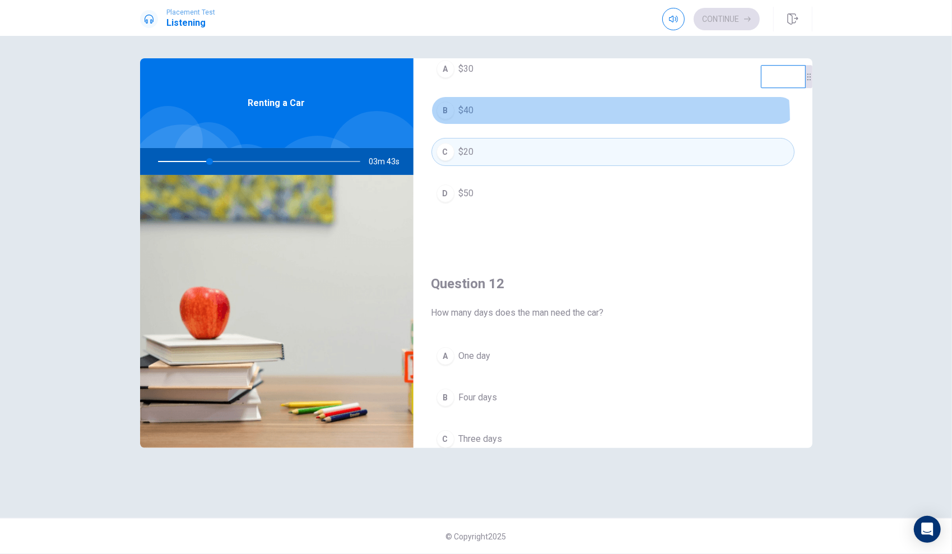
click at [487, 121] on button "B $40" at bounding box center [612, 110] width 363 height 28
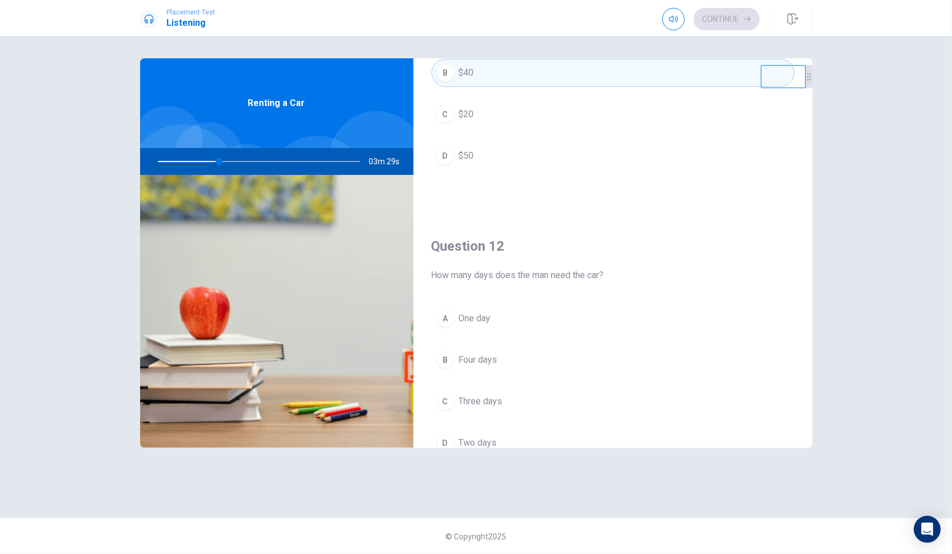
scroll to position [187, 0]
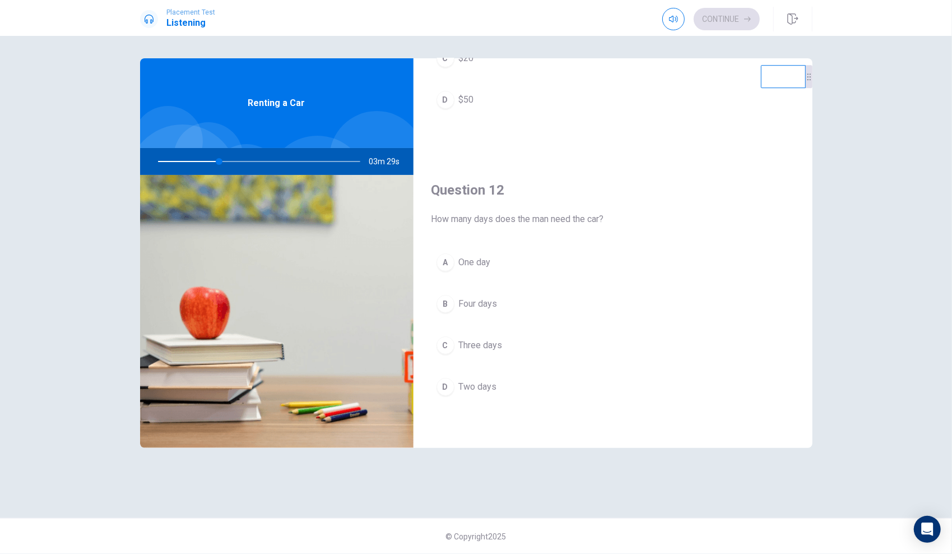
click at [453, 340] on div "C" at bounding box center [445, 345] width 18 height 18
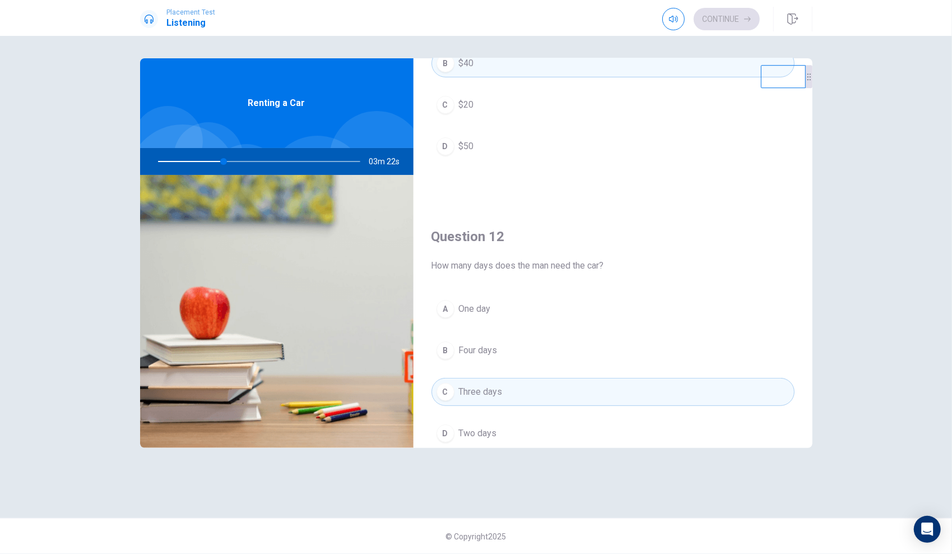
scroll to position [93, 0]
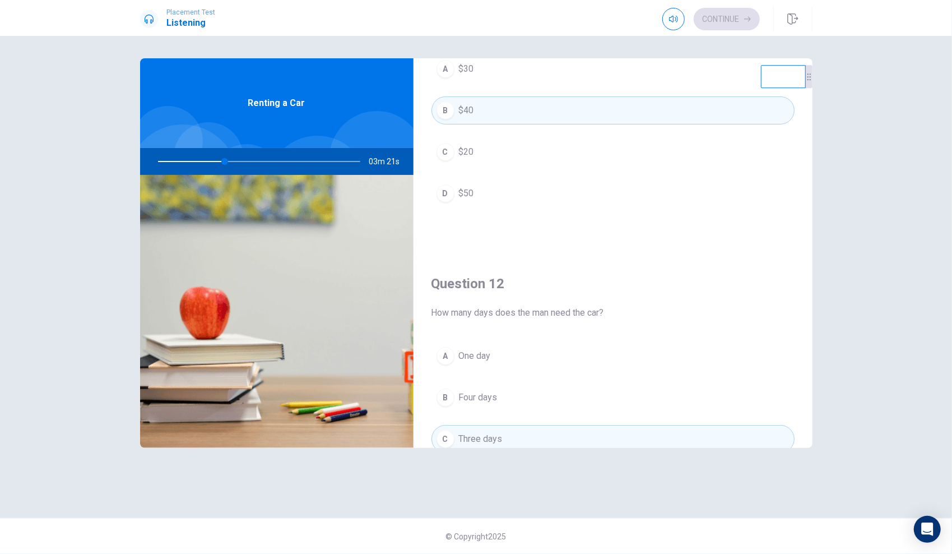
click at [520, 68] on button "A $30" at bounding box center [612, 69] width 363 height 28
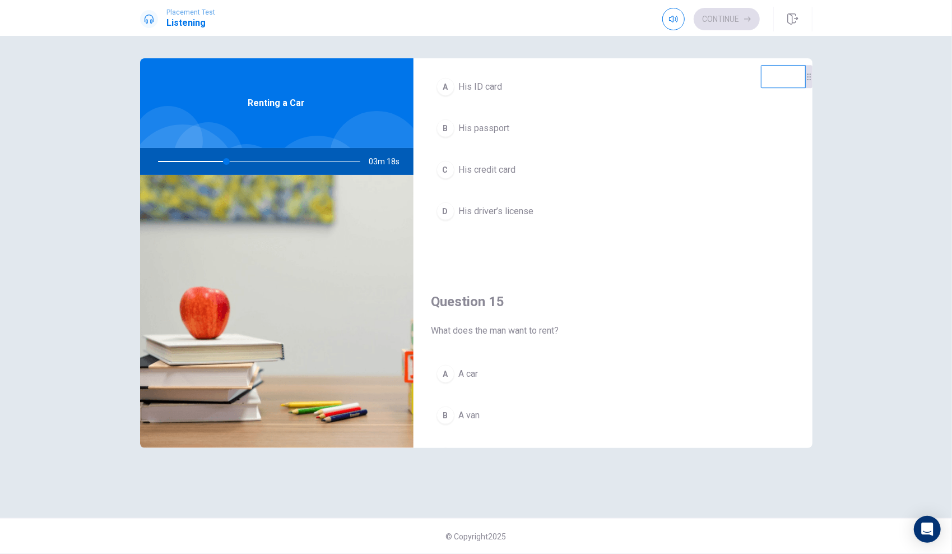
scroll to position [1037, 0]
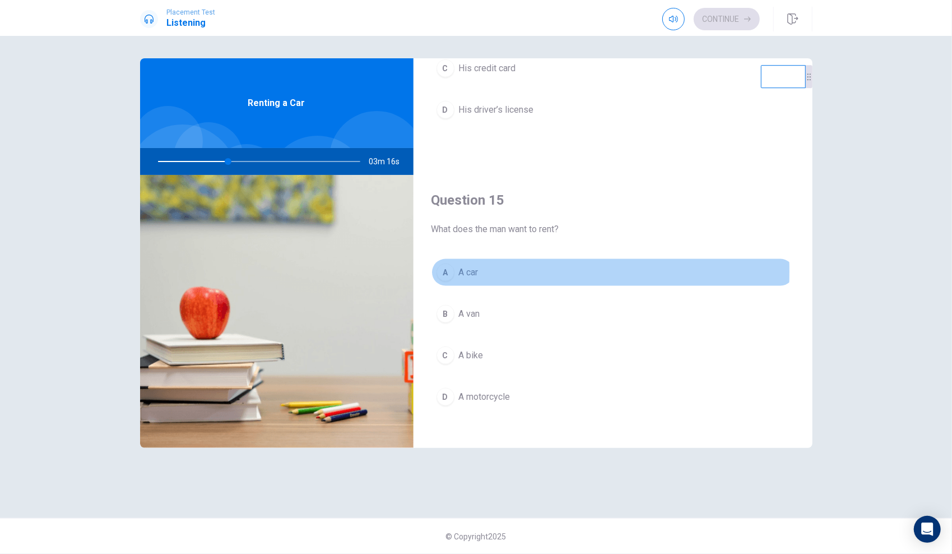
click at [480, 266] on button "A A car" at bounding box center [612, 272] width 363 height 28
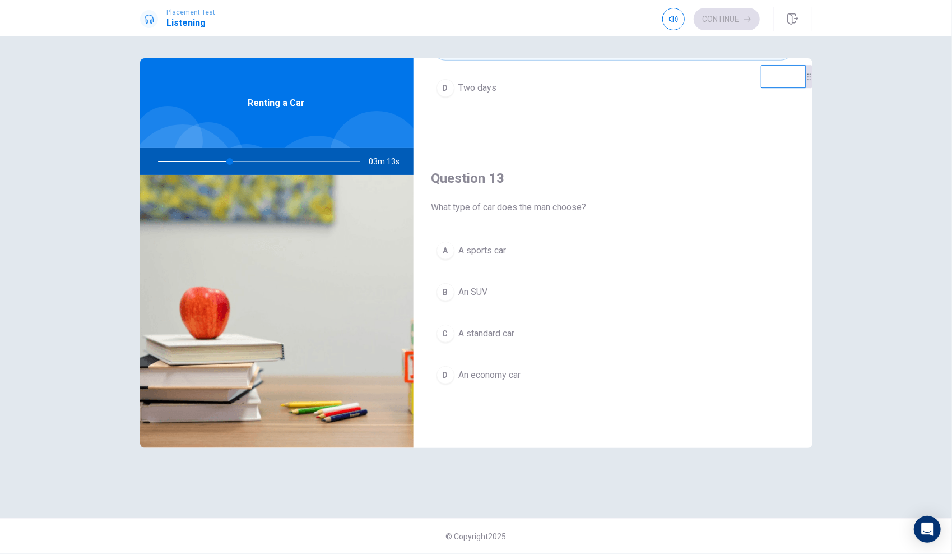
scroll to position [477, 0]
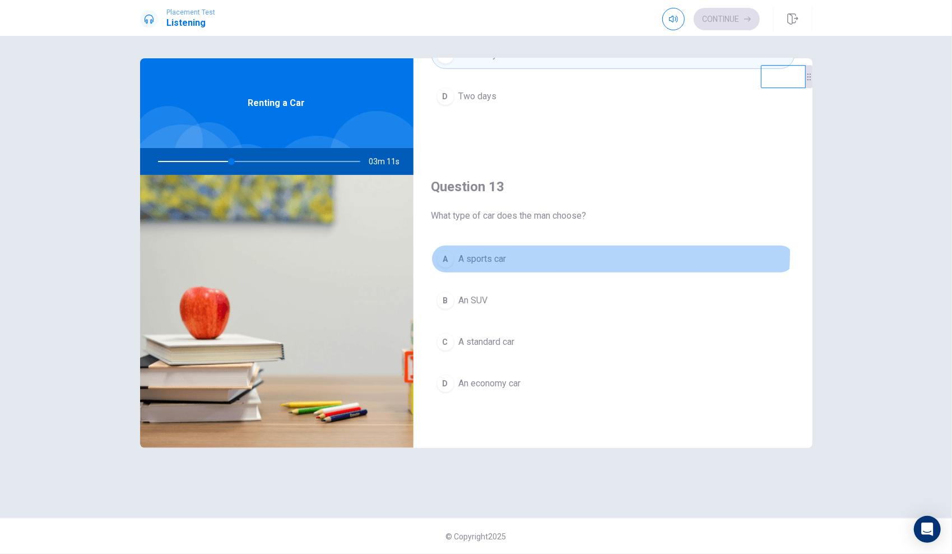
click at [502, 248] on button "A A sports car" at bounding box center [612, 259] width 363 height 28
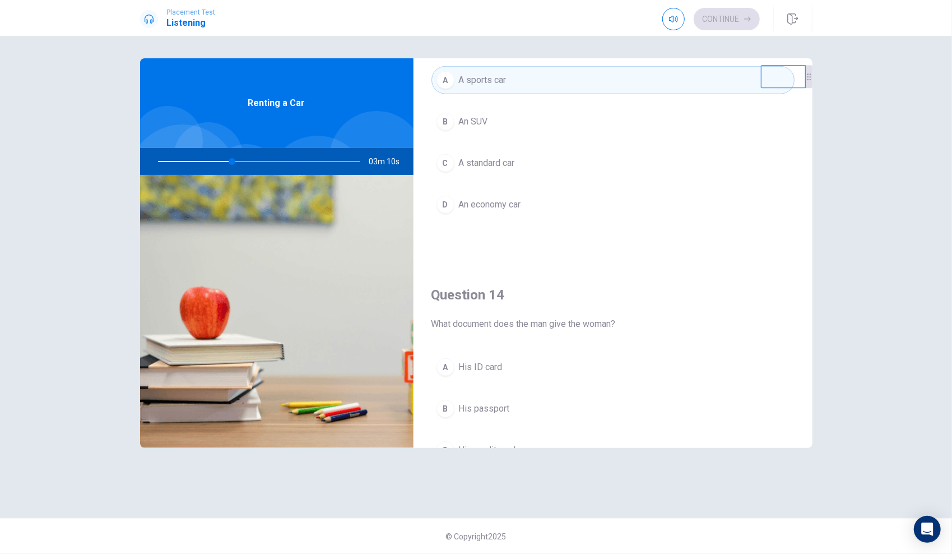
scroll to position [663, 0]
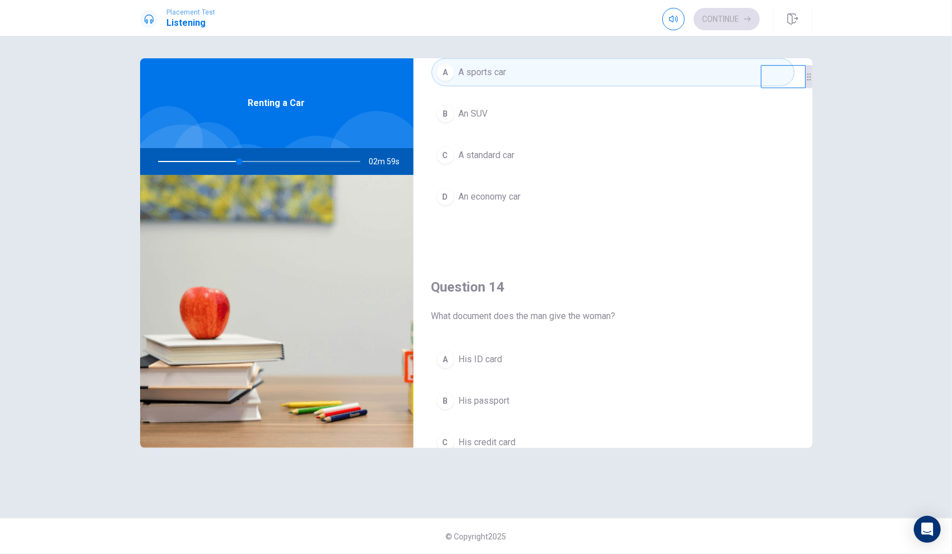
click at [523, 190] on button "D An economy car" at bounding box center [612, 197] width 363 height 28
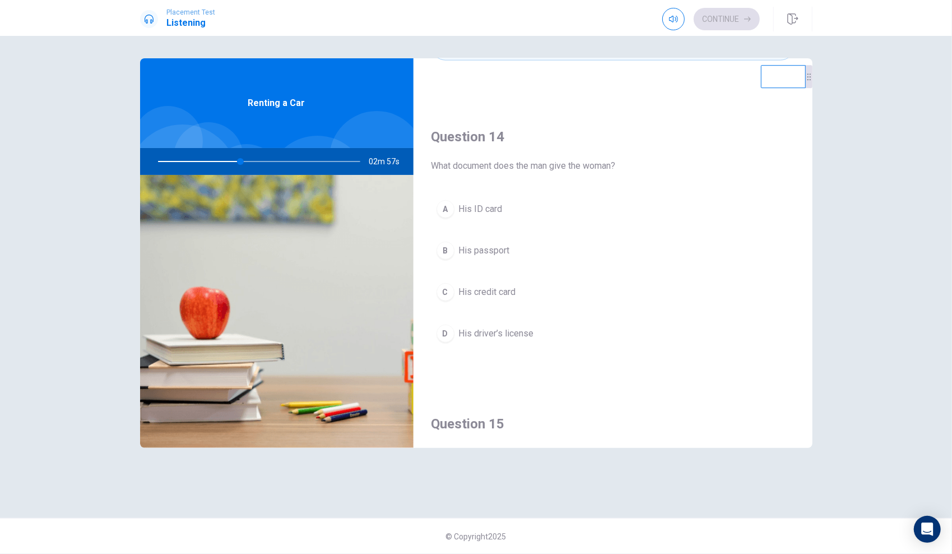
scroll to position [757, 0]
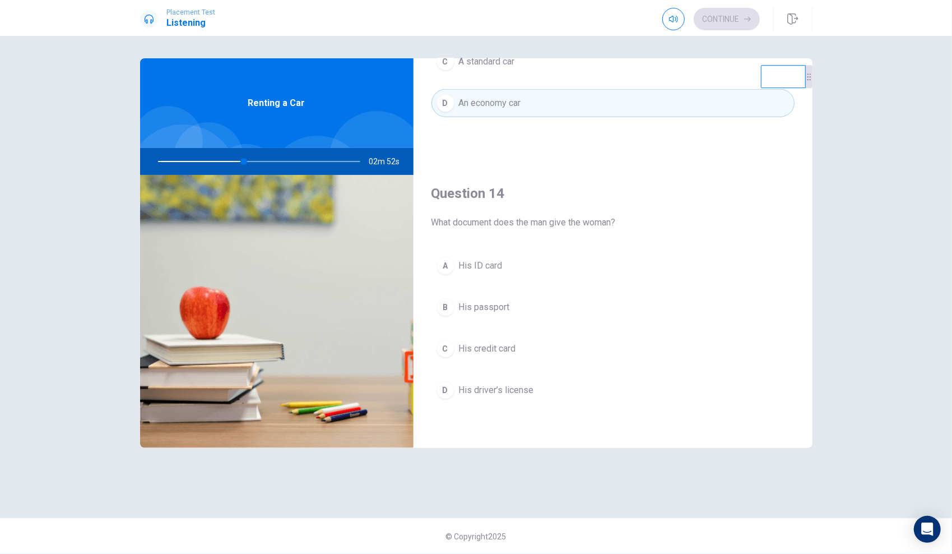
click at [510, 305] on button "B His passport" at bounding box center [612, 307] width 363 height 28
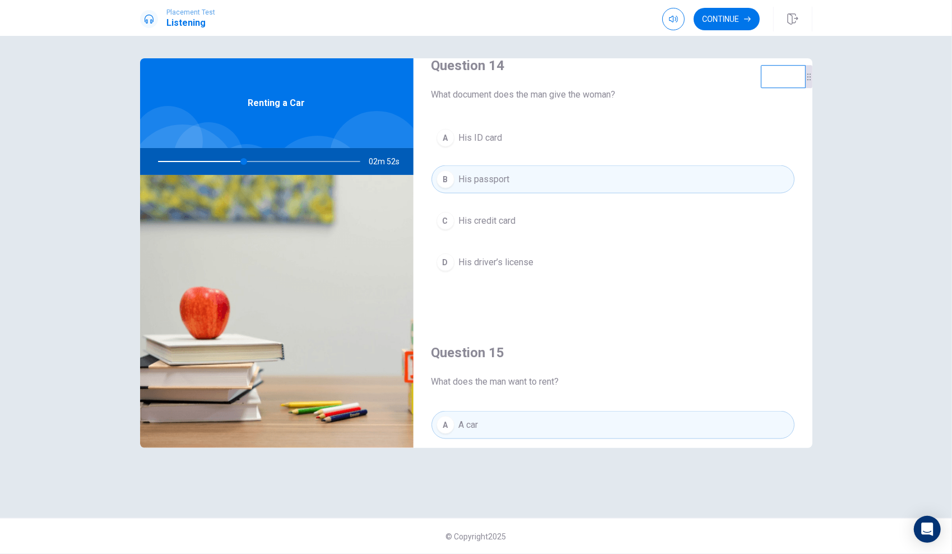
scroll to position [1037, 0]
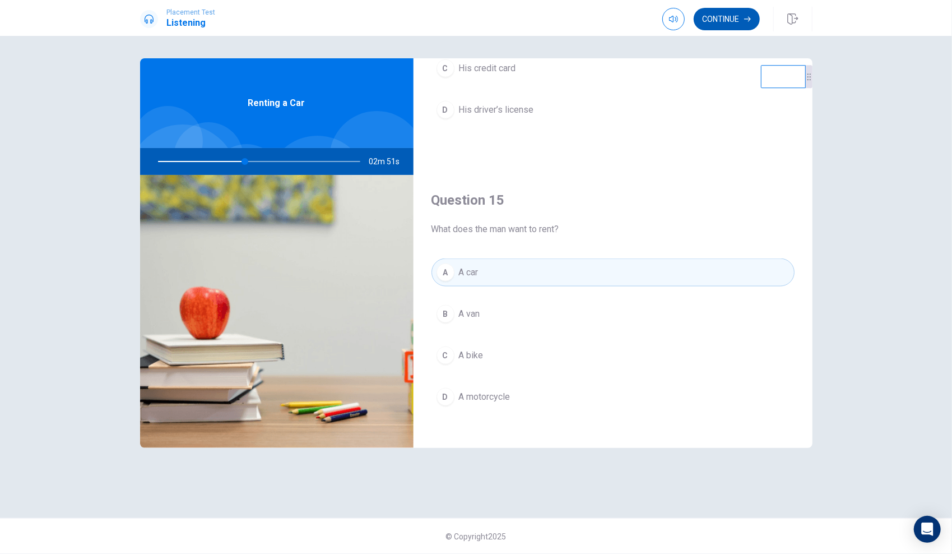
click at [732, 19] on button "Continue" at bounding box center [727, 19] width 66 height 22
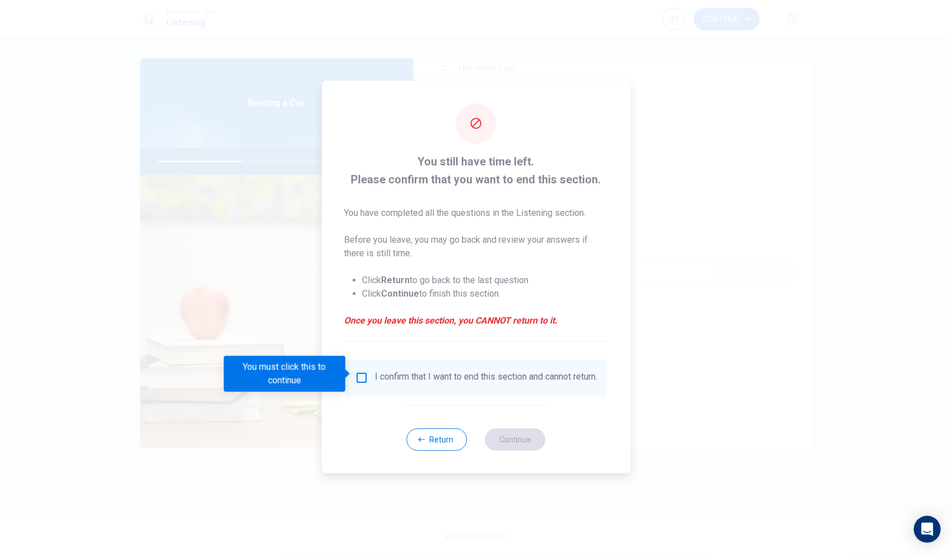
click at [365, 378] on input "You must click this to continue" at bounding box center [361, 377] width 13 height 13
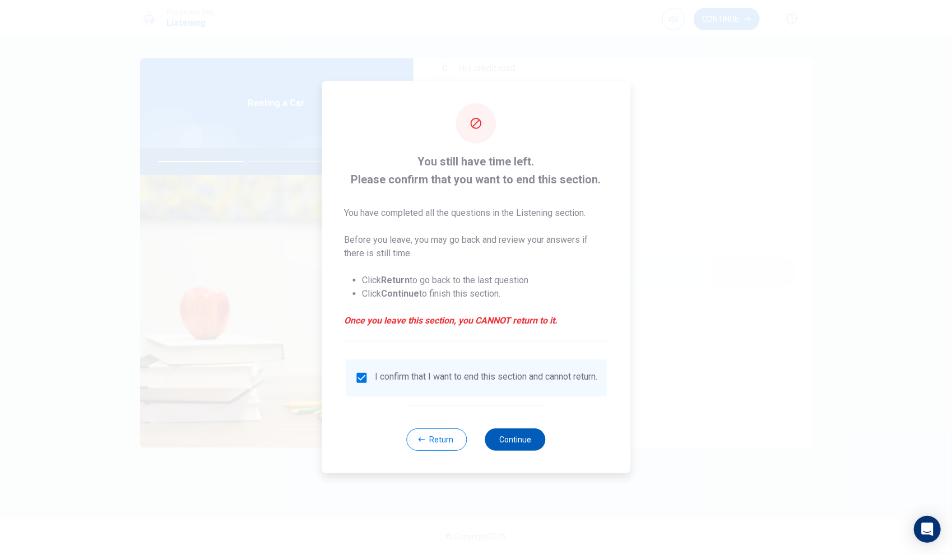
click at [522, 446] on button "Continue" at bounding box center [515, 439] width 61 height 22
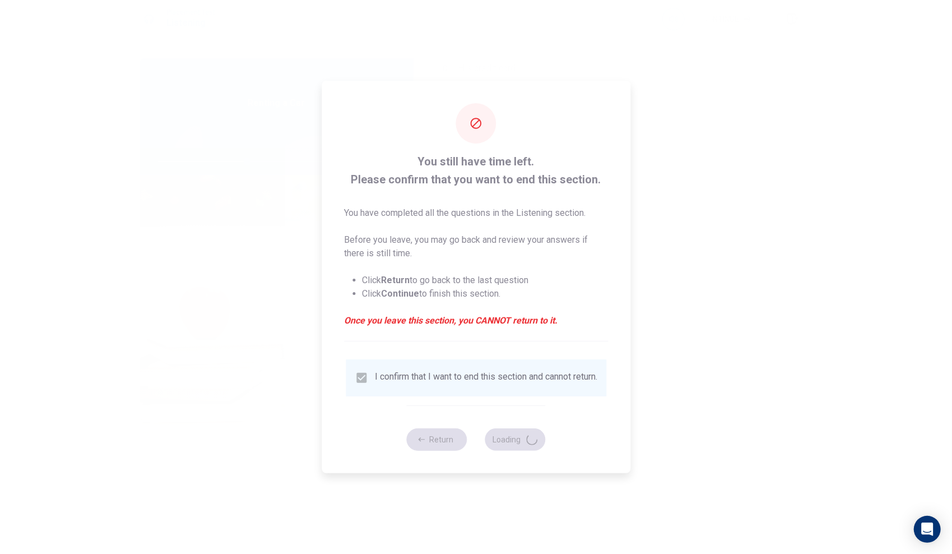
type input "45"
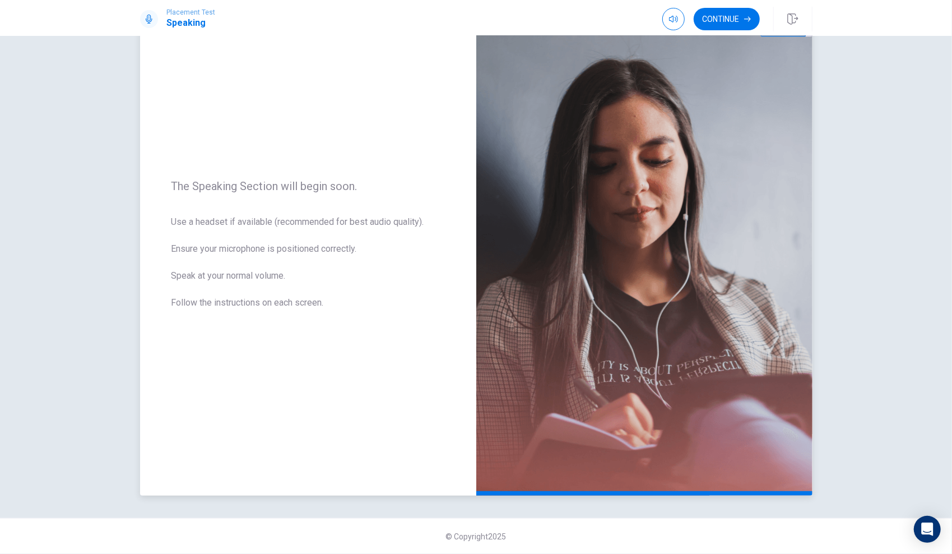
scroll to position [0, 0]
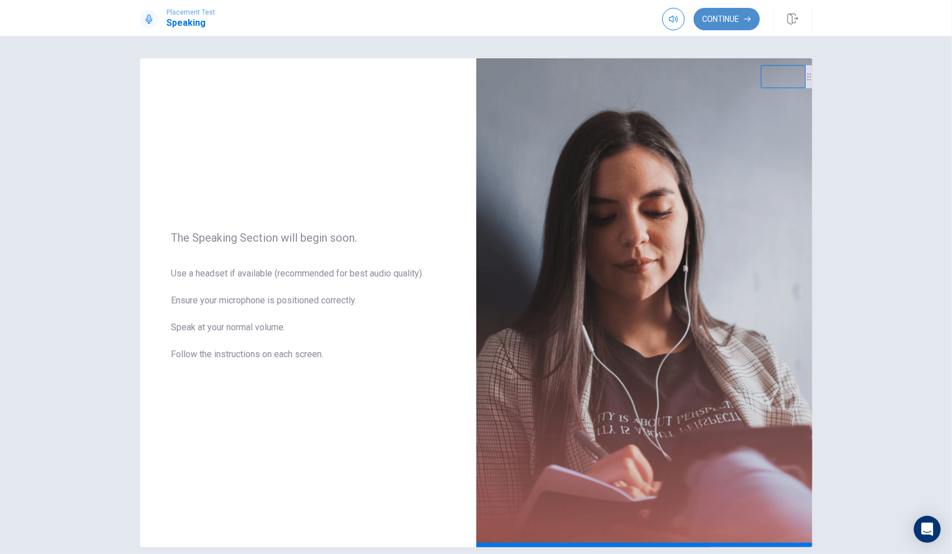
click at [710, 16] on button "Continue" at bounding box center [727, 19] width 66 height 22
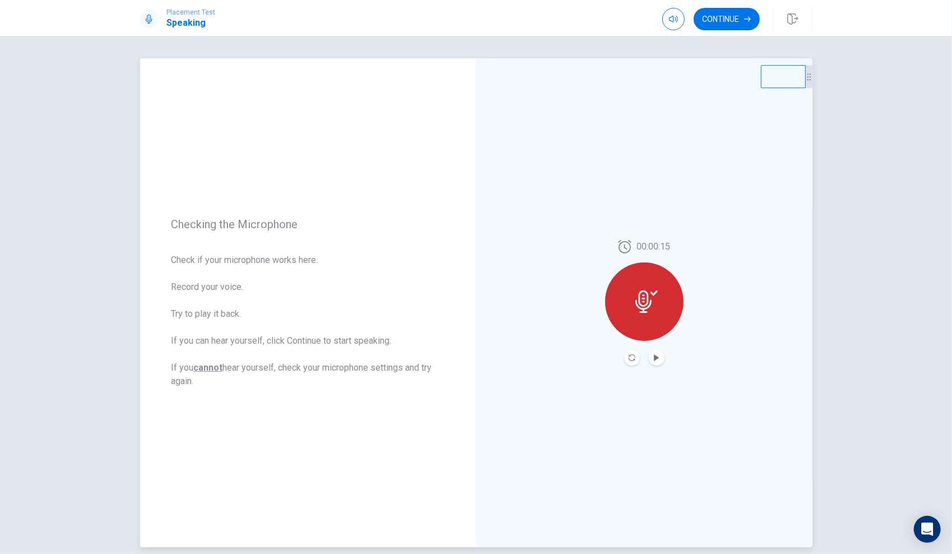
click at [653, 351] on button "Play Audio" at bounding box center [657, 358] width 16 height 16
click at [653, 358] on icon "Pause Audio" at bounding box center [656, 357] width 6 height 7
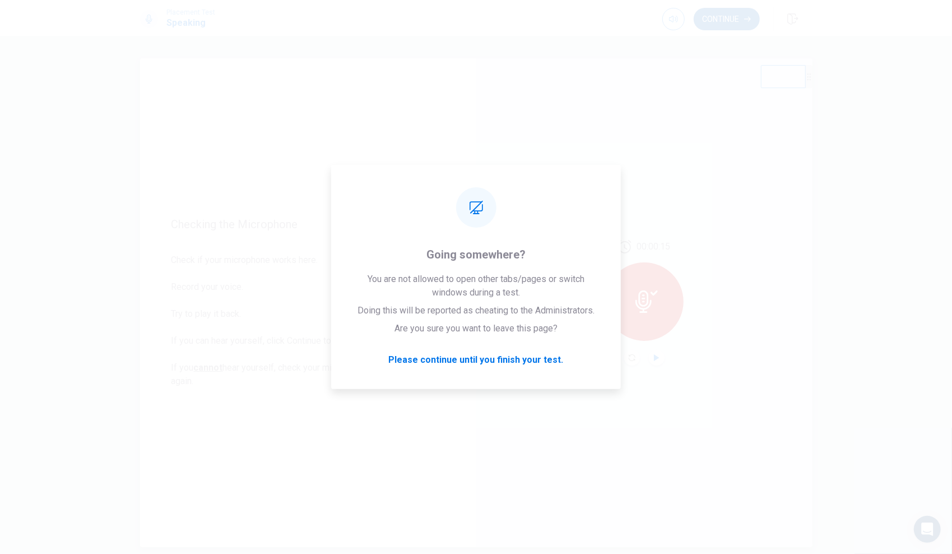
click at [739, 12] on button "Continue" at bounding box center [727, 19] width 66 height 22
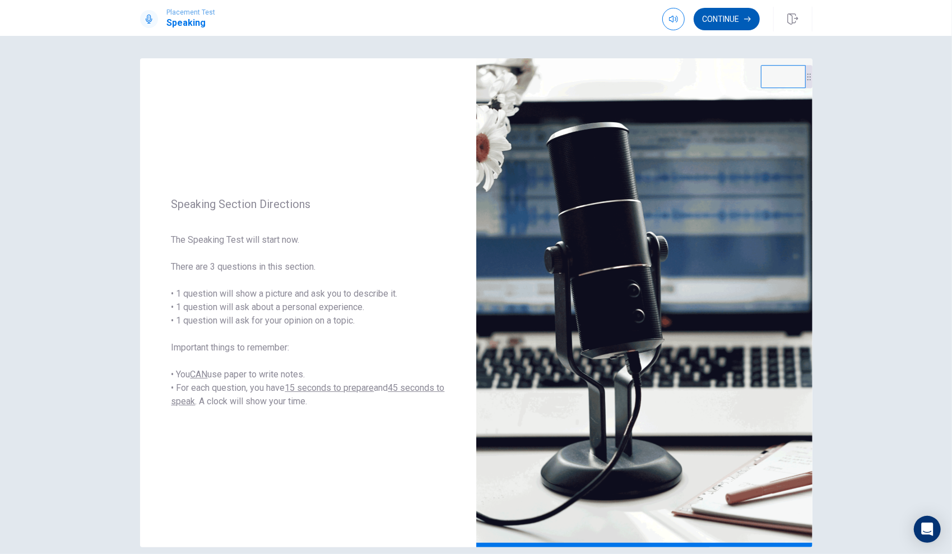
click at [740, 20] on button "Continue" at bounding box center [727, 19] width 66 height 22
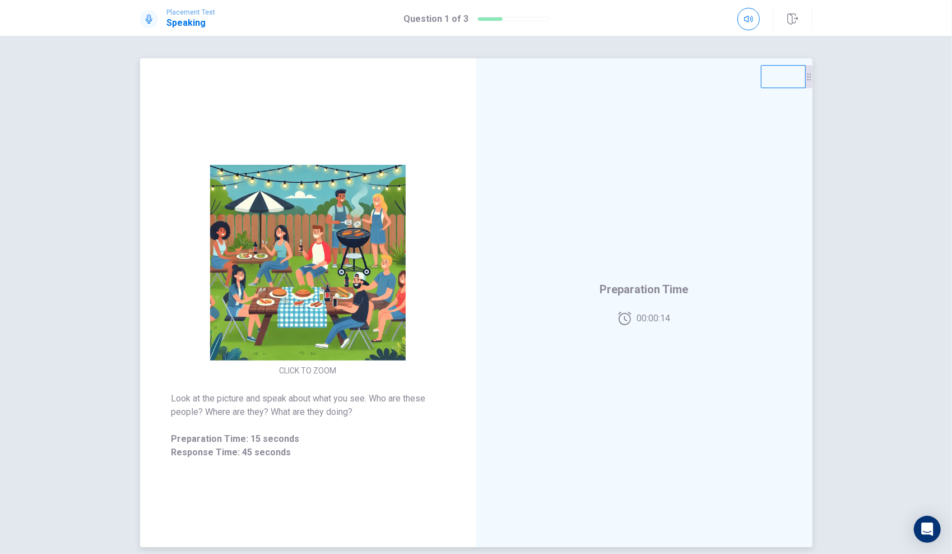
click at [607, 318] on div "Preparation Time 00:00:14" at bounding box center [644, 302] width 89 height 45
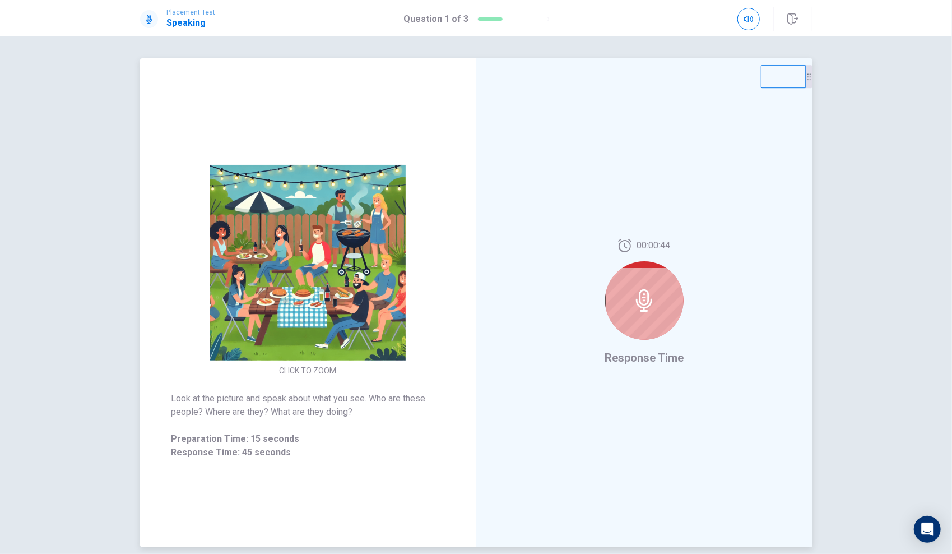
click at [669, 314] on div at bounding box center [644, 300] width 78 height 78
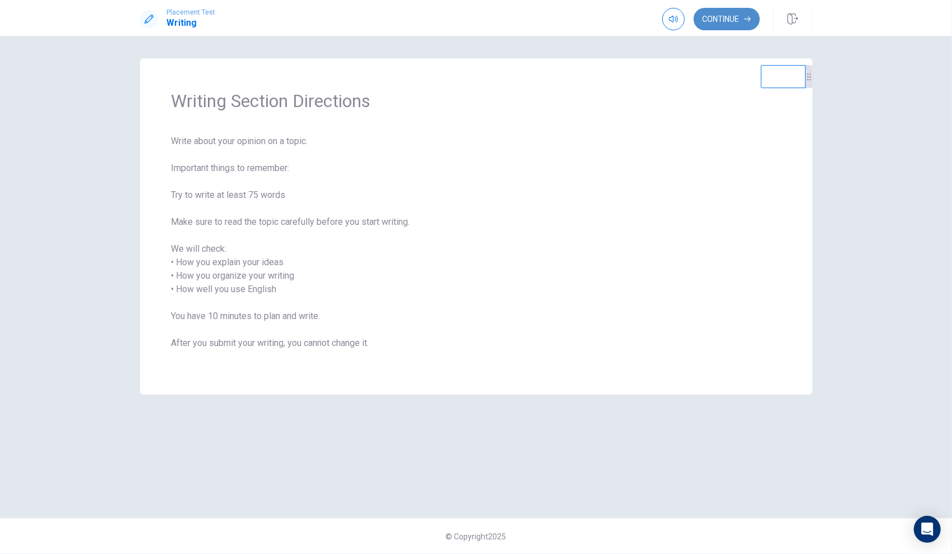
click at [723, 16] on button "Continue" at bounding box center [727, 19] width 66 height 22
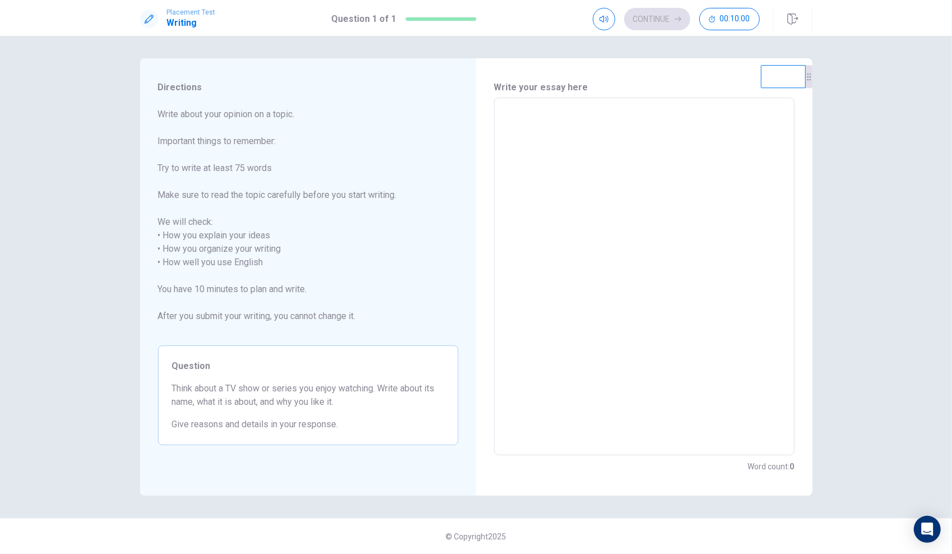
click at [536, 137] on textarea at bounding box center [644, 276] width 285 height 339
click at [547, 122] on textarea at bounding box center [644, 276] width 285 height 339
click at [541, 197] on textarea at bounding box center [644, 276] width 285 height 339
click at [495, 114] on div "x ​" at bounding box center [644, 275] width 300 height 357
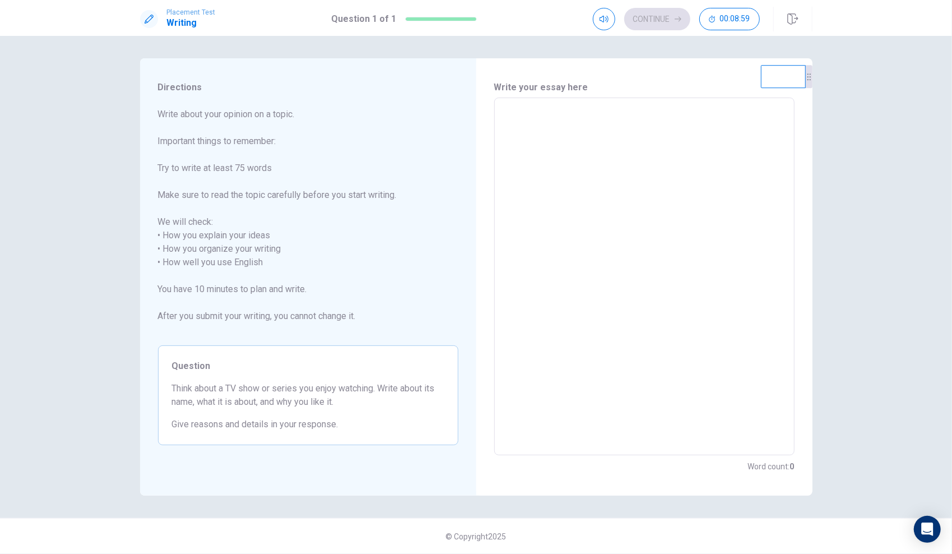
click at [577, 164] on textarea at bounding box center [644, 276] width 285 height 339
click at [568, 137] on textarea at bounding box center [644, 276] width 285 height 339
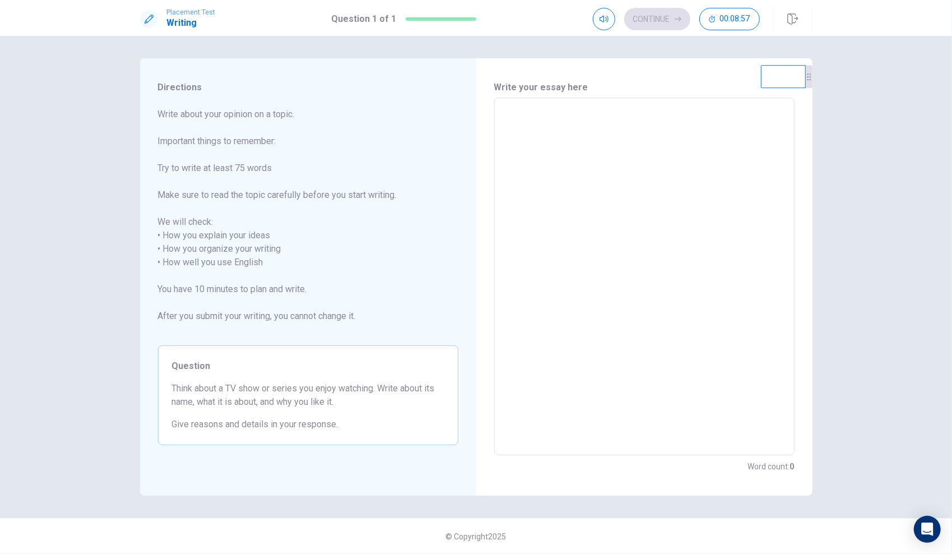
click at [568, 137] on textarea at bounding box center [644, 276] width 285 height 339
click at [566, 140] on textarea at bounding box center [644, 276] width 285 height 339
click at [521, 123] on textarea at bounding box center [644, 276] width 285 height 339
click at [291, 358] on div "Question Think about a TV show or series you enjoy watching. Write about its na…" at bounding box center [308, 395] width 300 height 100
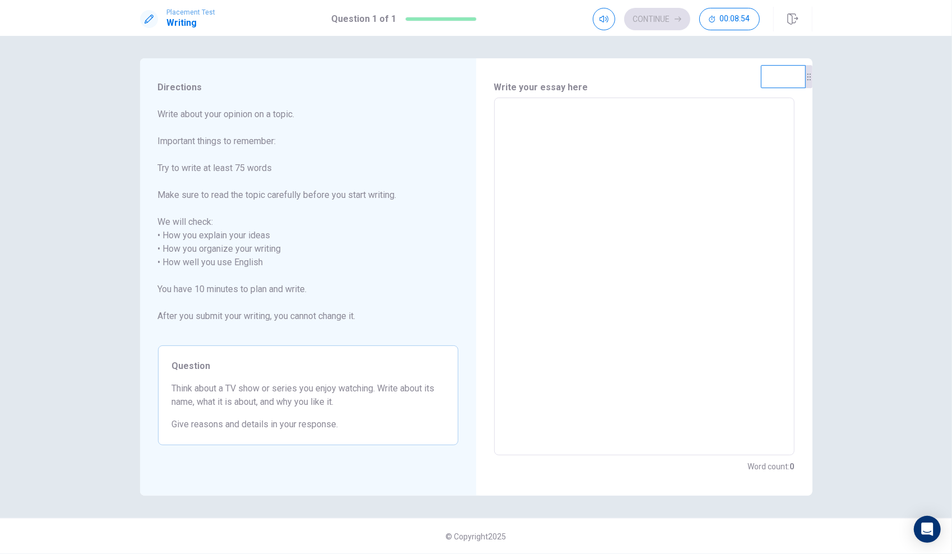
click at [255, 396] on span "Think about a TV show or series you enjoy watching. Write about its name, what …" at bounding box center [308, 395] width 272 height 27
click at [247, 410] on div "Question Think about a TV show or series you enjoy watching. Write about its na…" at bounding box center [308, 395] width 300 height 100
drag, startPoint x: 235, startPoint y: 395, endPoint x: 303, endPoint y: 408, distance: 68.5
click at [300, 409] on div "Question Think about a TV show or series you enjoy watching. Write about its na…" at bounding box center [308, 395] width 300 height 100
click at [307, 405] on span "Think about a TV show or series you enjoy watching. Write about its name, what …" at bounding box center [308, 395] width 272 height 27
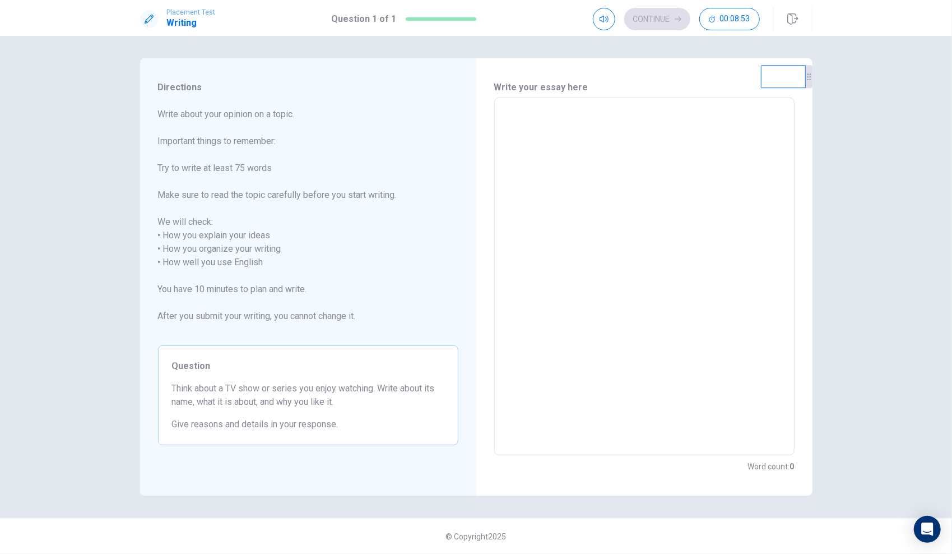
click at [312, 404] on span "Think about a TV show or series you enjoy watching. Write about its name, what …" at bounding box center [308, 395] width 272 height 27
drag, startPoint x: 806, startPoint y: 474, endPoint x: 800, endPoint y: 462, distance: 13.8
click at [804, 473] on div "Write your essay here x ​ Word count : 0" at bounding box center [644, 276] width 336 height 437
click at [799, 461] on div "Write your essay here x ​ Word count : 0" at bounding box center [644, 276] width 336 height 437
click at [615, 226] on textarea at bounding box center [644, 276] width 285 height 339
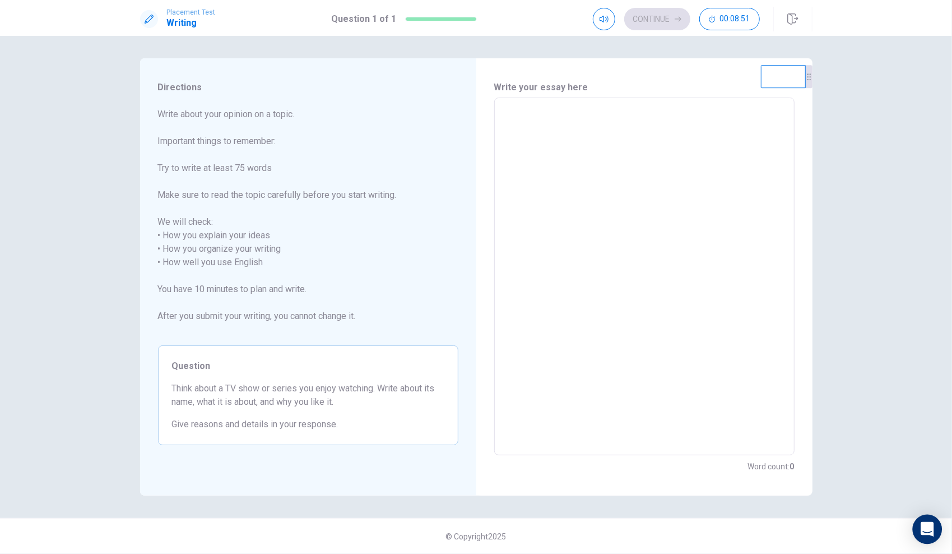
click at [928, 524] on icon "Open Intercom Messenger" at bounding box center [927, 529] width 13 height 15
click at [514, 146] on textarea at bounding box center [644, 276] width 285 height 339
click at [524, 127] on textarea at bounding box center [644, 276] width 285 height 339
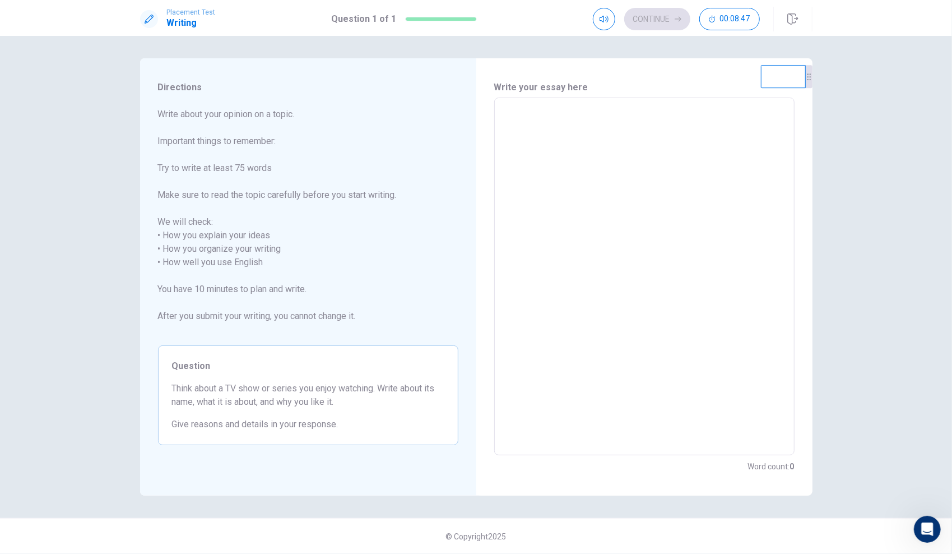
click at [547, 120] on textarea at bounding box center [644, 276] width 285 height 339
drag, startPoint x: 547, startPoint y: 120, endPoint x: 526, endPoint y: 236, distance: 118.0
click at [547, 127] on textarea at bounding box center [644, 276] width 285 height 339
drag, startPoint x: 526, startPoint y: 236, endPoint x: 518, endPoint y: 266, distance: 30.2
click at [518, 266] on textarea at bounding box center [644, 276] width 285 height 339
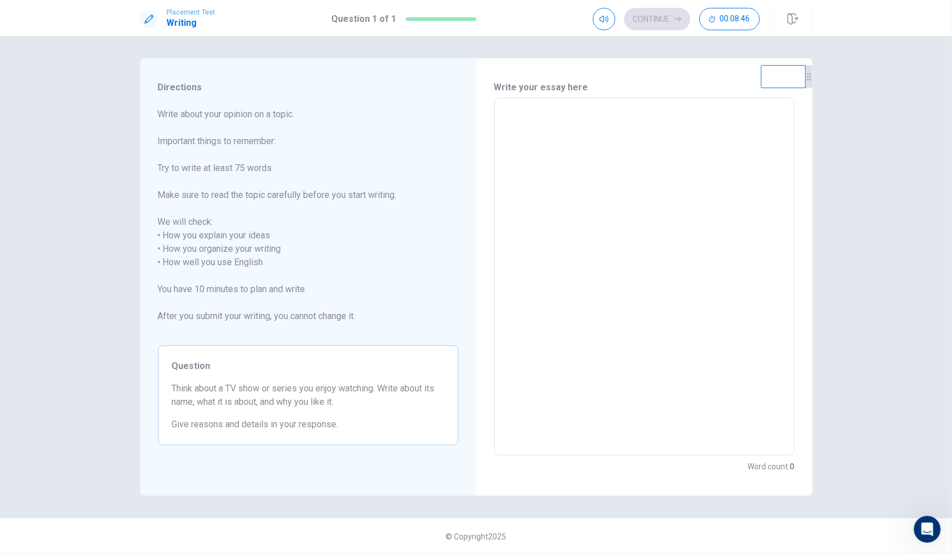
click at [518, 266] on textarea at bounding box center [644, 276] width 285 height 339
click at [535, 118] on textarea at bounding box center [644, 276] width 285 height 339
click at [534, 118] on textarea at bounding box center [644, 276] width 285 height 339
click at [534, 119] on textarea at bounding box center [644, 276] width 285 height 339
click at [534, 118] on textarea at bounding box center [644, 276] width 285 height 339
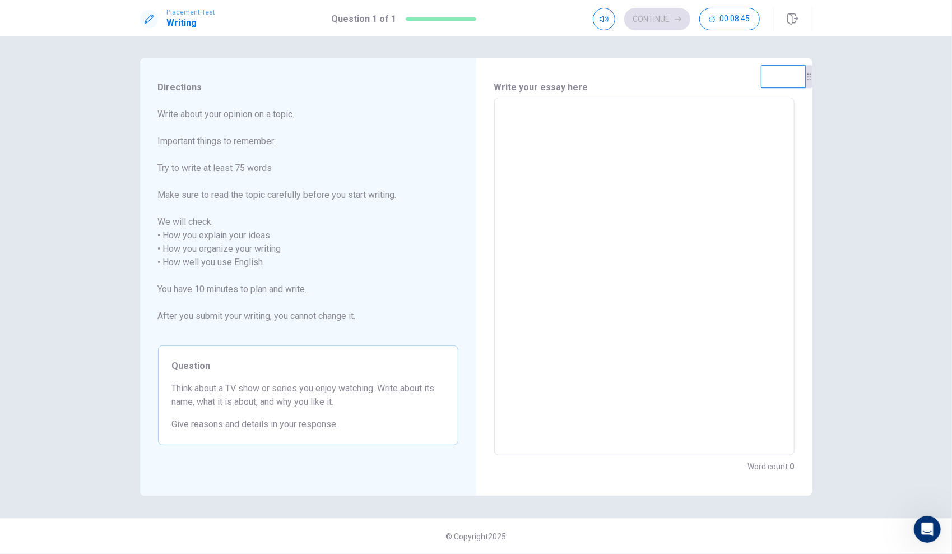
click at [533, 118] on textarea at bounding box center [644, 276] width 285 height 339
click at [506, 141] on textarea at bounding box center [644, 276] width 285 height 339
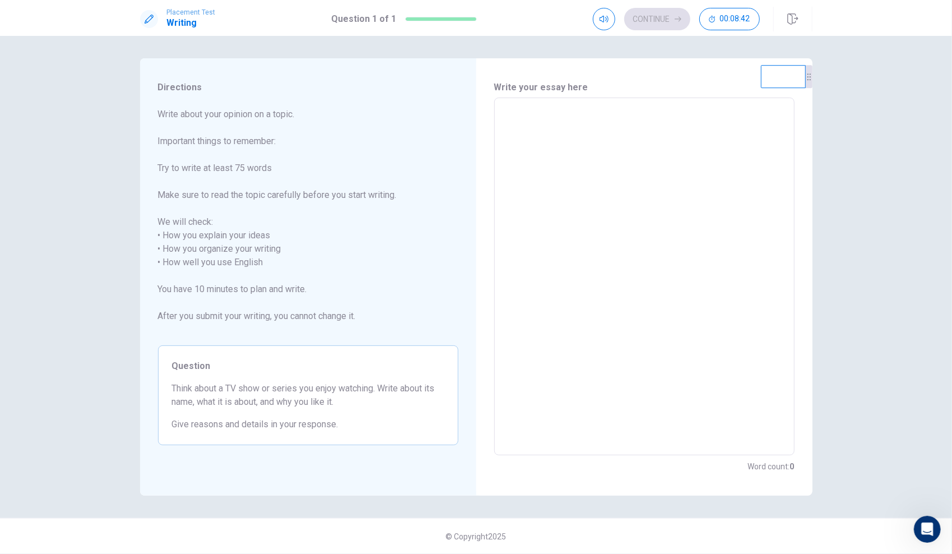
click at [506, 141] on textarea at bounding box center [644, 276] width 285 height 339
click at [647, 22] on div "Continue 00:08:38" at bounding box center [676, 19] width 167 height 22
click at [520, 124] on textarea at bounding box center [644, 276] width 285 height 339
click at [255, 143] on span "Write about your opinion on a topic. Important things to remember: Try to write…" at bounding box center [308, 222] width 300 height 229
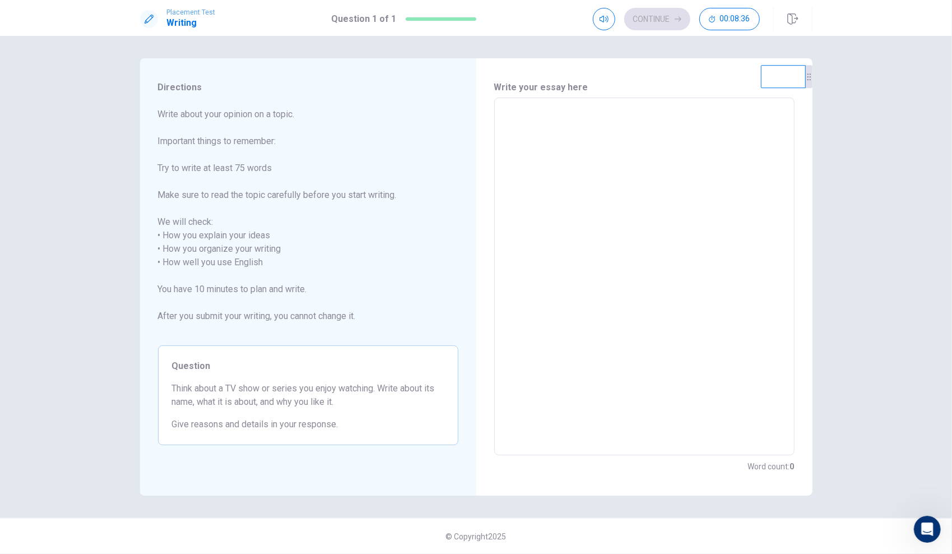
drag, startPoint x: 256, startPoint y: 142, endPoint x: 262, endPoint y: 185, distance: 43.5
click at [262, 185] on span "Write about your opinion on a topic. Important things to remember: Try to write…" at bounding box center [308, 222] width 300 height 229
click at [174, 83] on span "Directions" at bounding box center [308, 87] width 300 height 13
click at [167, 16] on h1 "Writing" at bounding box center [191, 22] width 49 height 13
click at [151, 17] on icon at bounding box center [149, 19] width 9 height 9
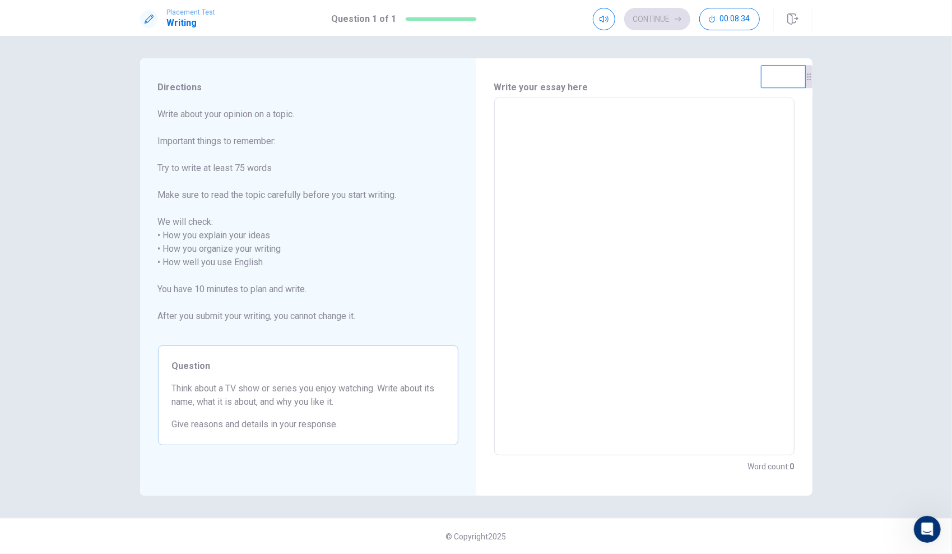
click at [201, 17] on div "Placement Test Writing" at bounding box center [191, 18] width 49 height 21
click at [528, 96] on div "Write your essay here x ​ Word count : 0" at bounding box center [644, 277] width 300 height 392
click at [521, 106] on div "x ​" at bounding box center [644, 275] width 300 height 357
click at [520, 109] on textarea at bounding box center [644, 276] width 285 height 339
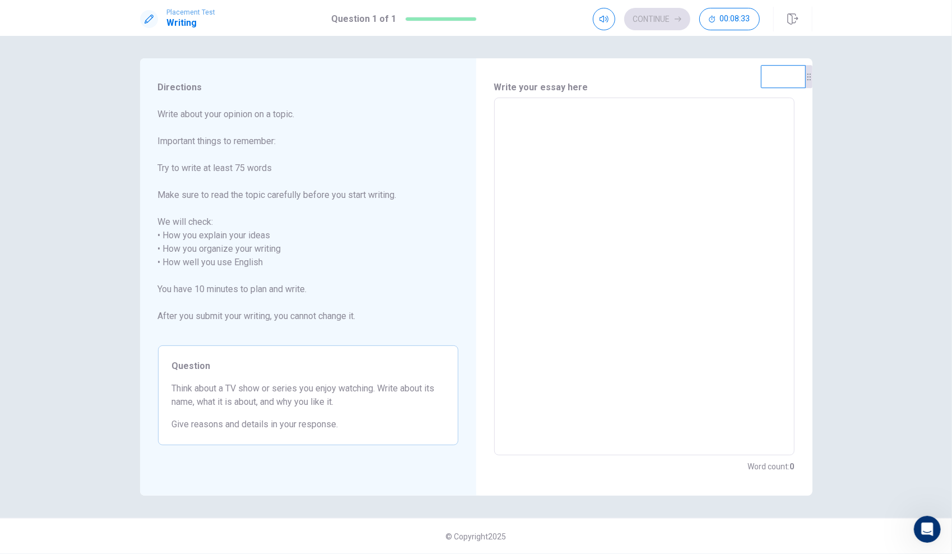
click at [520, 109] on textarea at bounding box center [644, 276] width 285 height 339
click at [520, 107] on textarea at bounding box center [644, 276] width 285 height 339
drag, startPoint x: 520, startPoint y: 107, endPoint x: 533, endPoint y: 115, distance: 15.4
click at [523, 107] on textarea at bounding box center [644, 276] width 285 height 339
click at [534, 115] on textarea at bounding box center [644, 276] width 285 height 339
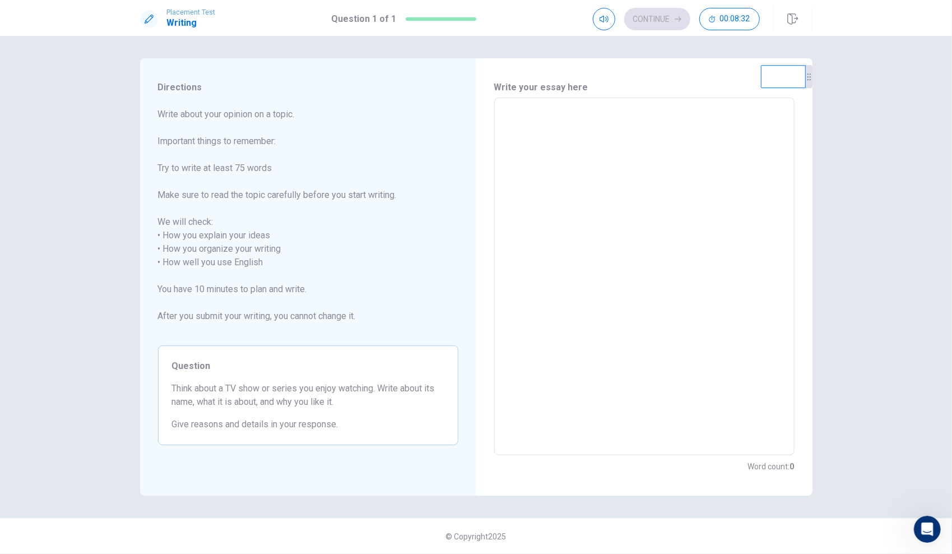
click at [534, 115] on textarea at bounding box center [644, 276] width 285 height 339
click at [534, 117] on textarea at bounding box center [644, 276] width 285 height 339
drag, startPoint x: 535, startPoint y: 116, endPoint x: 714, endPoint y: 264, distance: 232.4
click at [540, 119] on textarea at bounding box center [644, 276] width 285 height 339
click at [592, 314] on textarea at bounding box center [644, 276] width 285 height 339
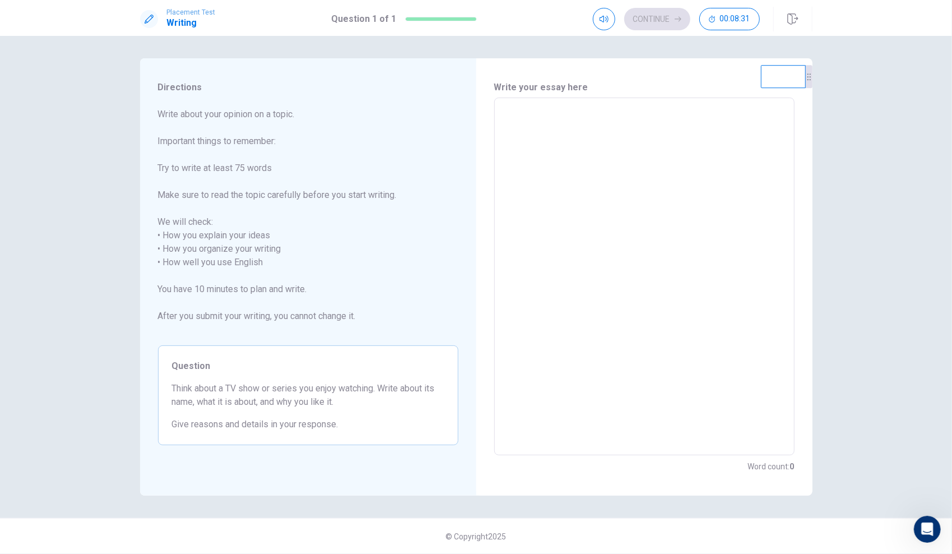
click at [592, 314] on textarea at bounding box center [644, 276] width 285 height 339
click at [602, 303] on textarea at bounding box center [644, 276] width 285 height 339
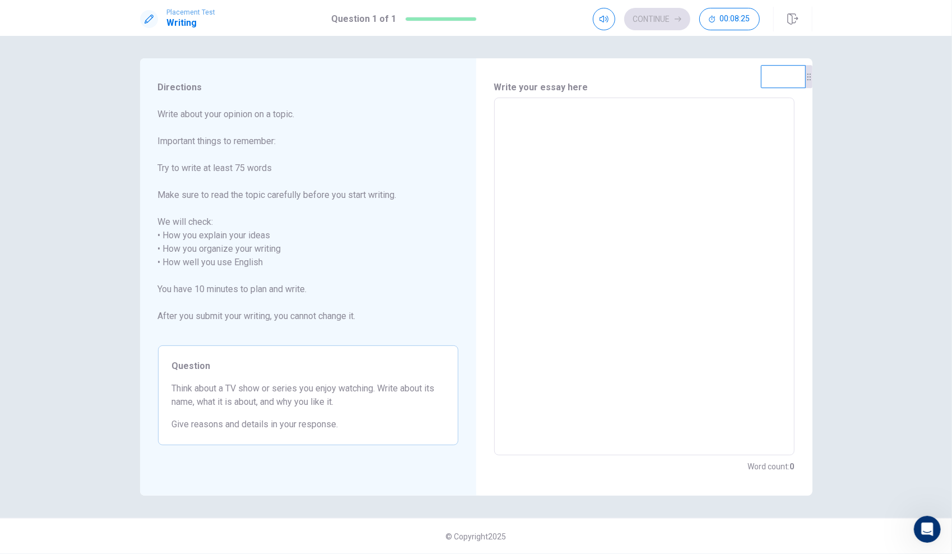
click at [601, 305] on textarea at bounding box center [644, 276] width 285 height 339
drag, startPoint x: 498, startPoint y: 133, endPoint x: 498, endPoint y: 123, distance: 10.1
click at [498, 130] on div "x ​" at bounding box center [644, 275] width 300 height 357
click at [498, 123] on div "x ​" at bounding box center [644, 275] width 300 height 357
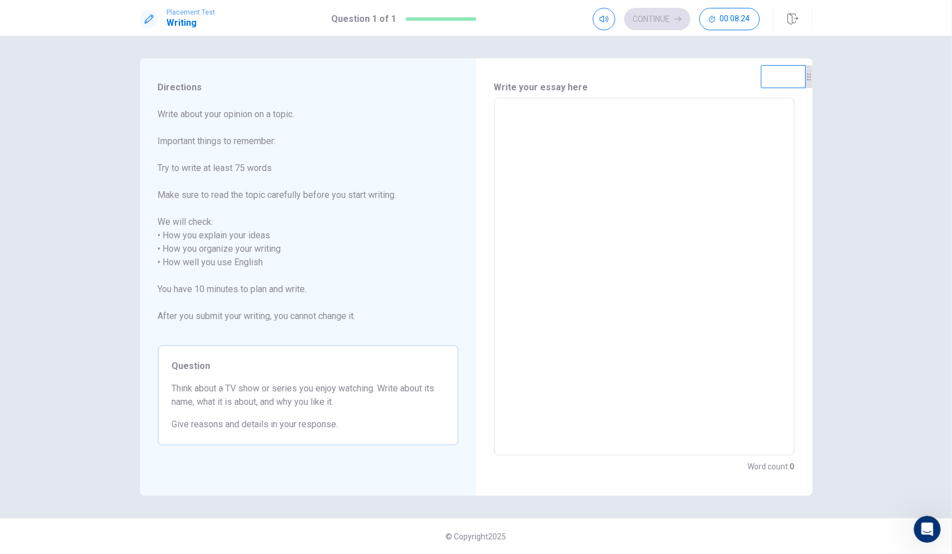
click at [498, 121] on div "x ​" at bounding box center [644, 275] width 300 height 357
click at [555, 151] on textarea at bounding box center [644, 276] width 285 height 339
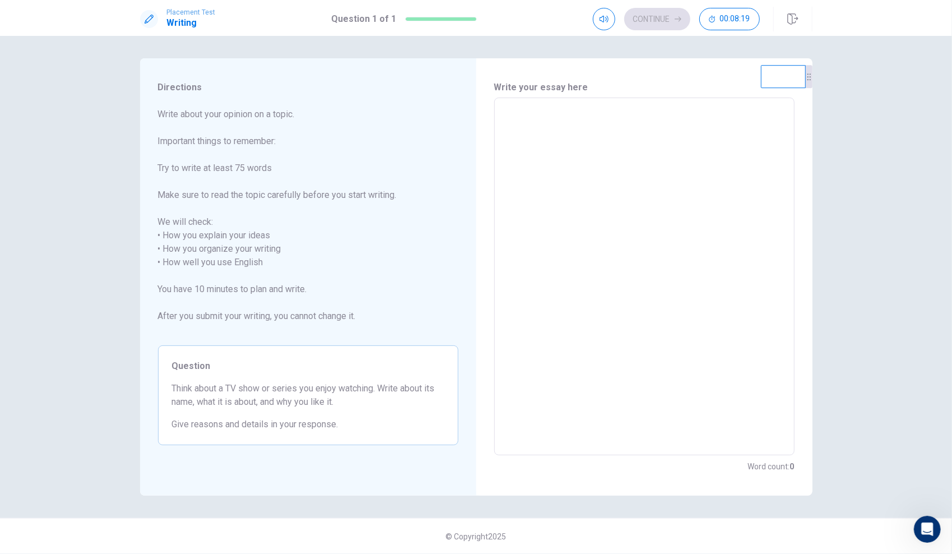
click at [551, 150] on textarea at bounding box center [644, 276] width 285 height 339
click at [550, 150] on textarea at bounding box center [644, 276] width 285 height 339
drag, startPoint x: 550, startPoint y: 150, endPoint x: 543, endPoint y: 152, distance: 6.8
click at [547, 151] on textarea at bounding box center [644, 276] width 285 height 339
click at [543, 153] on textarea at bounding box center [644, 276] width 285 height 339
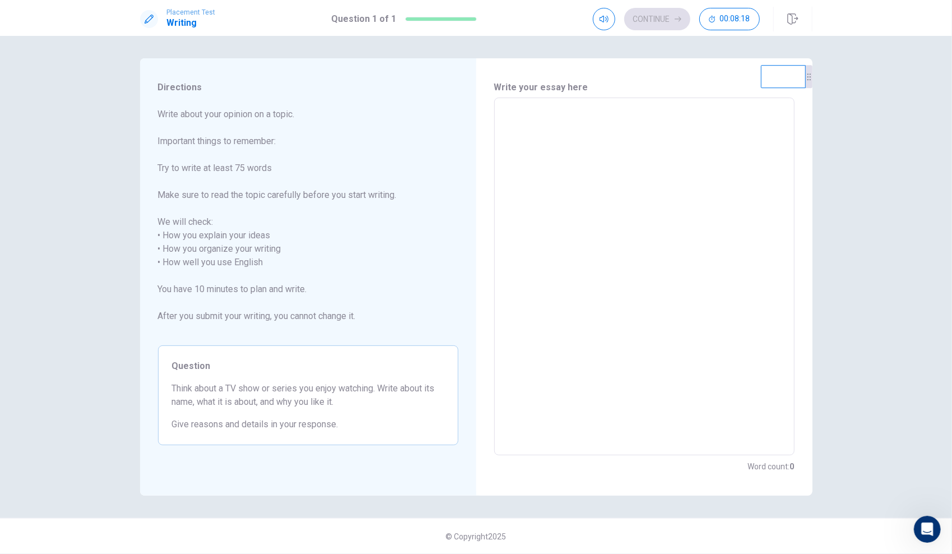
click at [543, 153] on textarea at bounding box center [644, 276] width 285 height 339
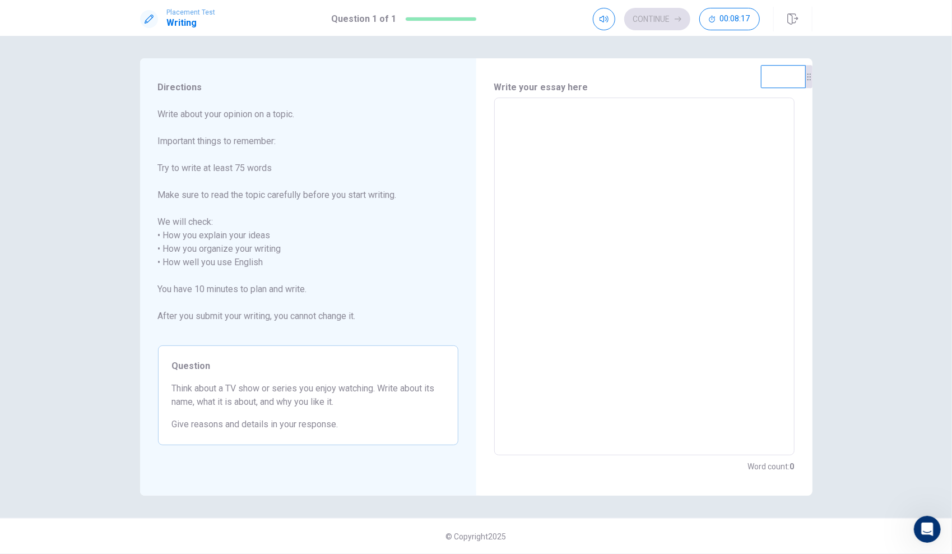
click at [543, 153] on textarea at bounding box center [644, 276] width 285 height 339
click at [543, 154] on textarea at bounding box center [644, 276] width 285 height 339
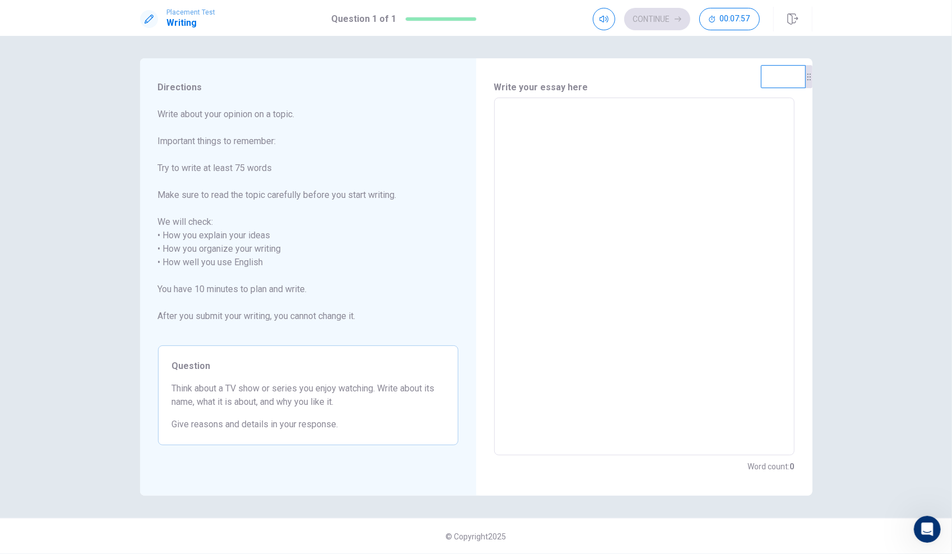
click at [543, 154] on textarea at bounding box center [644, 276] width 285 height 339
click at [286, 190] on span "Write about your opinion on a topic. Important things to remember: Try to write…" at bounding box center [308, 222] width 300 height 229
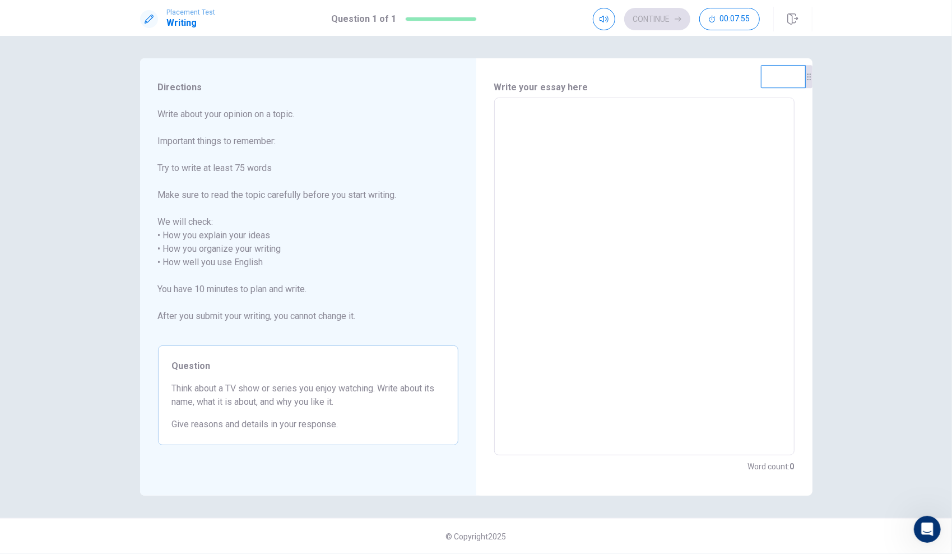
click at [281, 188] on span "Write about your opinion on a topic. Important things to remember: Try to write…" at bounding box center [308, 222] width 300 height 229
drag, startPoint x: 282, startPoint y: 202, endPoint x: 262, endPoint y: 240, distance: 42.4
click at [281, 198] on span "Write about your opinion on a topic. Important things to remember: Try to write…" at bounding box center [308, 222] width 300 height 229
click at [247, 289] on span "Write about your opinion on a topic. Important things to remember: Try to write…" at bounding box center [308, 222] width 300 height 229
click at [248, 263] on span "Write about your opinion on a topic. Important things to remember: Try to write…" at bounding box center [308, 222] width 300 height 229
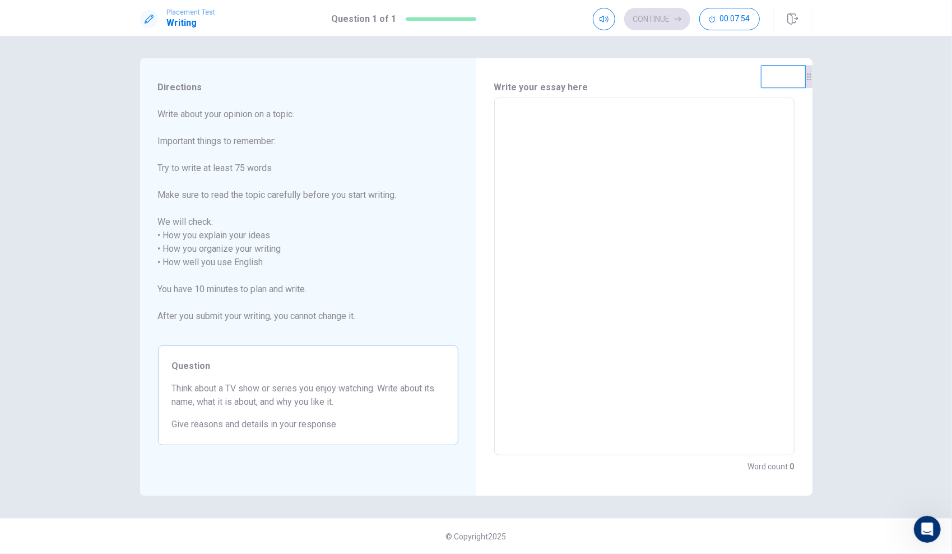
click at [257, 259] on span "Write about your opinion on a topic. Important things to remember: Try to write…" at bounding box center [308, 222] width 300 height 229
click at [527, 248] on textarea at bounding box center [644, 276] width 285 height 339
click at [486, 145] on div "Write your essay here x ​ Word count : 0" at bounding box center [644, 276] width 336 height 437
drag, startPoint x: 592, startPoint y: 113, endPoint x: 560, endPoint y: 125, distance: 33.5
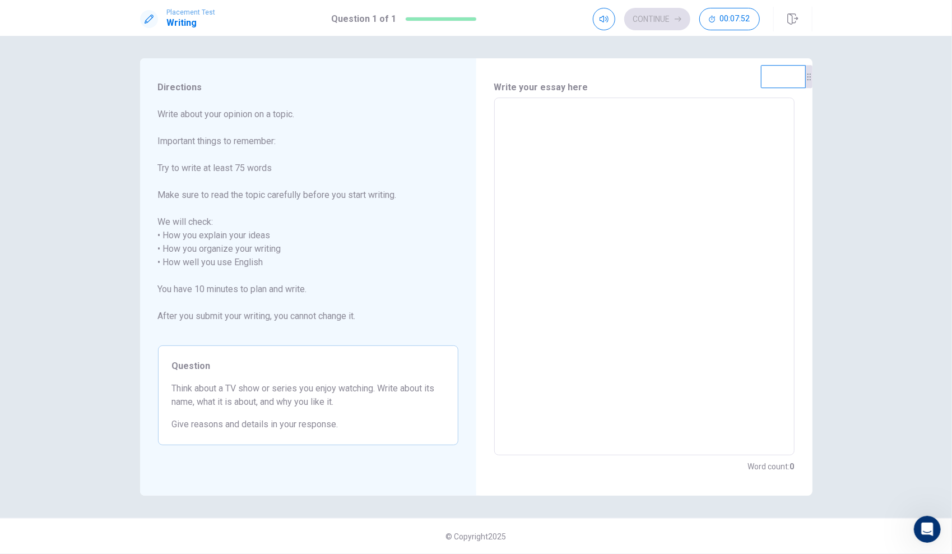
click at [583, 119] on textarea at bounding box center [644, 276] width 285 height 339
click at [560, 125] on textarea at bounding box center [644, 276] width 285 height 339
click at [560, 126] on textarea at bounding box center [644, 276] width 285 height 339
drag, startPoint x: 560, startPoint y: 126, endPoint x: 592, endPoint y: 130, distance: 32.2
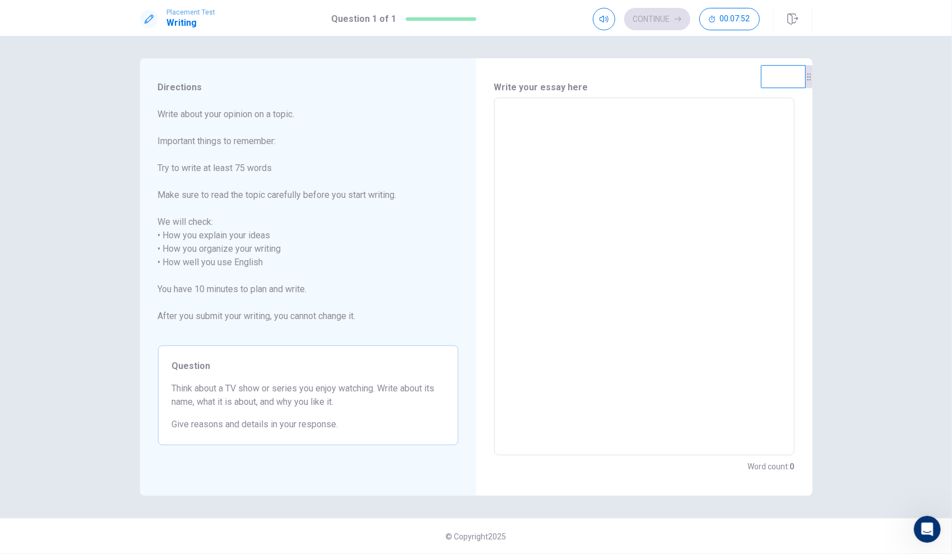
click at [560, 126] on textarea at bounding box center [644, 276] width 285 height 339
click at [597, 134] on textarea at bounding box center [644, 276] width 285 height 339
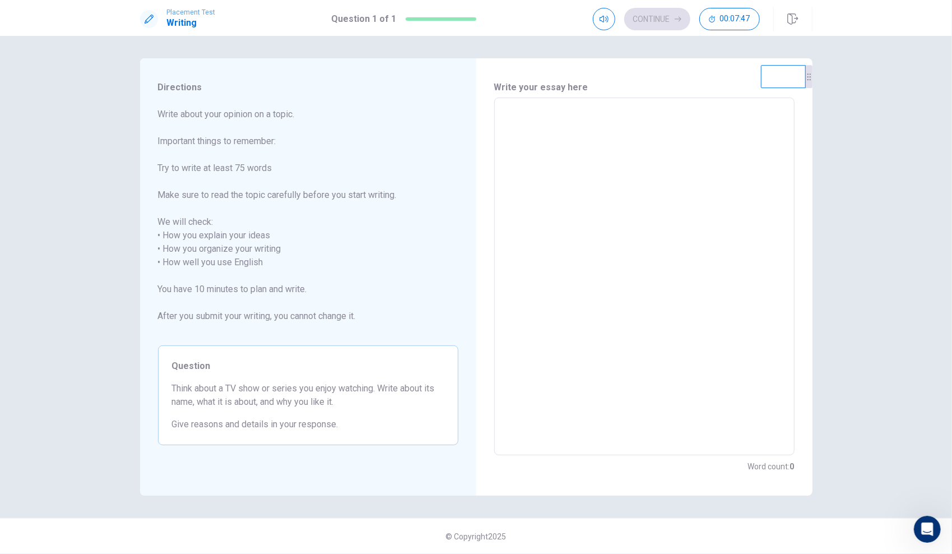
click at [597, 134] on textarea at bounding box center [644, 276] width 285 height 339
drag, startPoint x: 597, startPoint y: 134, endPoint x: 636, endPoint y: 111, distance: 45.7
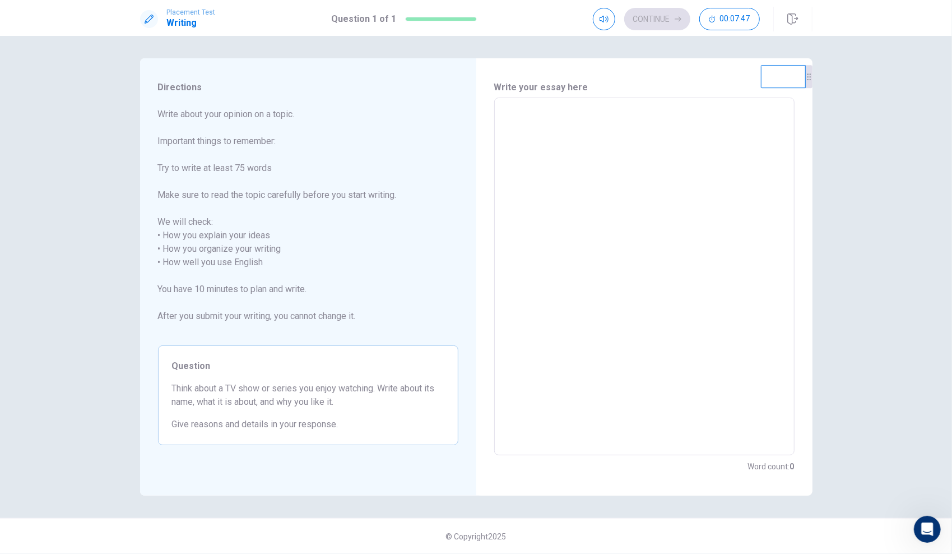
click at [636, 111] on textarea at bounding box center [644, 276] width 285 height 339
drag, startPoint x: 633, startPoint y: 122, endPoint x: 630, endPoint y: 155, distance: 32.7
click at [632, 133] on textarea at bounding box center [644, 276] width 285 height 339
click at [629, 158] on textarea at bounding box center [644, 276] width 285 height 339
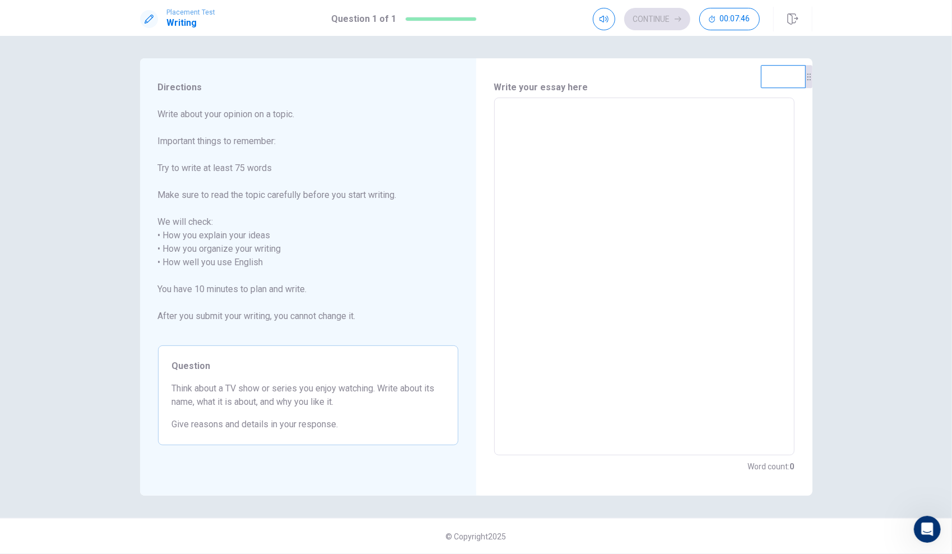
click at [629, 158] on textarea at bounding box center [644, 276] width 285 height 339
click at [591, 143] on textarea at bounding box center [644, 276] width 285 height 339
click at [520, 123] on textarea at bounding box center [644, 276] width 285 height 339
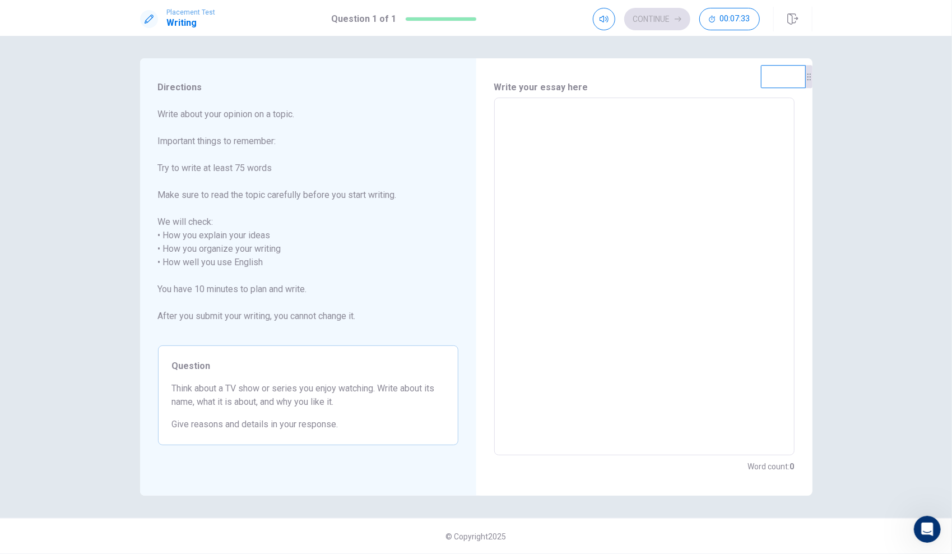
click at [520, 123] on textarea at bounding box center [644, 276] width 285 height 339
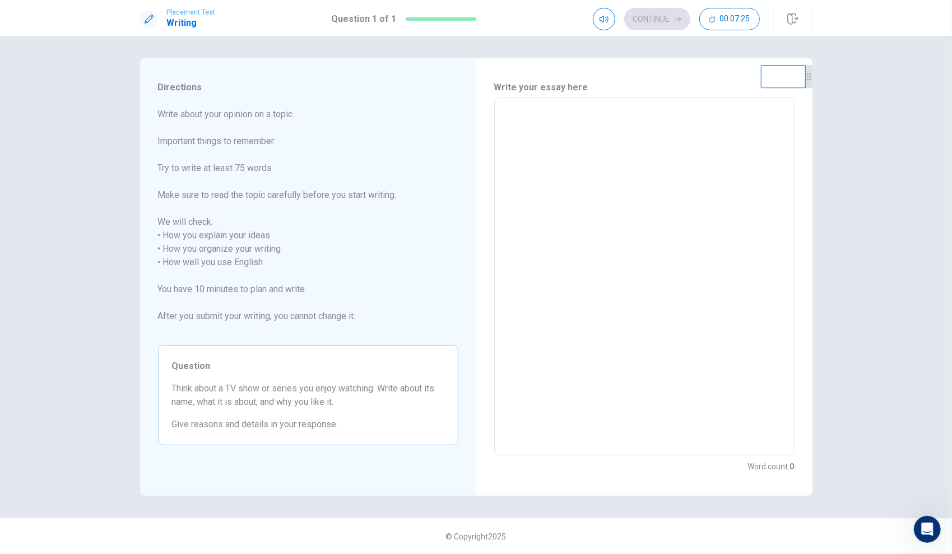
click at [520, 123] on textarea at bounding box center [644, 276] width 285 height 339
click at [729, 20] on span "00:07:17" at bounding box center [735, 19] width 30 height 9
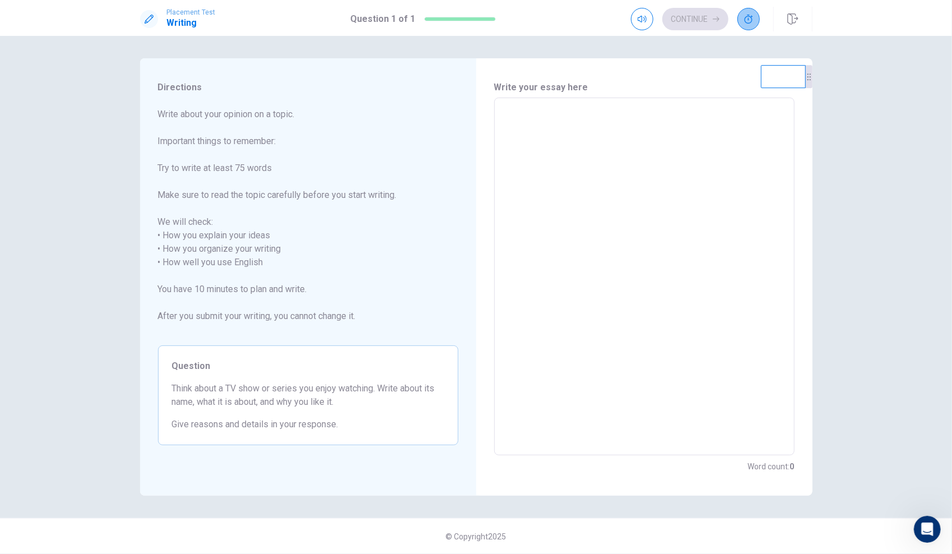
click at [752, 15] on icon "button" at bounding box center [748, 19] width 9 height 9
click at [485, 146] on div "Write your essay here x ​ Word count : 0" at bounding box center [644, 276] width 336 height 437
click at [535, 129] on textarea at bounding box center [644, 276] width 285 height 339
click at [536, 129] on textarea at bounding box center [644, 276] width 285 height 339
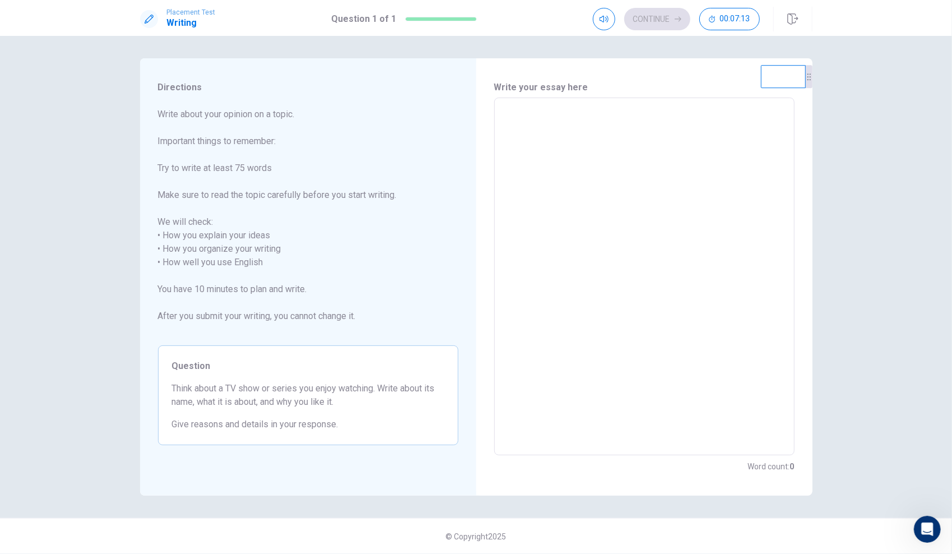
click at [536, 129] on textarea at bounding box center [644, 276] width 285 height 339
click at [541, 125] on textarea at bounding box center [644, 276] width 285 height 339
click at [546, 131] on textarea at bounding box center [644, 276] width 285 height 339
click at [546, 132] on textarea at bounding box center [644, 276] width 285 height 339
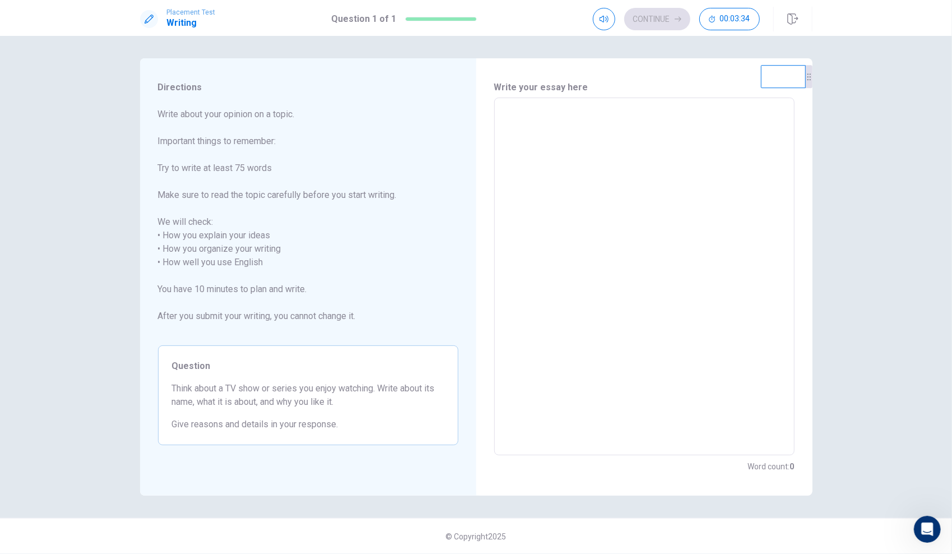
click at [546, 132] on textarea at bounding box center [644, 276] width 285 height 339
click at [591, 131] on textarea at bounding box center [644, 276] width 285 height 339
click at [591, 134] on textarea at bounding box center [644, 276] width 285 height 339
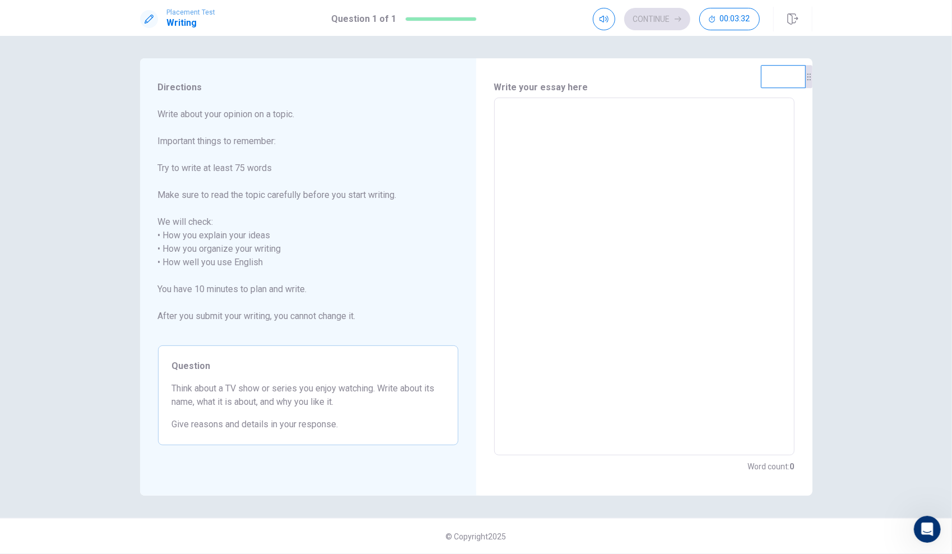
drag, startPoint x: 589, startPoint y: 136, endPoint x: 582, endPoint y: 140, distance: 8.8
click at [586, 140] on textarea at bounding box center [644, 276] width 285 height 339
click at [582, 140] on textarea at bounding box center [644, 276] width 285 height 339
click at [571, 118] on textarea at bounding box center [644, 276] width 285 height 339
click at [570, 117] on textarea at bounding box center [644, 276] width 285 height 339
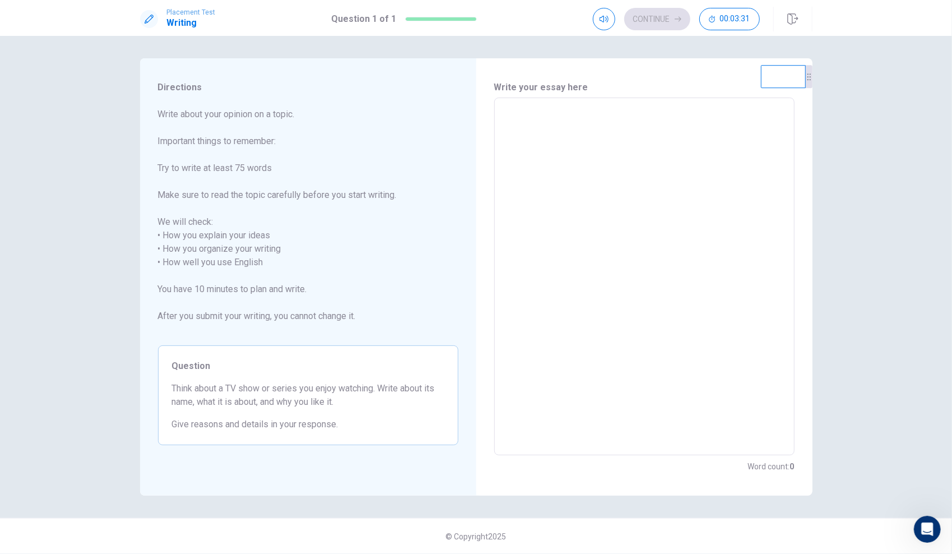
click at [570, 117] on textarea at bounding box center [644, 276] width 285 height 339
drag, startPoint x: 570, startPoint y: 117, endPoint x: 570, endPoint y: 123, distance: 6.7
click at [570, 123] on textarea at bounding box center [644, 276] width 285 height 339
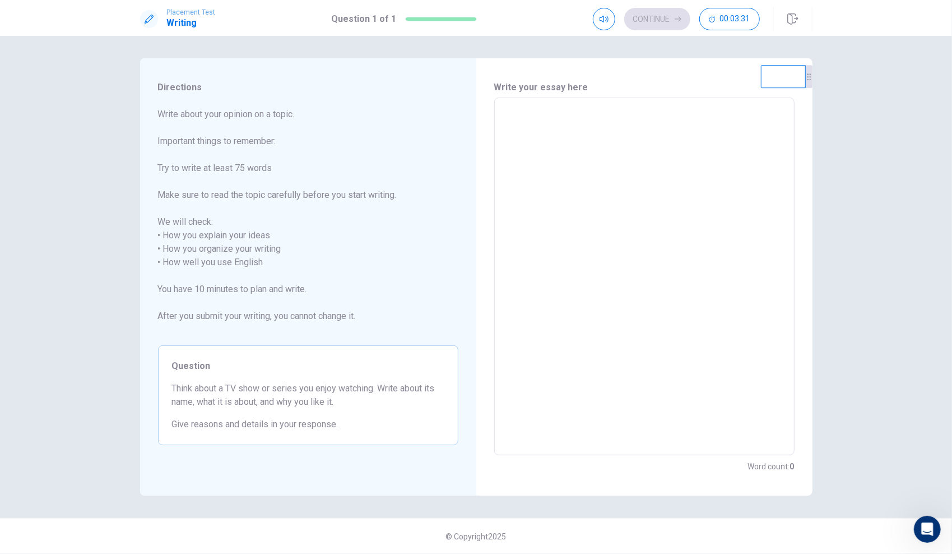
click at [570, 123] on textarea at bounding box center [644, 276] width 285 height 339
click at [559, 132] on textarea at bounding box center [644, 276] width 285 height 339
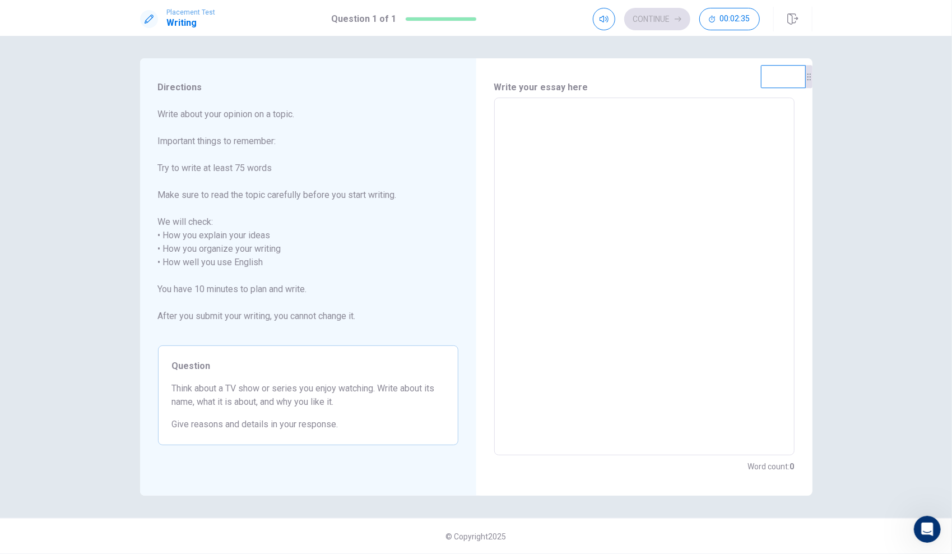
click at [559, 132] on textarea at bounding box center [644, 276] width 285 height 339
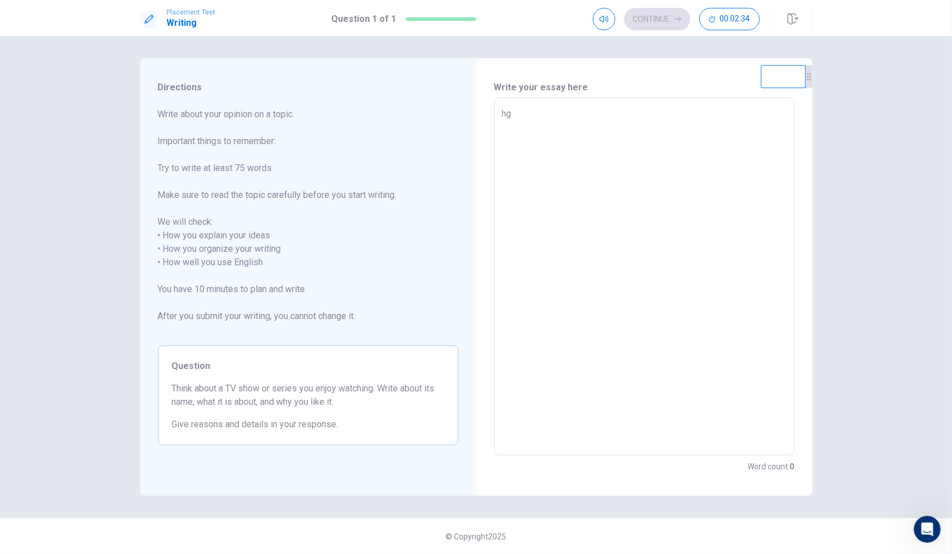
type textarea "hgc"
type textarea "x"
type textarea "hgcy"
type textarea "x"
type textarea "hgcyuf"
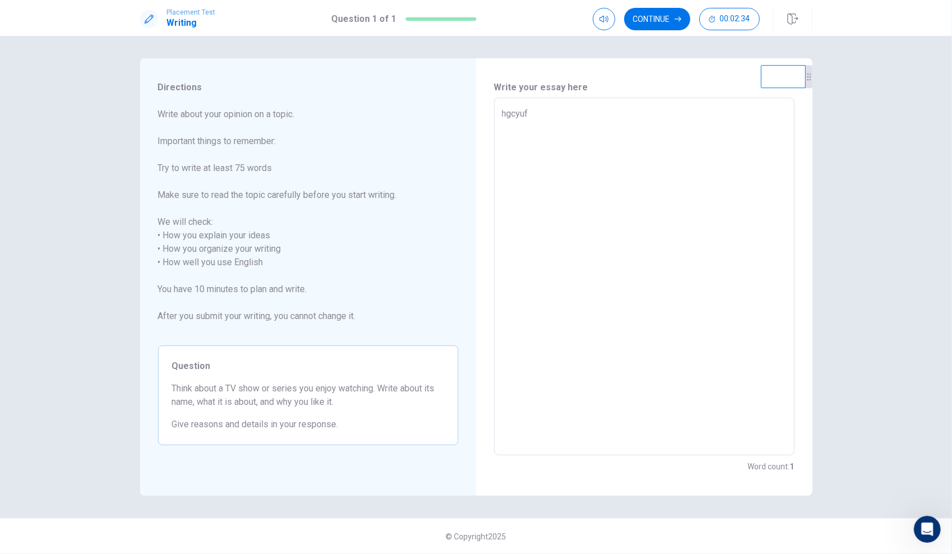
type textarea "x"
type textarea "hgcyufc"
type textarea "x"
type textarea "hgcyuf"
type textarea "x"
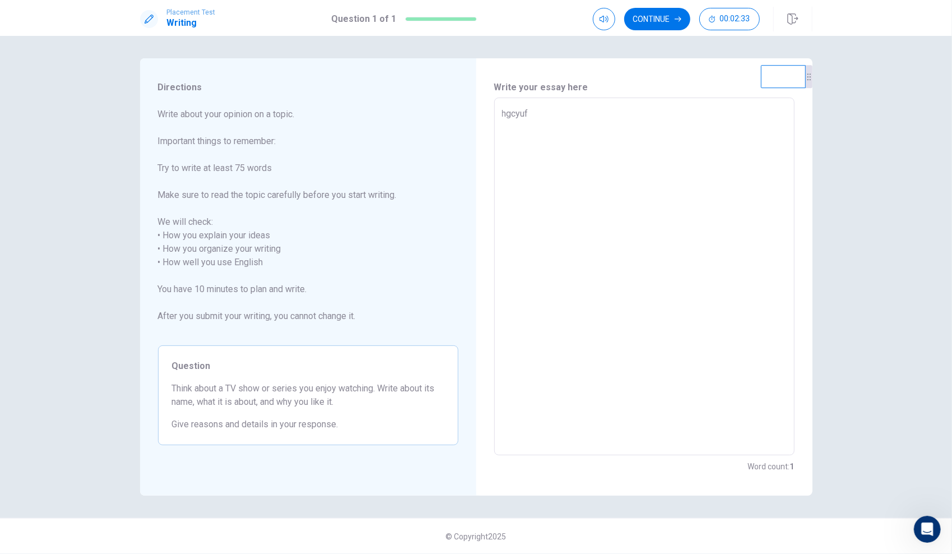
type textarea "hgcyu"
type textarea "x"
type textarea "hgcy"
type textarea "x"
type textarea "hgc"
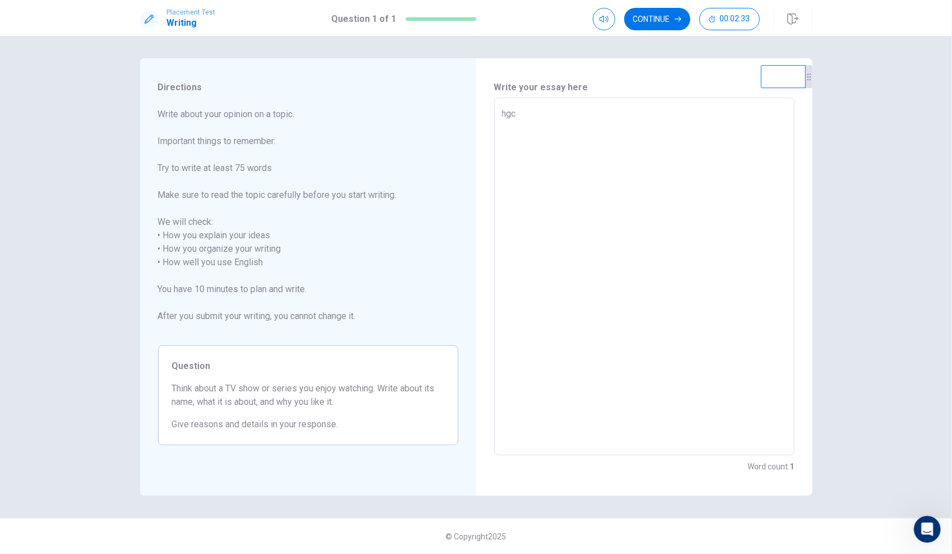
type textarea "x"
type textarea "hg"
type textarea "x"
type textarea "h"
type textarea "x"
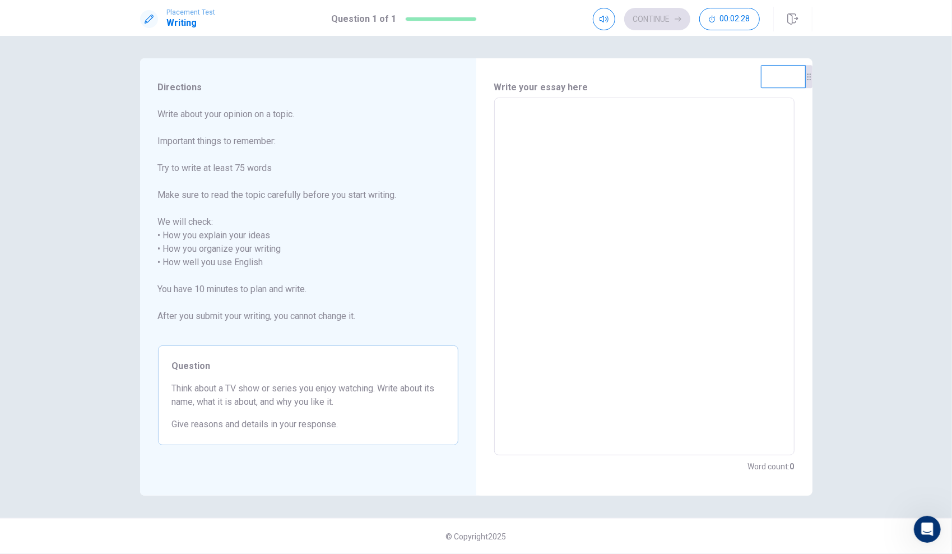
type textarea "I"
type textarea "x"
type textarea "I"
type textarea "x"
type textarea "I l"
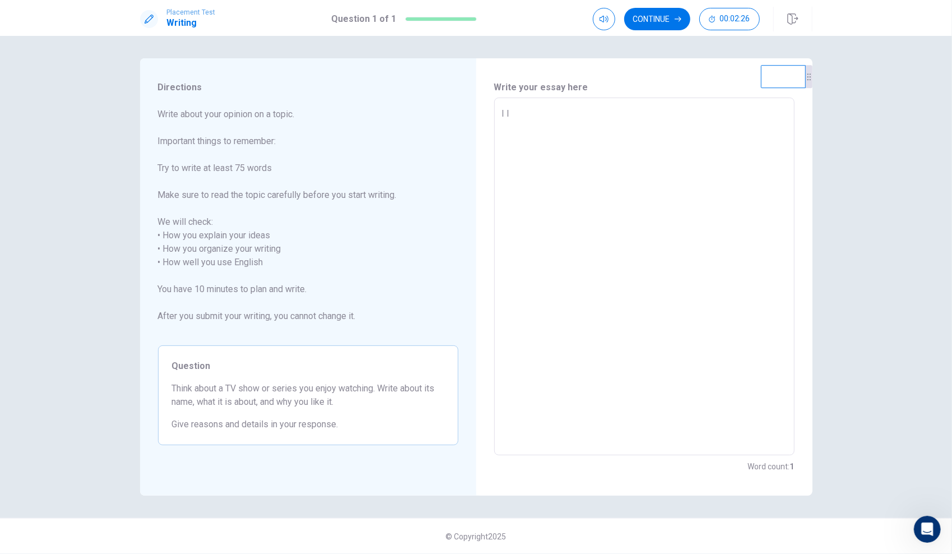
type textarea "x"
type textarea "I li"
type textarea "x"
type textarea "I lic"
type textarea "x"
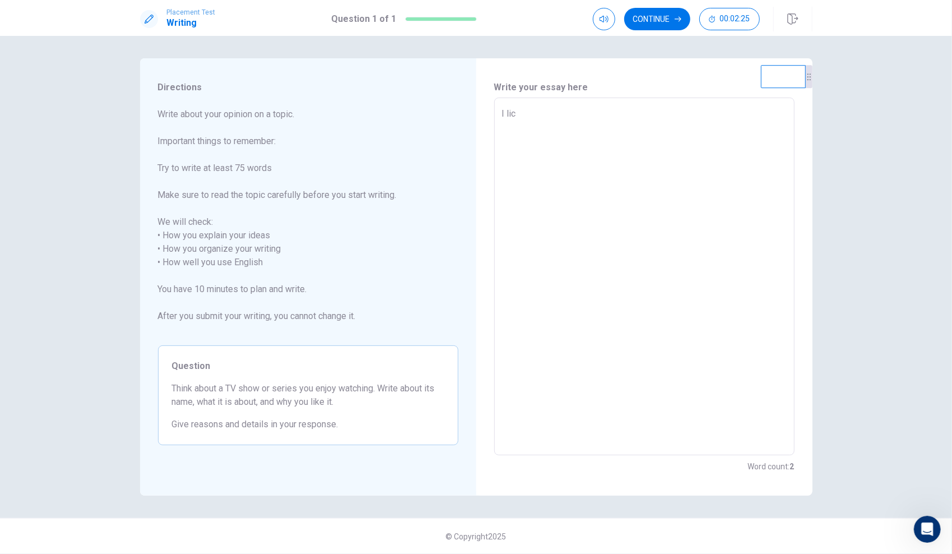
type textarea "I lick"
type textarea "x"
type textarea "I lic"
type textarea "x"
type textarea "I li"
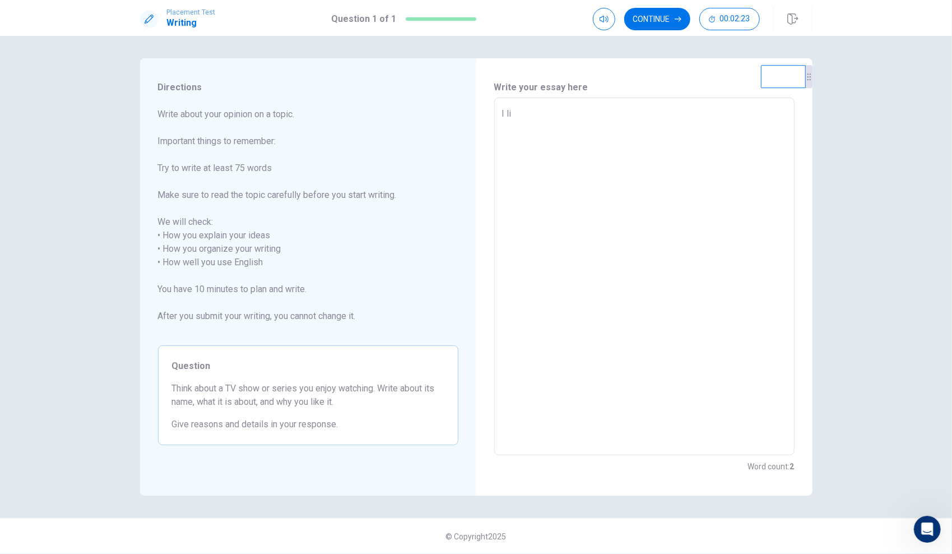
type textarea "x"
type textarea "I lik"
type textarea "x"
type textarea "I like"
type textarea "x"
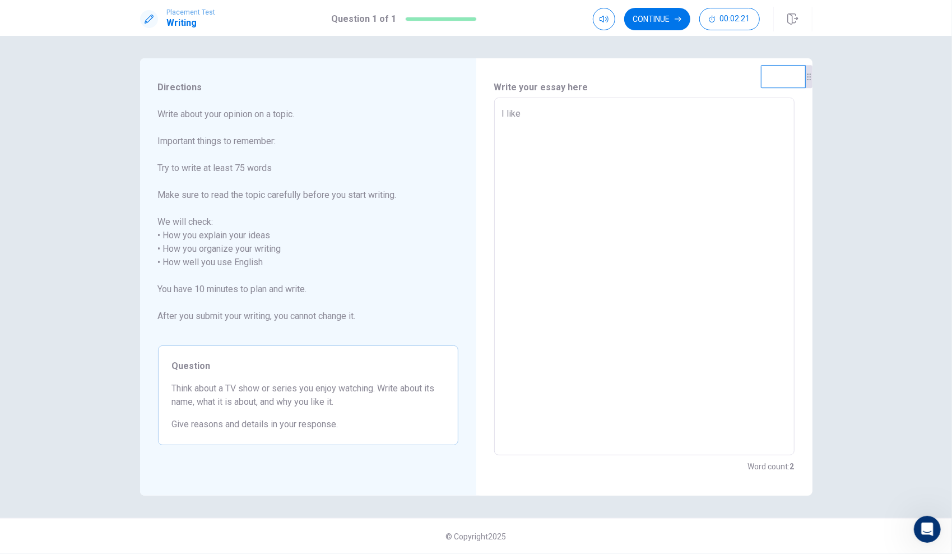
type textarea "I like"
type textarea "x"
type textarea "I like t"
type textarea "x"
type textarea "I like tv"
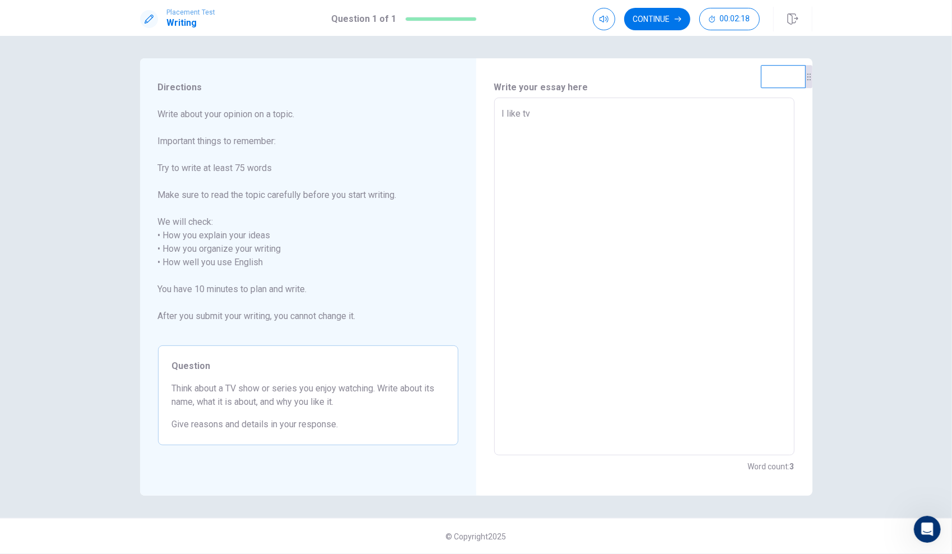
type textarea "x"
type textarea "I like t"
type textarea "x"
type textarea "I like"
type textarea "x"
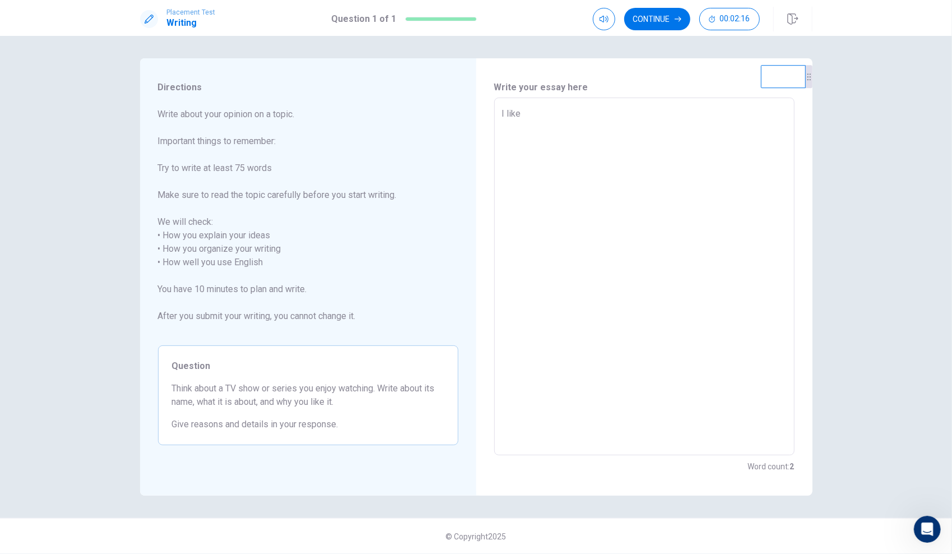
type textarea "I like T"
type textarea "x"
type textarea "I like TV"
type textarea "x"
type textarea "I like TV"
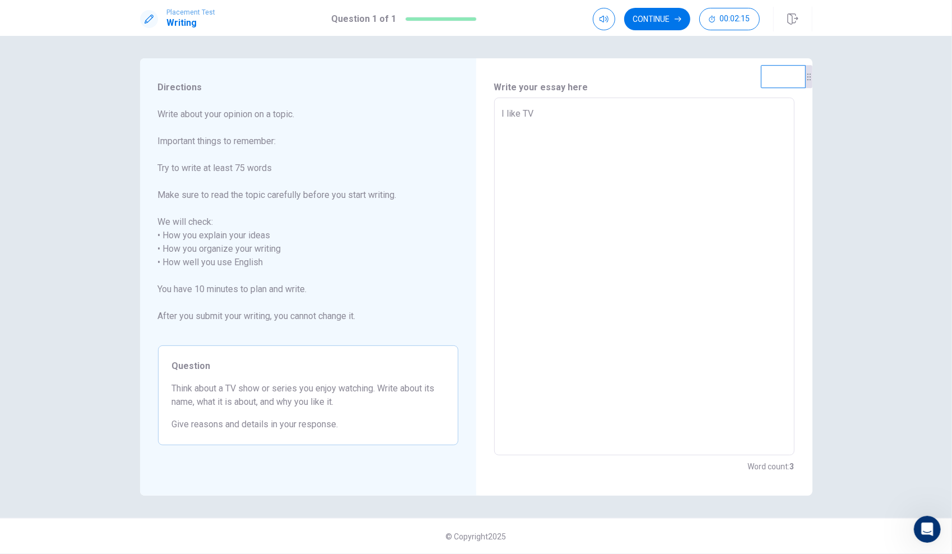
type textarea "x"
type textarea "I like TV i"
type textarea "x"
type textarea "I like TV is"
type textarea "x"
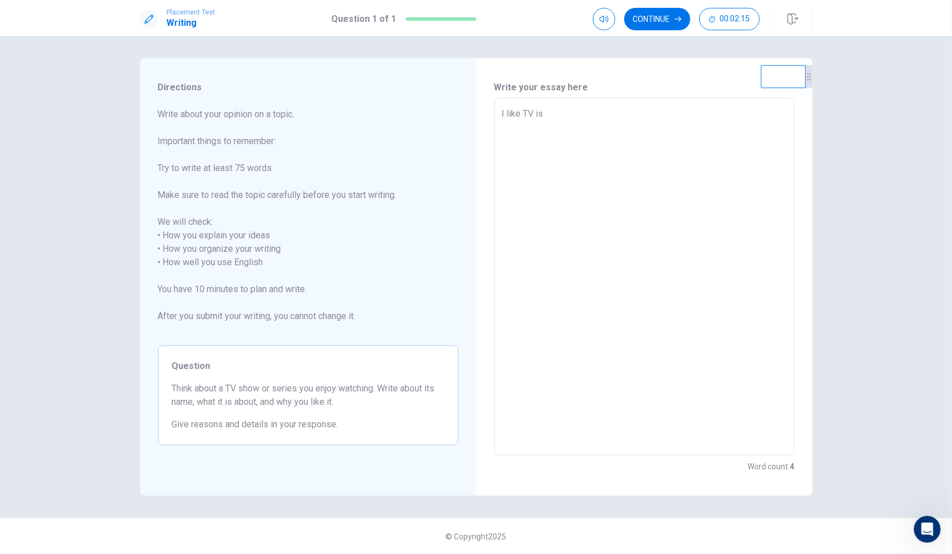
type textarea "I like TV is"
type textarea "x"
type textarea "I like TV is b"
type textarea "x"
type textarea "I like TV is bl"
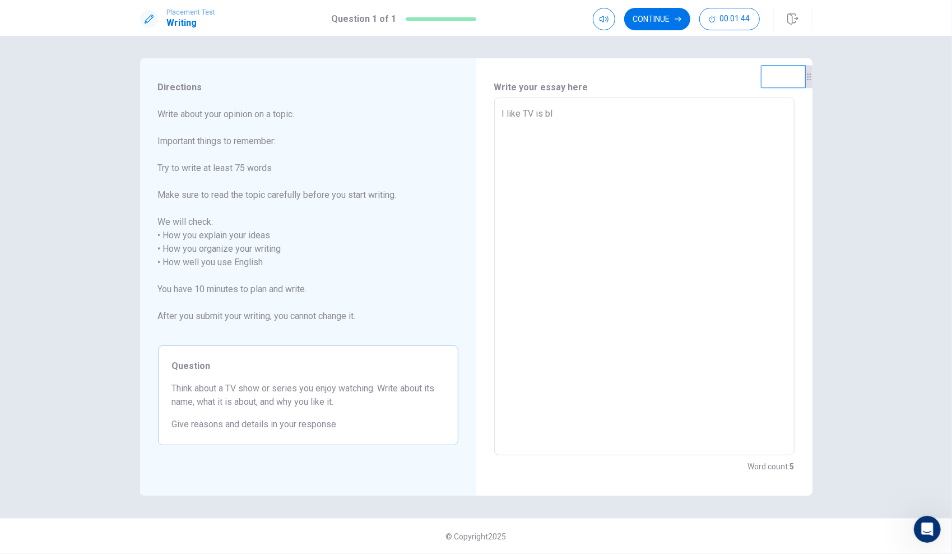
type textarea "x"
type textarea "I like TV is bla"
type textarea "x"
type textarea "I like TV is blak"
type textarea "x"
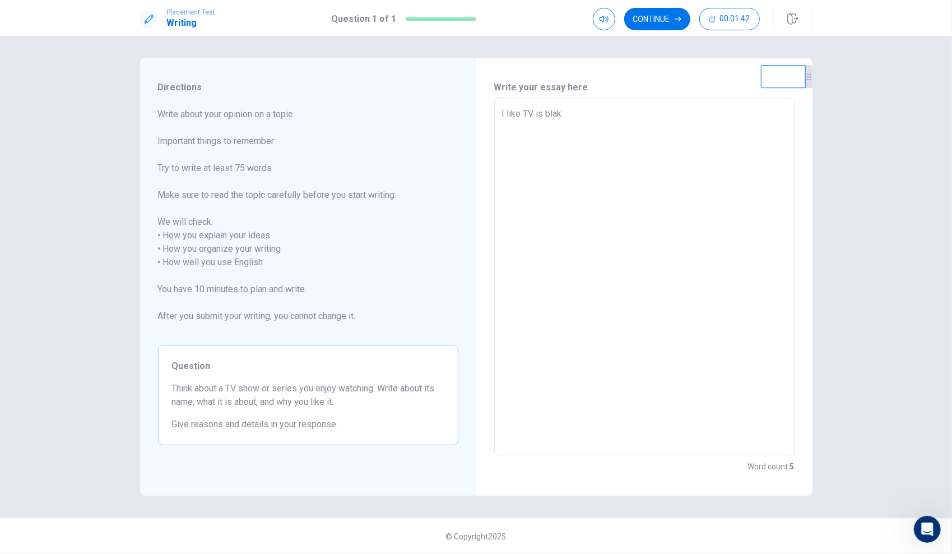
type textarea "I like TV is bla"
type textarea "x"
type textarea "I like TV is bl"
type textarea "x"
type textarea "I like TV is blo"
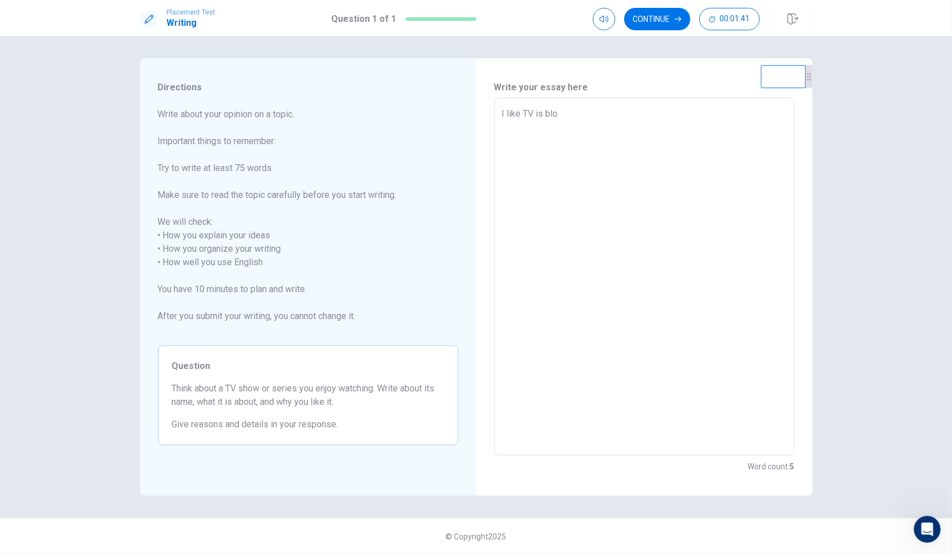
type textarea "x"
type textarea "I like TV is blok"
type textarea "x"
type textarea "I like TV is blo"
type textarea "x"
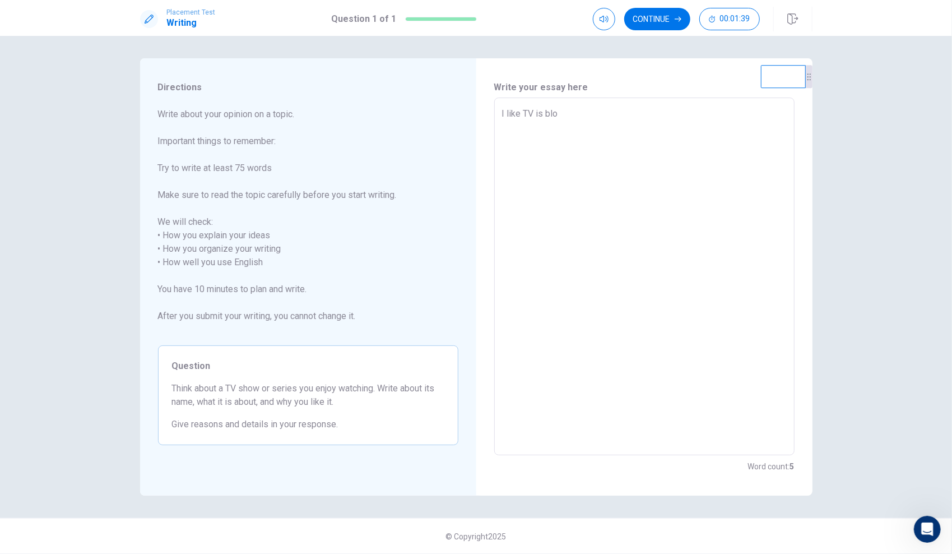
type textarea "I like TV is bl"
type textarea "x"
type textarea "I like TV is bla"
type textarea "x"
type textarea "I like TV is blak"
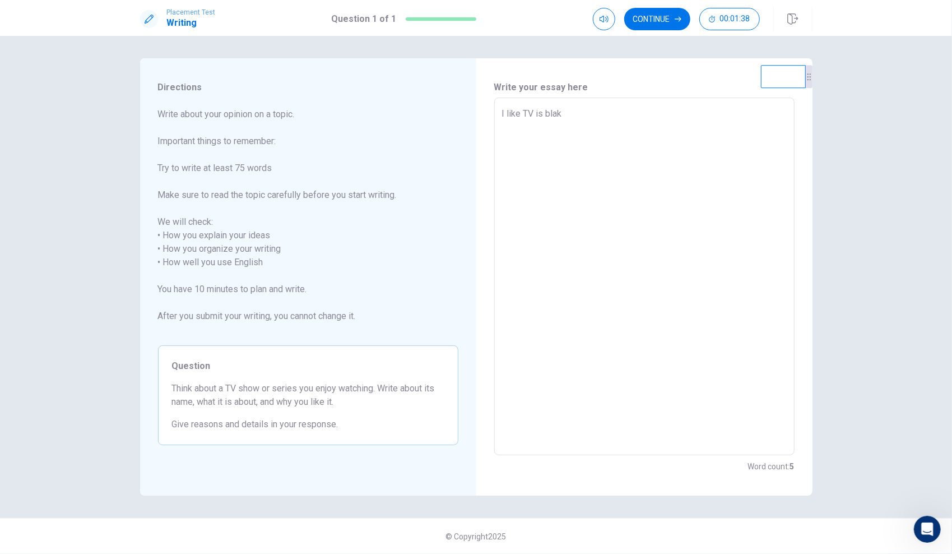
type textarea "x"
type textarea "I like TV is bla"
type textarea "x"
type textarea "I like TV is bl"
type textarea "x"
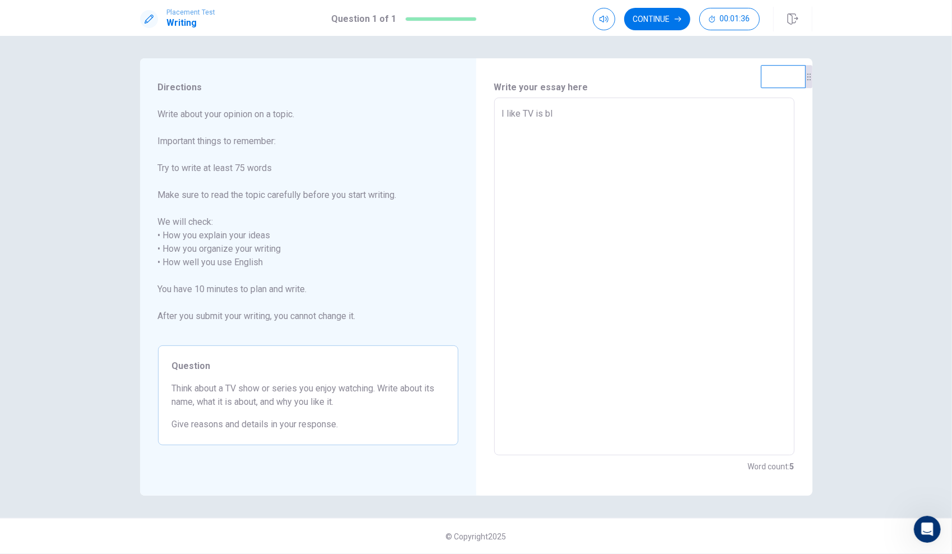
type textarea "I like TV is blc"
type textarea "x"
type textarea "I like TV is blco"
type textarea "x"
type textarea "I like TV is blcok"
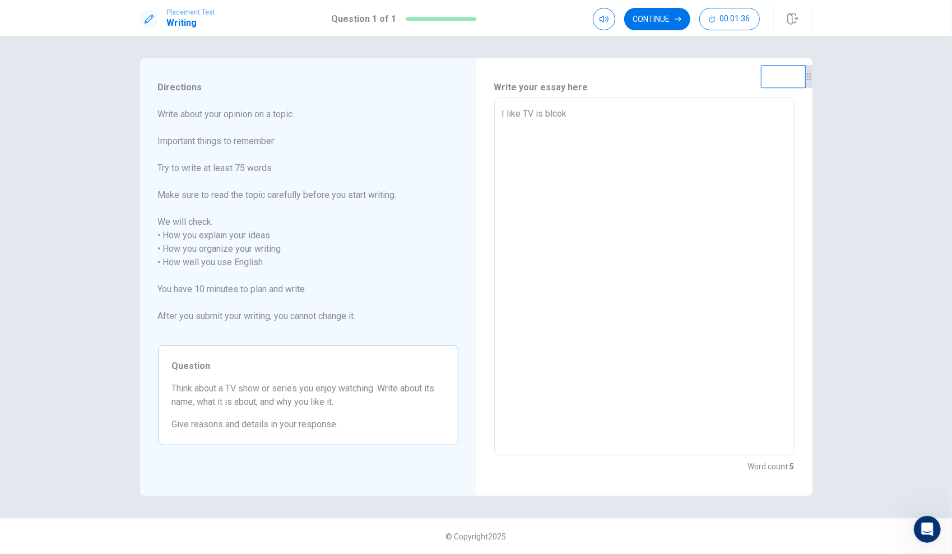
type textarea "x"
type textarea "I like TV is blco"
type textarea "x"
type textarea "I like TV is blc"
type textarea "x"
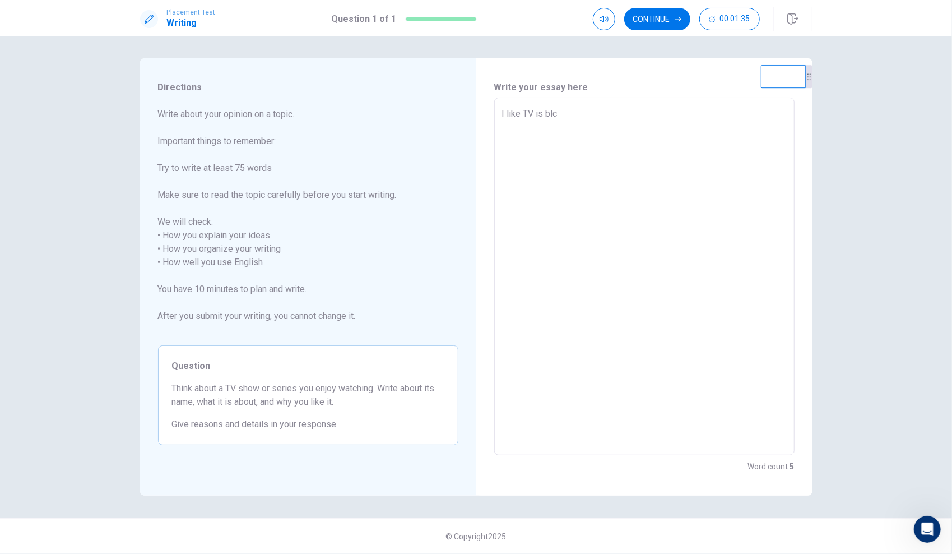
type textarea "I like TV is bl"
type textarea "x"
type textarea "I like TV is bla"
type textarea "x"
type textarea "I like TV is blal"
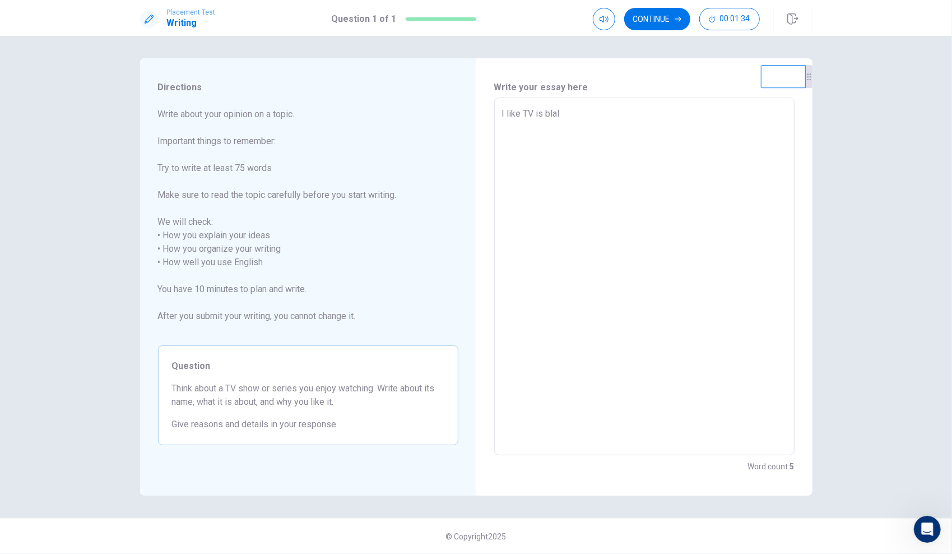
type textarea "x"
type textarea "I like TV is bla"
type textarea "x"
type textarea "I like TV is blak"
type textarea "x"
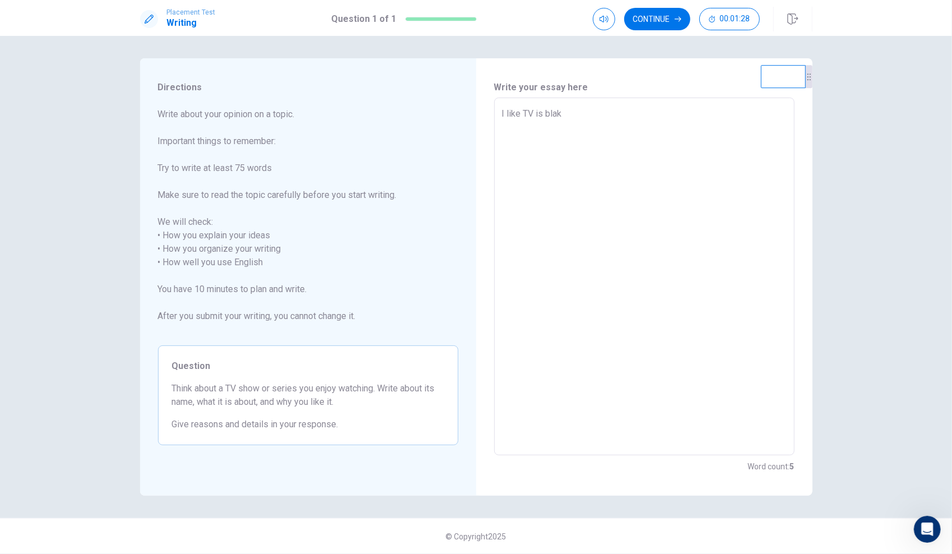
type textarea "I like TV is blakc"
type textarea "x"
type textarea "I like TV is blakca"
type textarea "x"
type textarea "I like TV is blakcat"
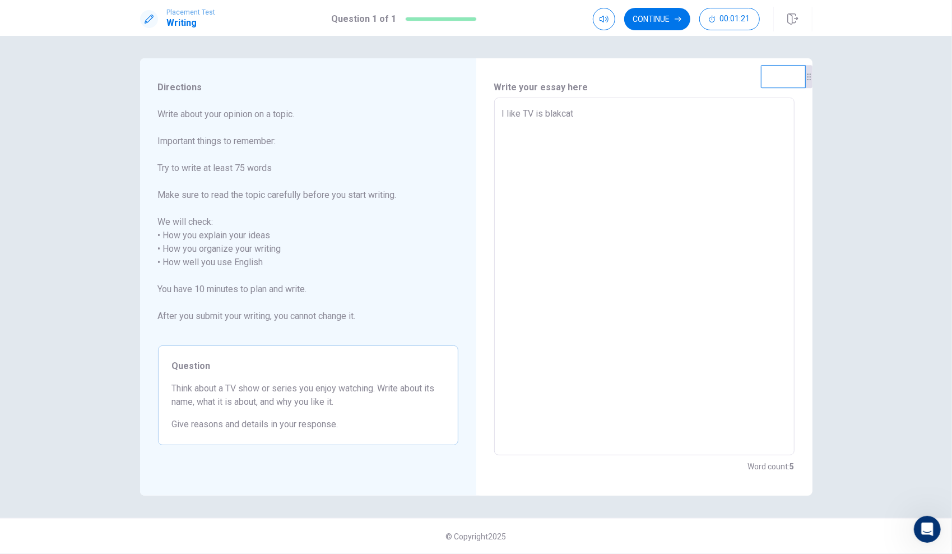
type textarea "x"
type textarea "I like TV is blakcat"
type textarea "x"
type textarea "I like TV is blakcat p"
type textarea "x"
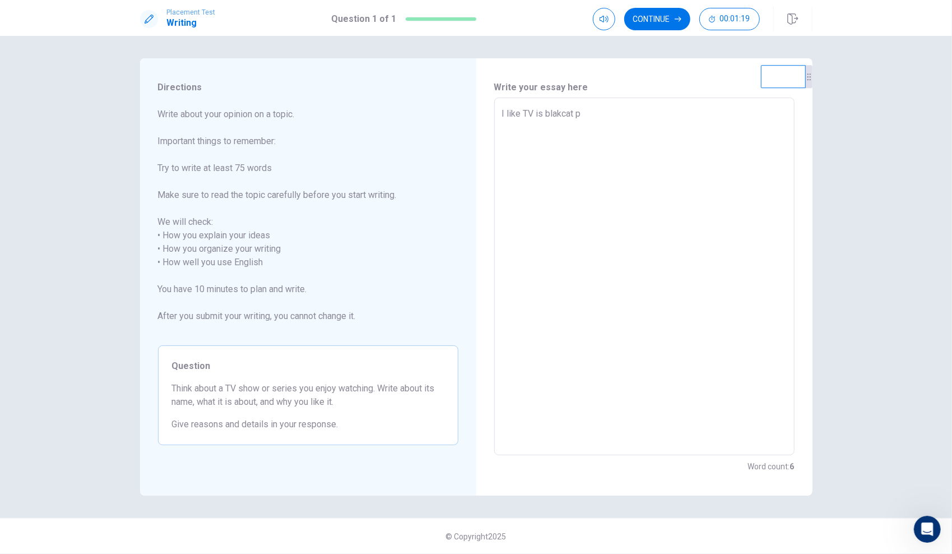
type textarea "I like TV is blakcat pl"
type textarea "x"
type textarea "I like TV is blakcat pla"
type textarea "x"
type textarea "I like TV is blakcat plac"
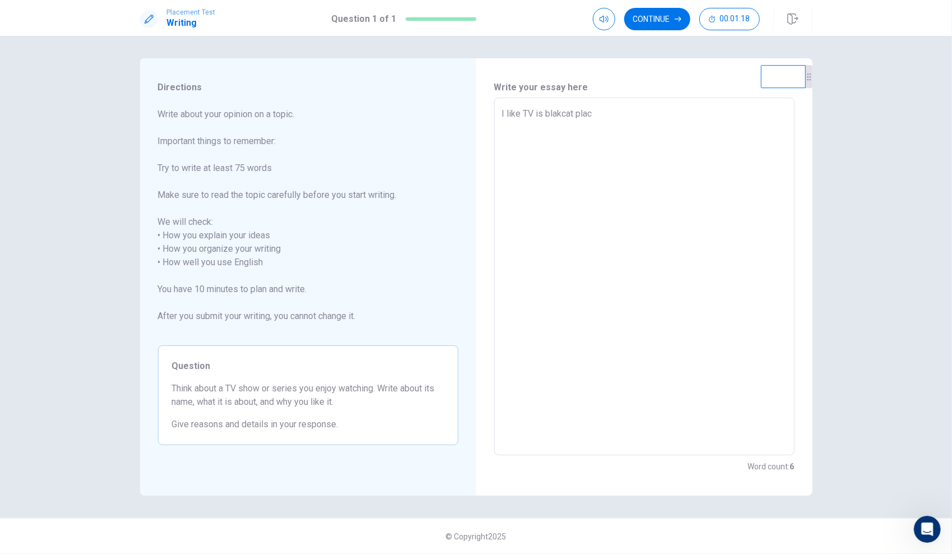
type textarea "x"
type textarea "I like TV is blakcat place"
type textarea "x"
type textarea "I like TV is blakcat place"
type textarea "x"
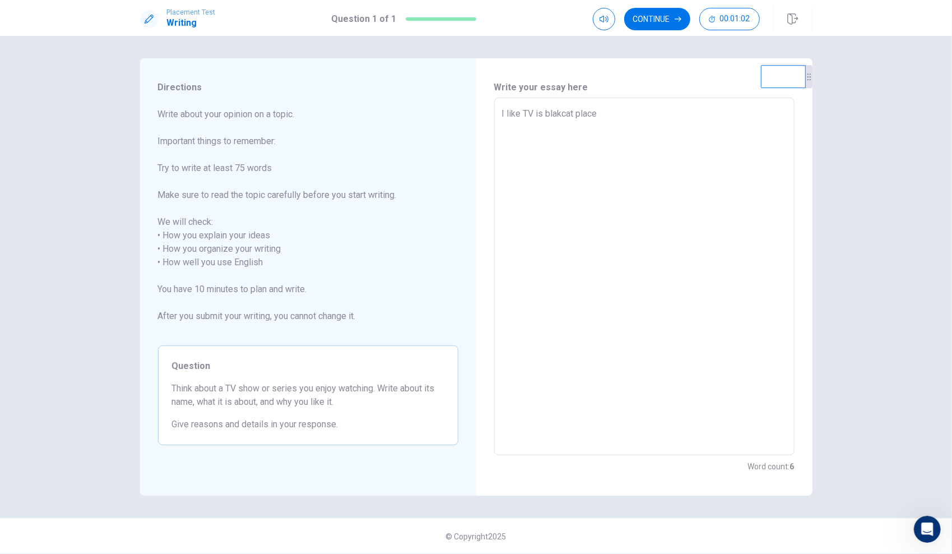
type textarea "I like TV is blakcat place I"
type textarea "x"
type textarea "I like TV is blakcat place Il"
type textarea "x"
type textarea "I like TV is blakcat place Ili"
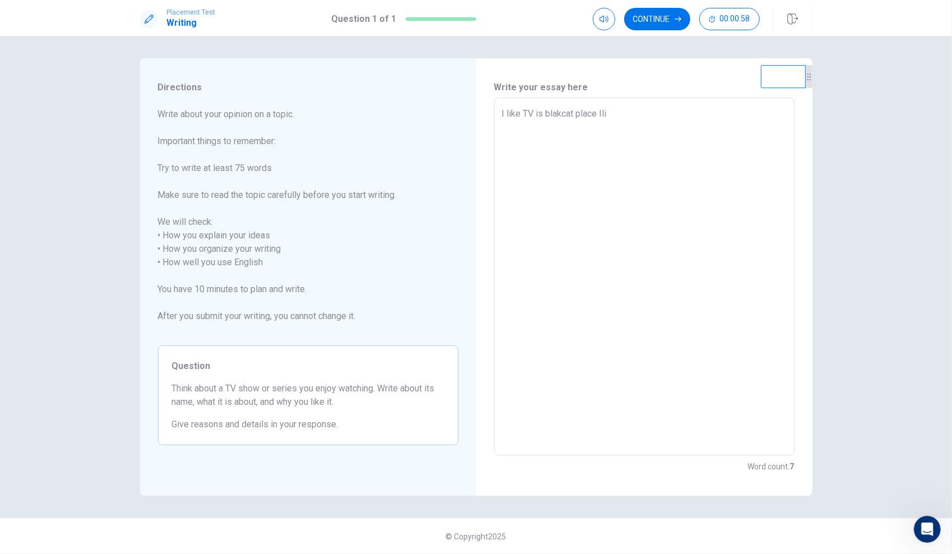
type textarea "x"
type textarea "I like TV is blakcat place Ilik"
type textarea "x"
type textarea "I like TV is blakcat place Ilike"
type textarea "x"
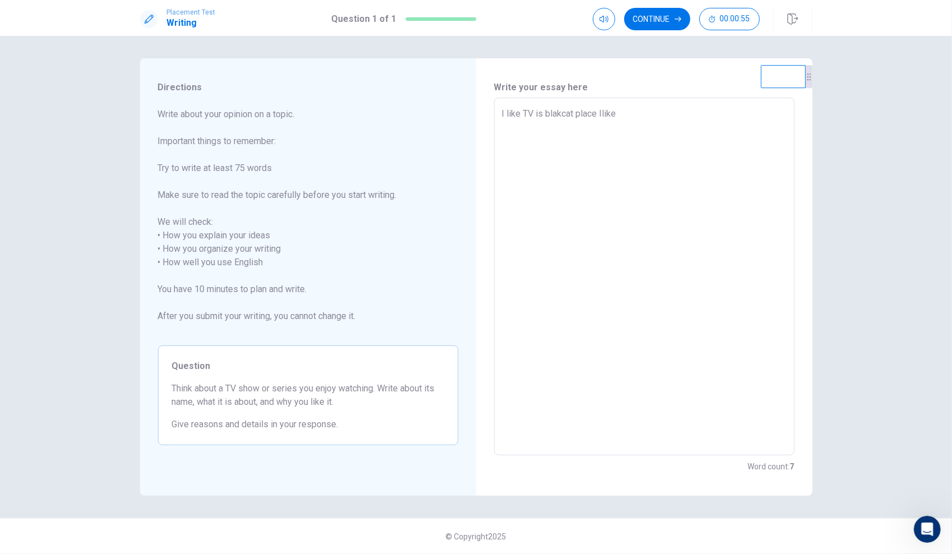
type textarea "I like TV is blakcat place I like"
type textarea "x"
type textarea "I like TV is blakcat place I likei"
type textarea "x"
type textarea "I like TV is blakcat place I likeis"
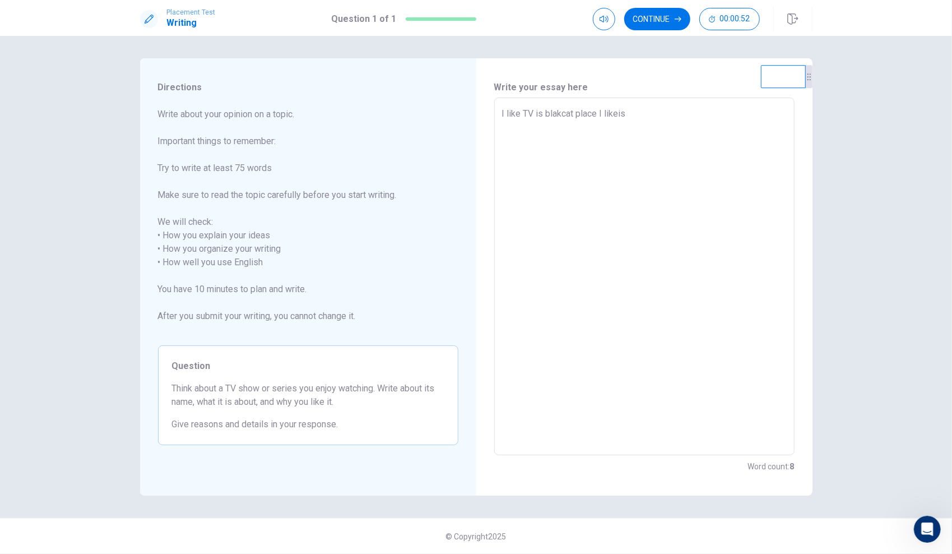
type textarea "x"
type textarea "I like TV is blakcat place I likei"
type textarea "x"
type textarea "I like TV is blakcat place I like"
type textarea "x"
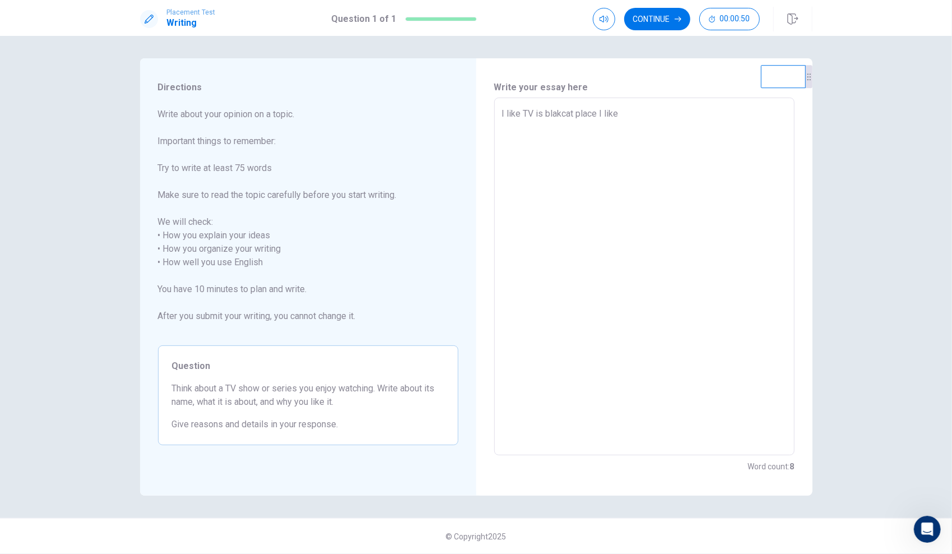
type textarea "I like TV is blakcat place I liket"
type textarea "x"
type textarea "I like TV is blakcat place I liketh"
type textarea "x"
type textarea "I like TV is blakcat place I likethi"
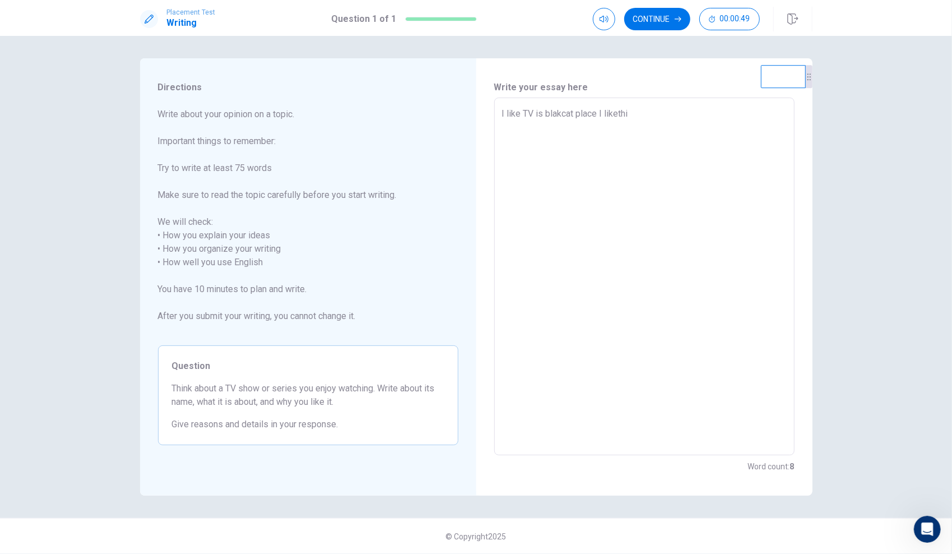
type textarea "x"
type textarea "I like TV is blakcat place I likethis"
type textarea "x"
type textarea "I like TV is blakcat place I likethis"
type textarea "x"
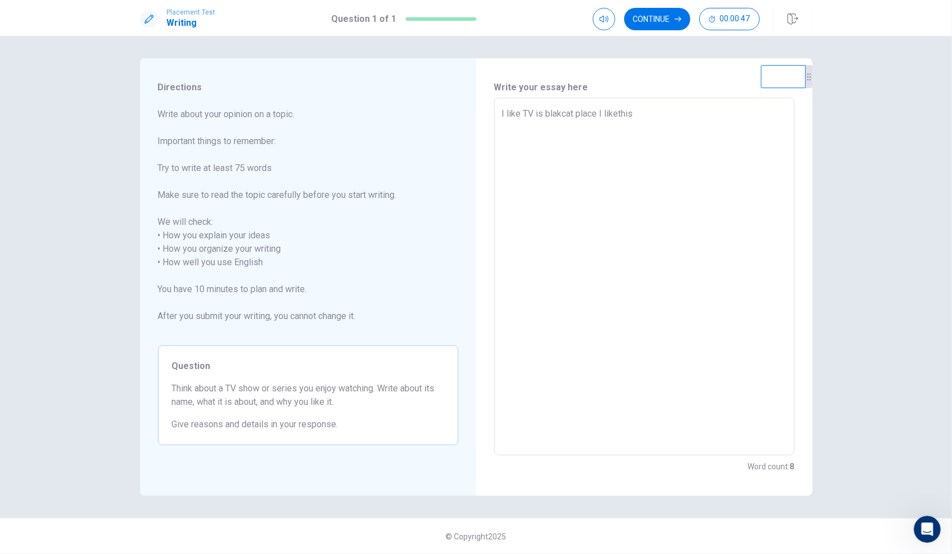
type textarea "I like TV is blakcat place I like this"
type textarea "x"
type textarea "I like TV is blakcat place I like this"
type textarea "x"
type textarea "I like TV is blakcat place I like this T"
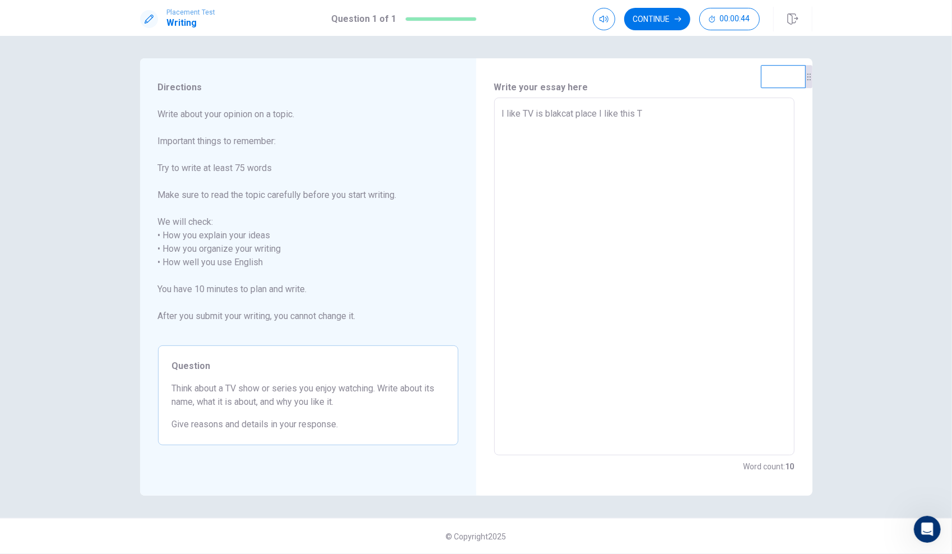
type textarea "x"
type textarea "I like TV is blakcat place I like this TV"
type textarea "x"
type textarea "I like TV is blakcat place I like this TV"
type textarea "x"
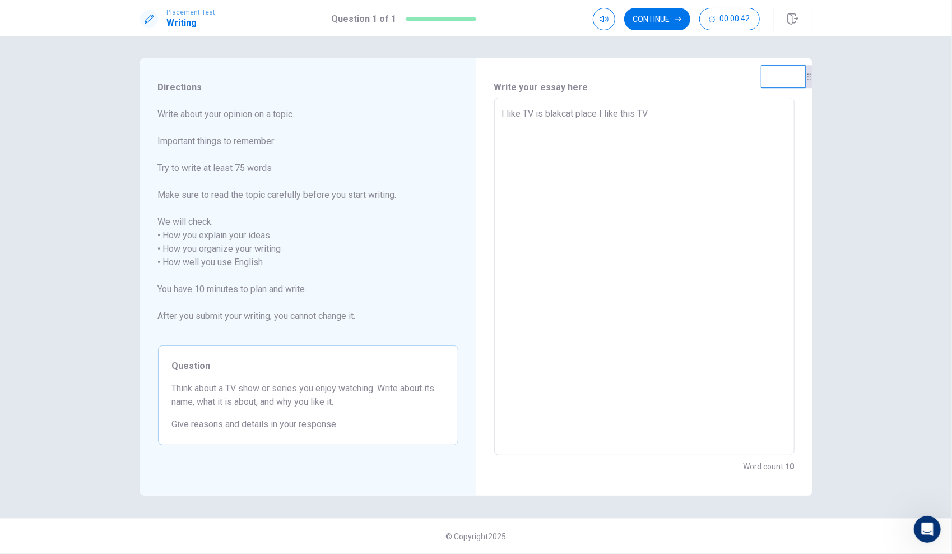
type textarea "I like TV is blakcat place I like this TV b"
type textarea "x"
type textarea "I like TV is blakcat place I like this TV be"
type textarea "x"
type textarea "I like TV is blakcat place I like this TV bea"
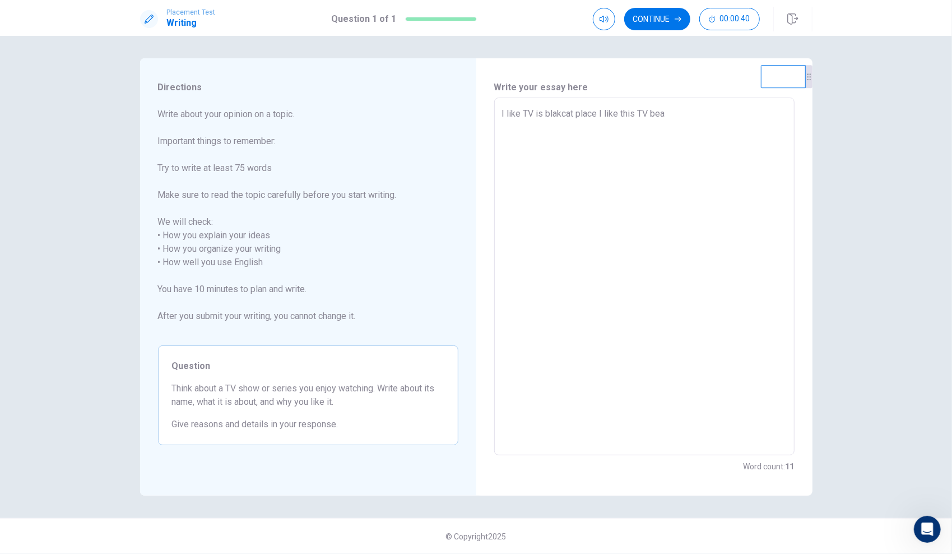
type textarea "x"
type textarea "I like TV is blakcat place I like this TV beau"
type textarea "x"
type textarea "I like TV is blakcat place I like this TV beaus"
type textarea "x"
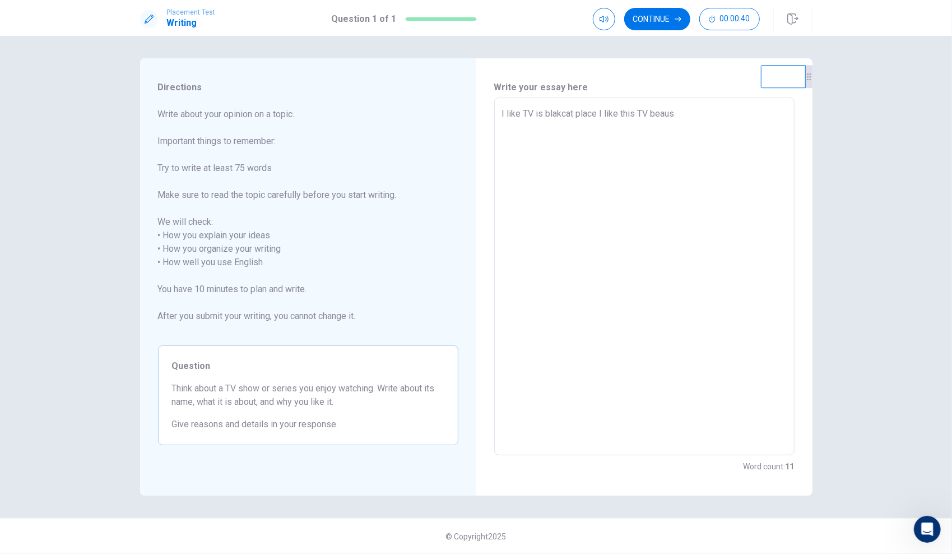
type textarea "I like TV is blakcat place I like this TV beause"
type textarea "x"
type textarea "I like TV is blakcat place I like this TV beause"
type textarea "x"
type textarea "I like TV is blakcat place I like this TV beause i"
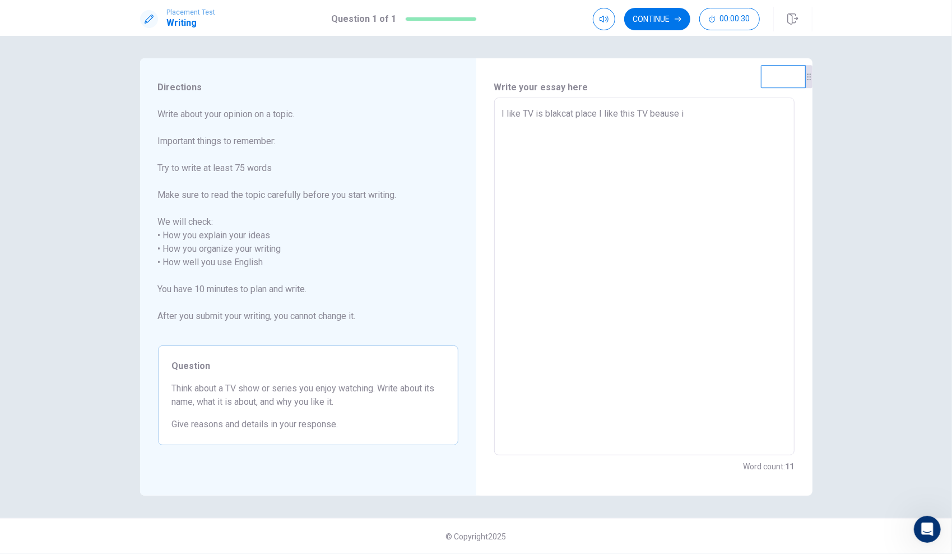
type textarea "x"
type textarea "I like TV is blakcat place I like this TV beause it"
type textarea "x"
type textarea "I like TV is blakcat place I like this TV beause it"
type textarea "x"
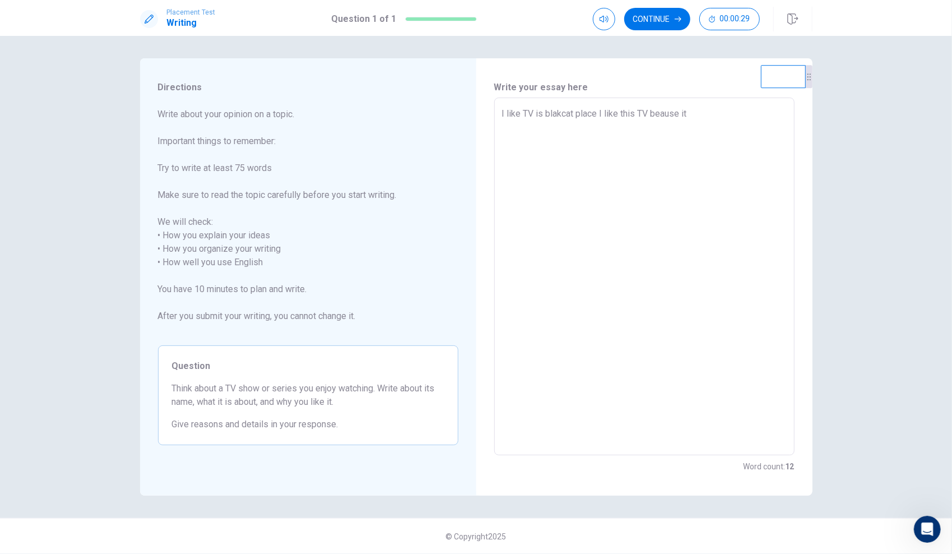
type textarea "I like TV is blakcat place I like this TV beause it i"
type textarea "x"
type textarea "I like TV is blakcat place I like this TV beause it is"
type textarea "x"
type textarea "I like TV is blakcat place I like this TV beause it is"
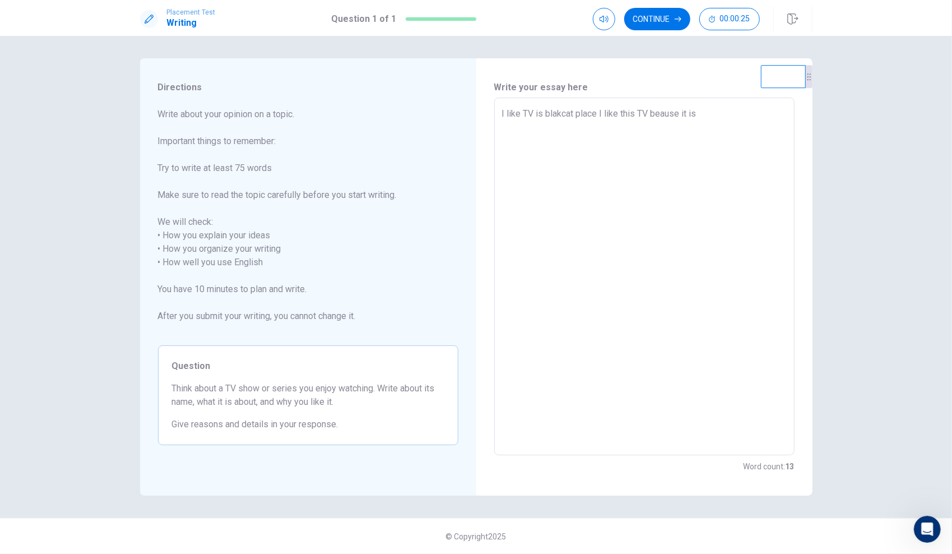
type textarea "x"
type textarea "I like TV is blakcat place I like this TV beause it is v"
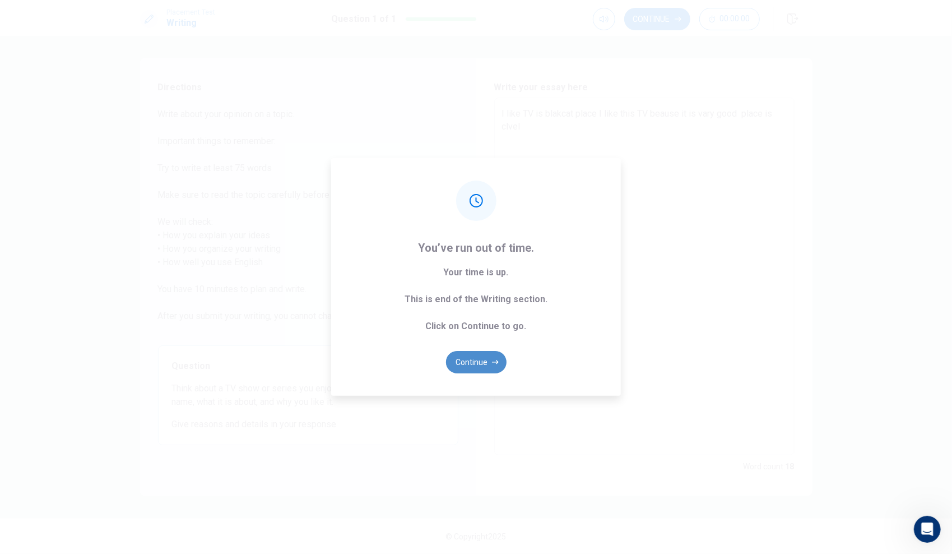
click at [491, 355] on button "Continue" at bounding box center [476, 362] width 61 height 22
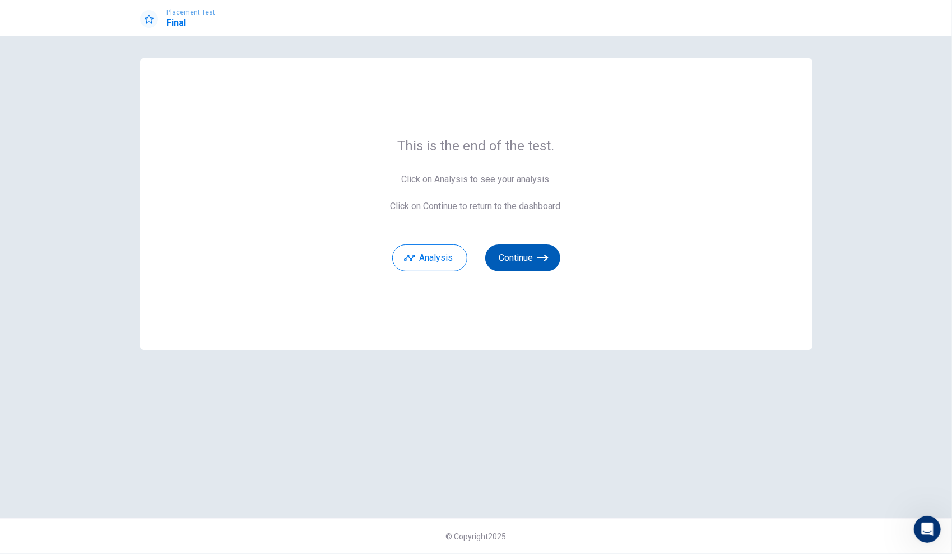
click at [534, 265] on button "Continue" at bounding box center [522, 257] width 75 height 27
